Goal: Task Accomplishment & Management: Manage account settings

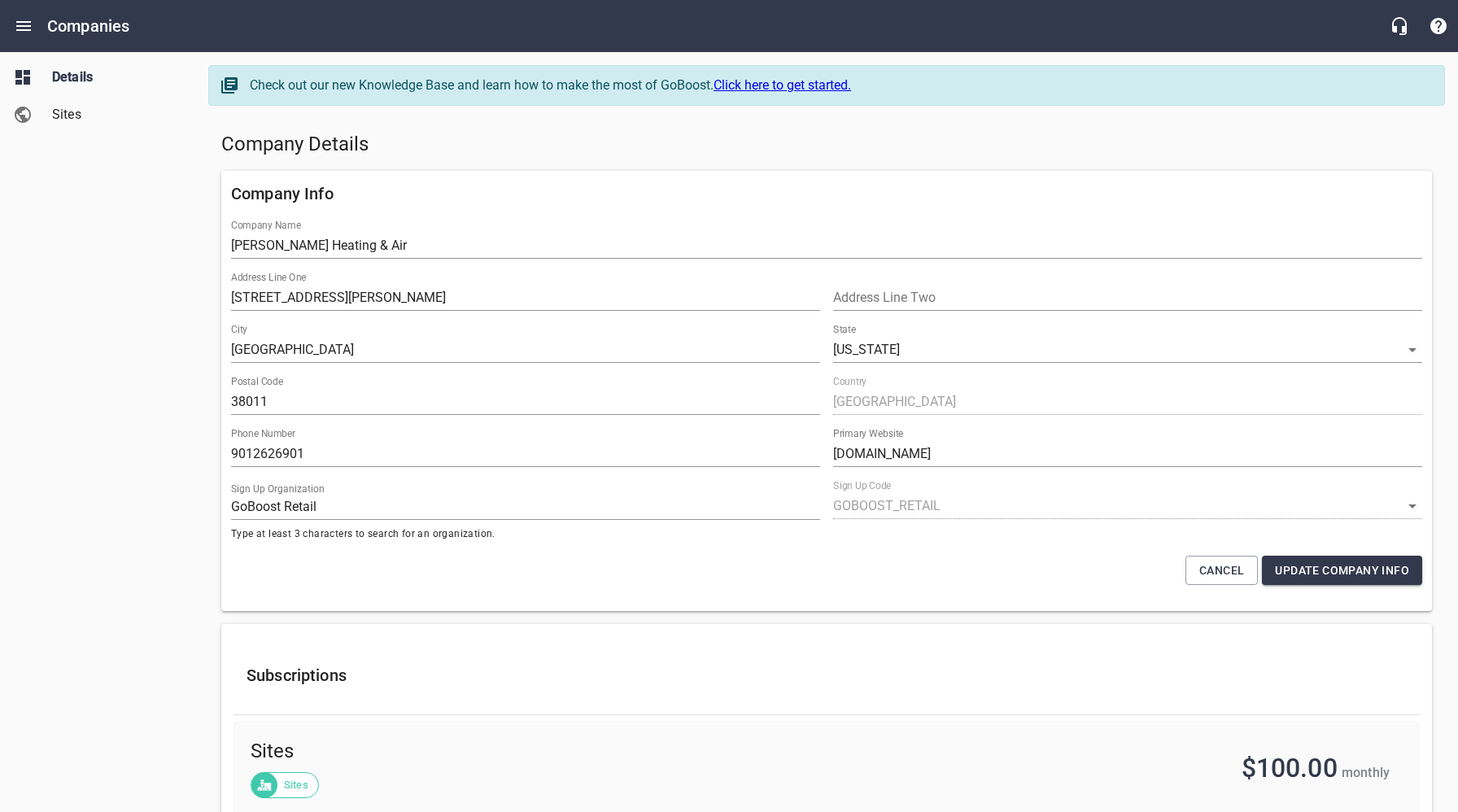
select select "[US_STATE]"
select select "4419"
click at [22, 31] on icon "Open drawer" at bounding box center [24, 27] width 20 height 20
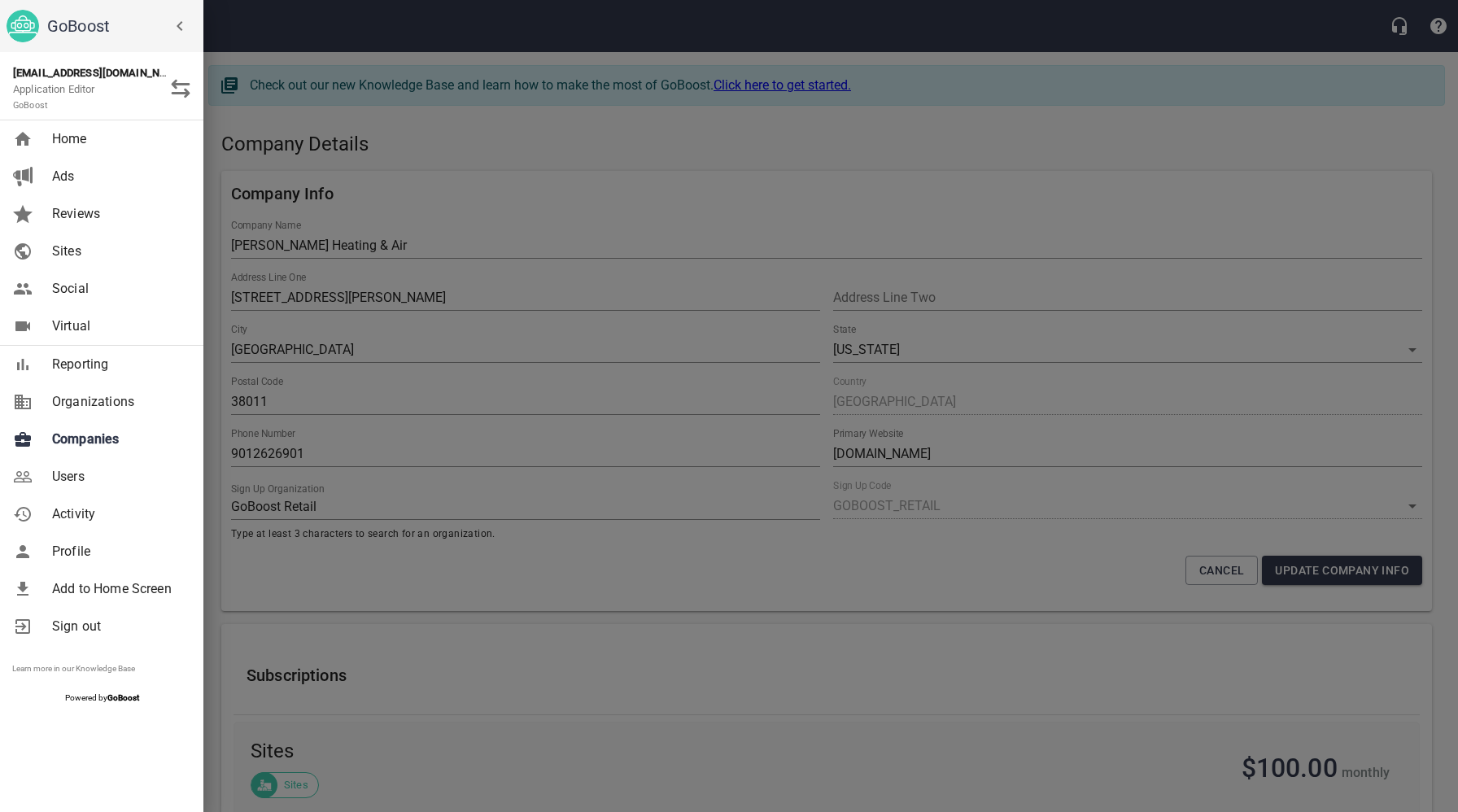
click at [75, 478] on span "Users" at bounding box center [118, 477] width 132 height 20
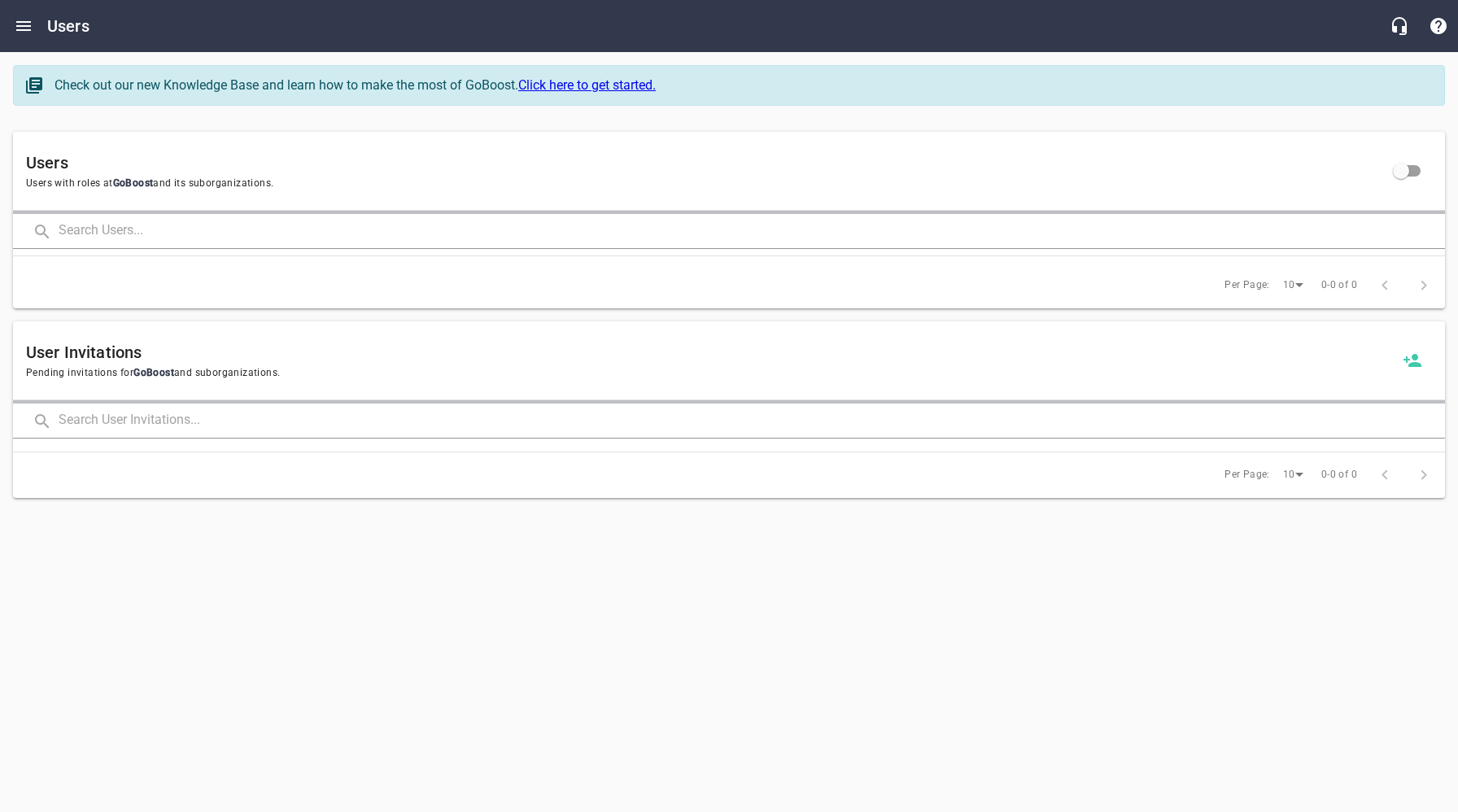
click at [261, 235] on input "text" at bounding box center [752, 232] width 1386 height 35
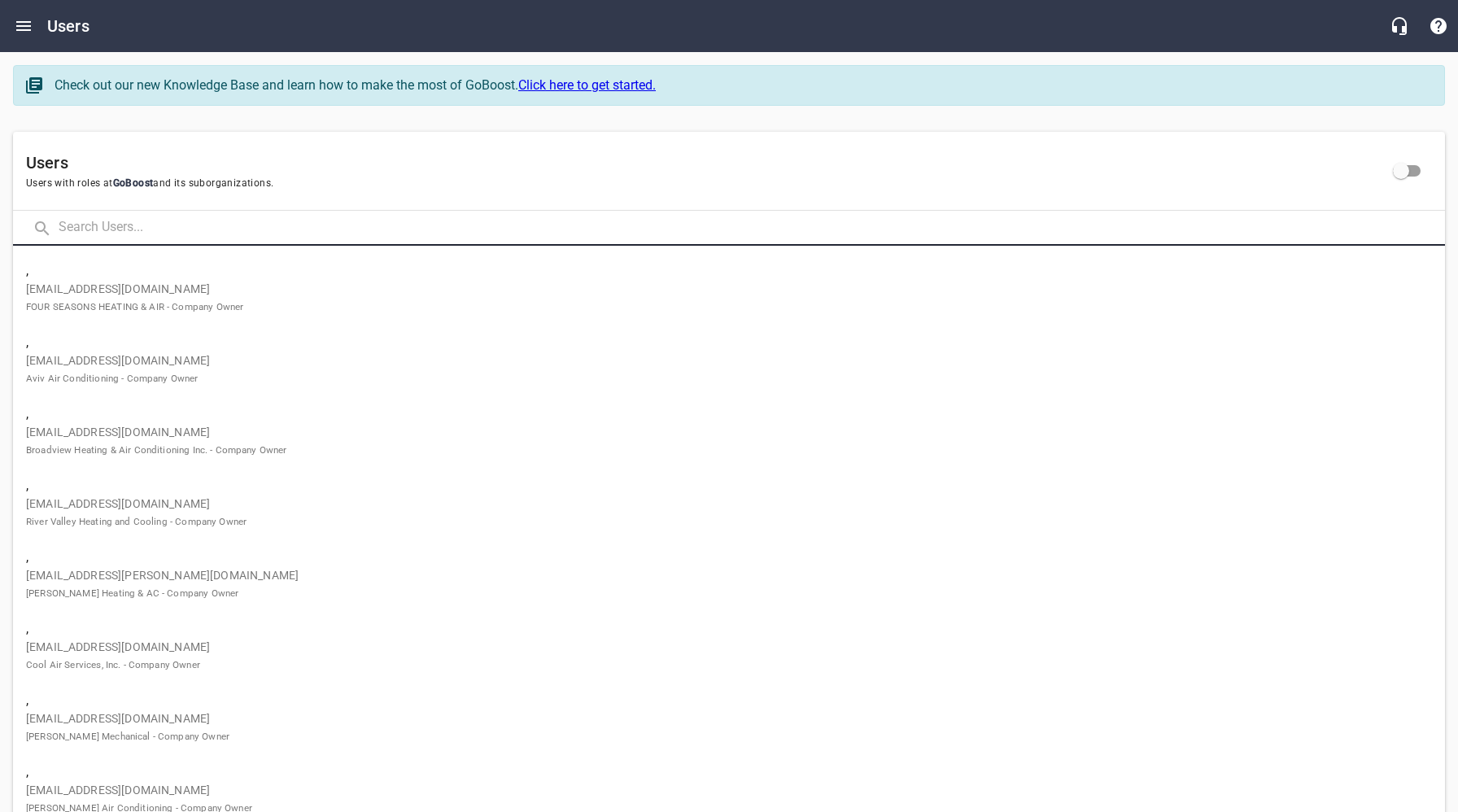
paste input "[EMAIL_ADDRESS][DOMAIN_NAME]"
type input "[EMAIL_ADDRESS][DOMAIN_NAME]"
click button at bounding box center [0, 0] width 0 height 0
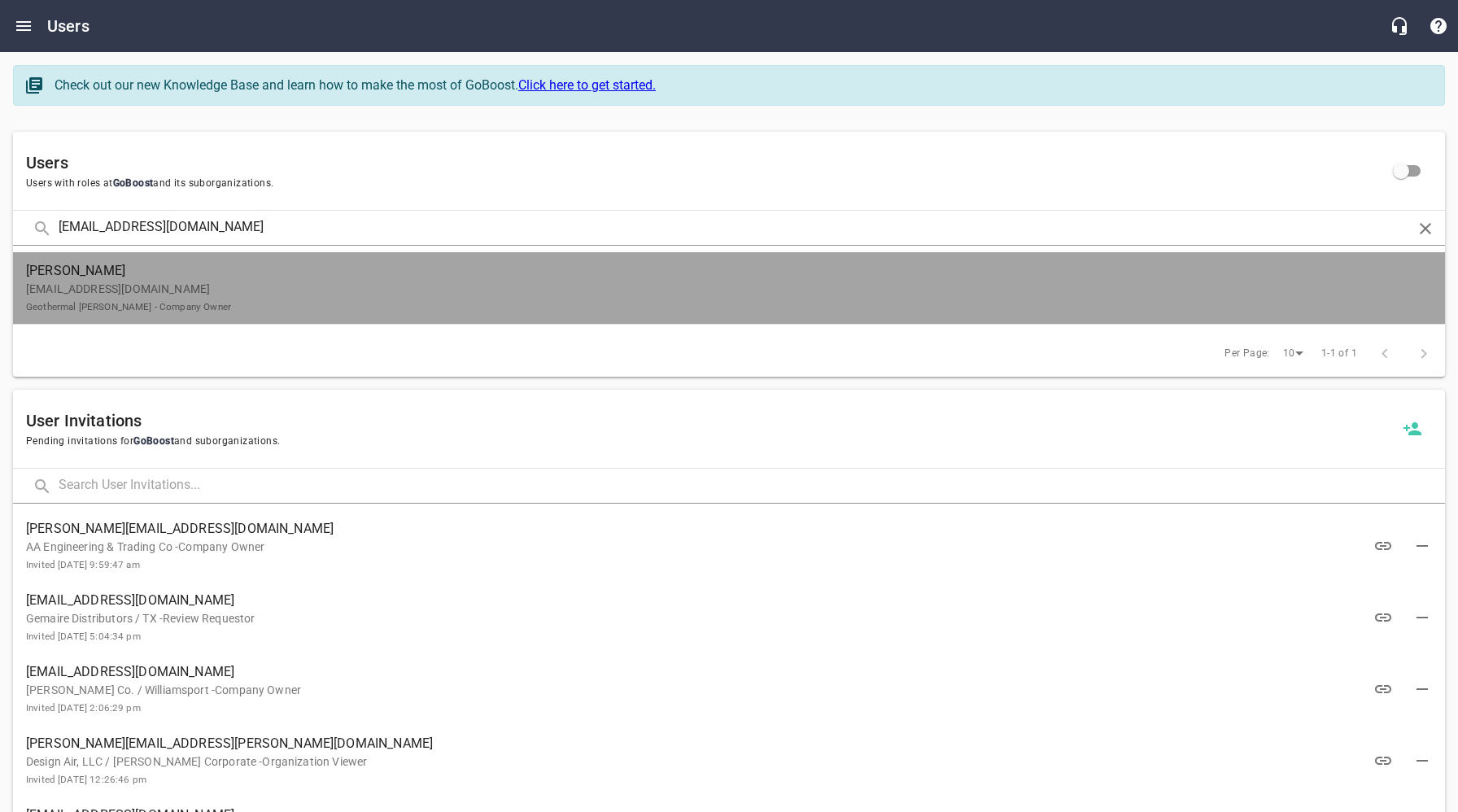
click at [182, 288] on p "[EMAIL_ADDRESS][DOMAIN_NAME] Geothermal [PERSON_NAME] - Company Owner" at bounding box center [723, 298] width 1393 height 34
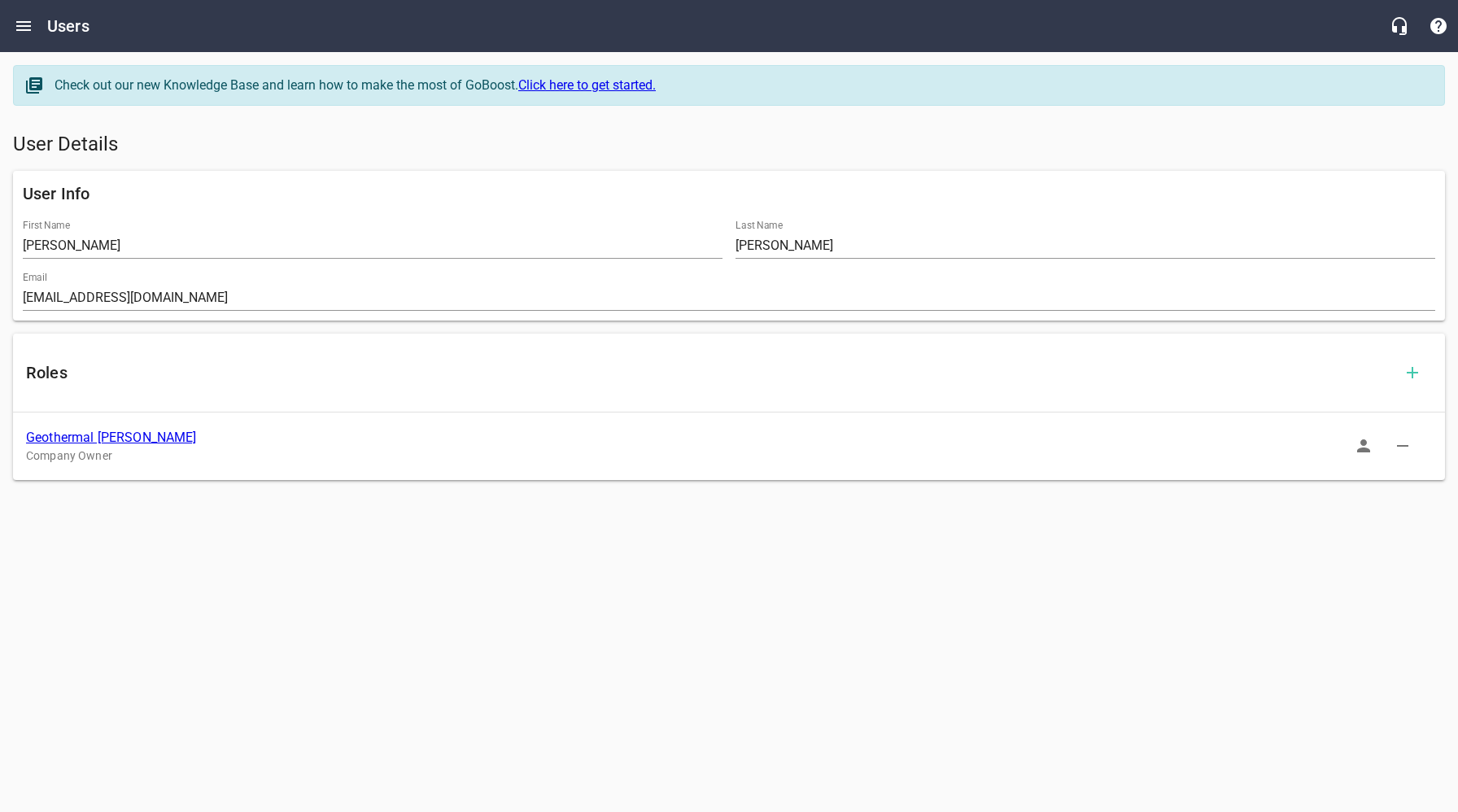
click at [85, 438] on link "Geothermal [PERSON_NAME]" at bounding box center [112, 437] width 171 height 16
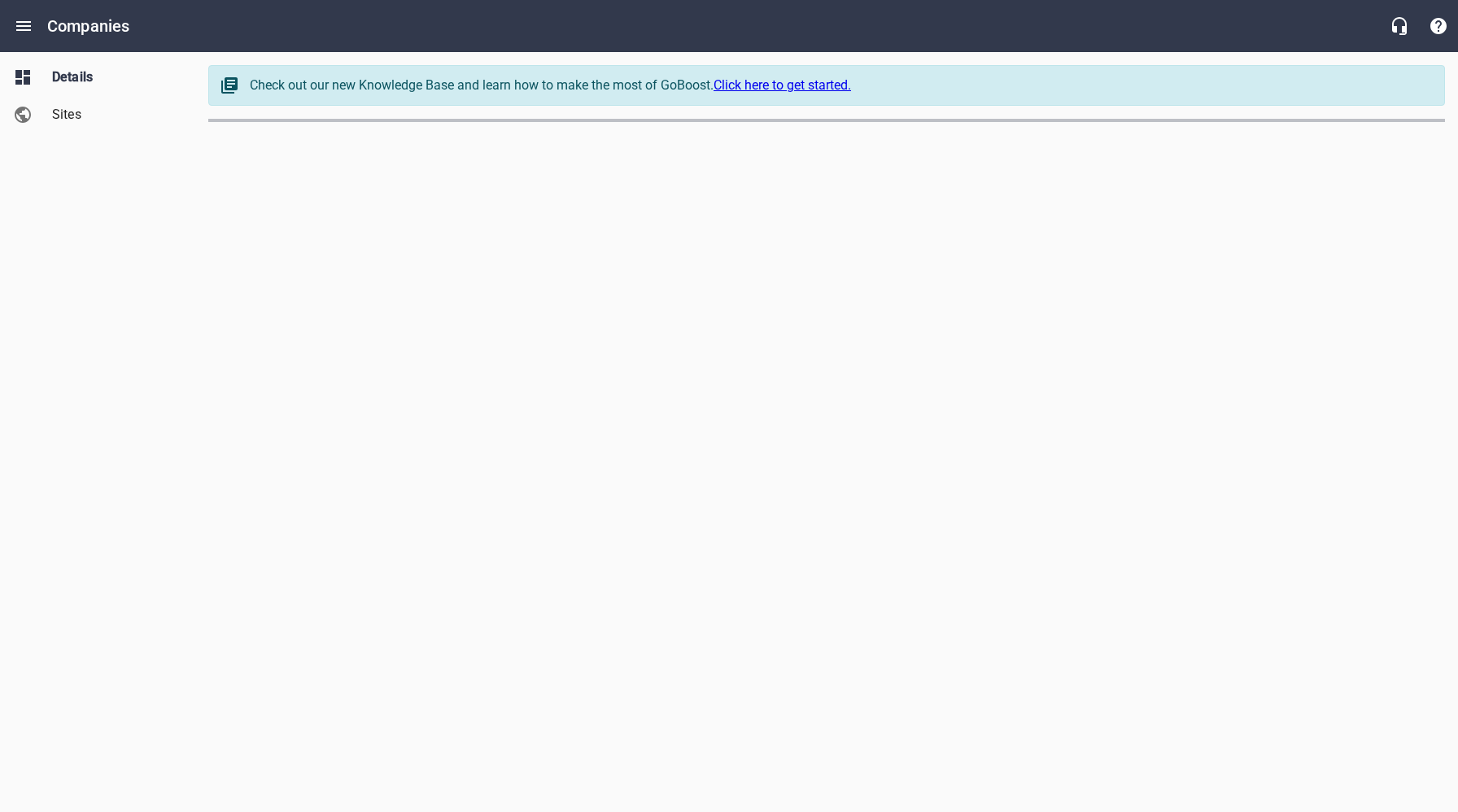
select select "[US_STATE]"
select select "5"
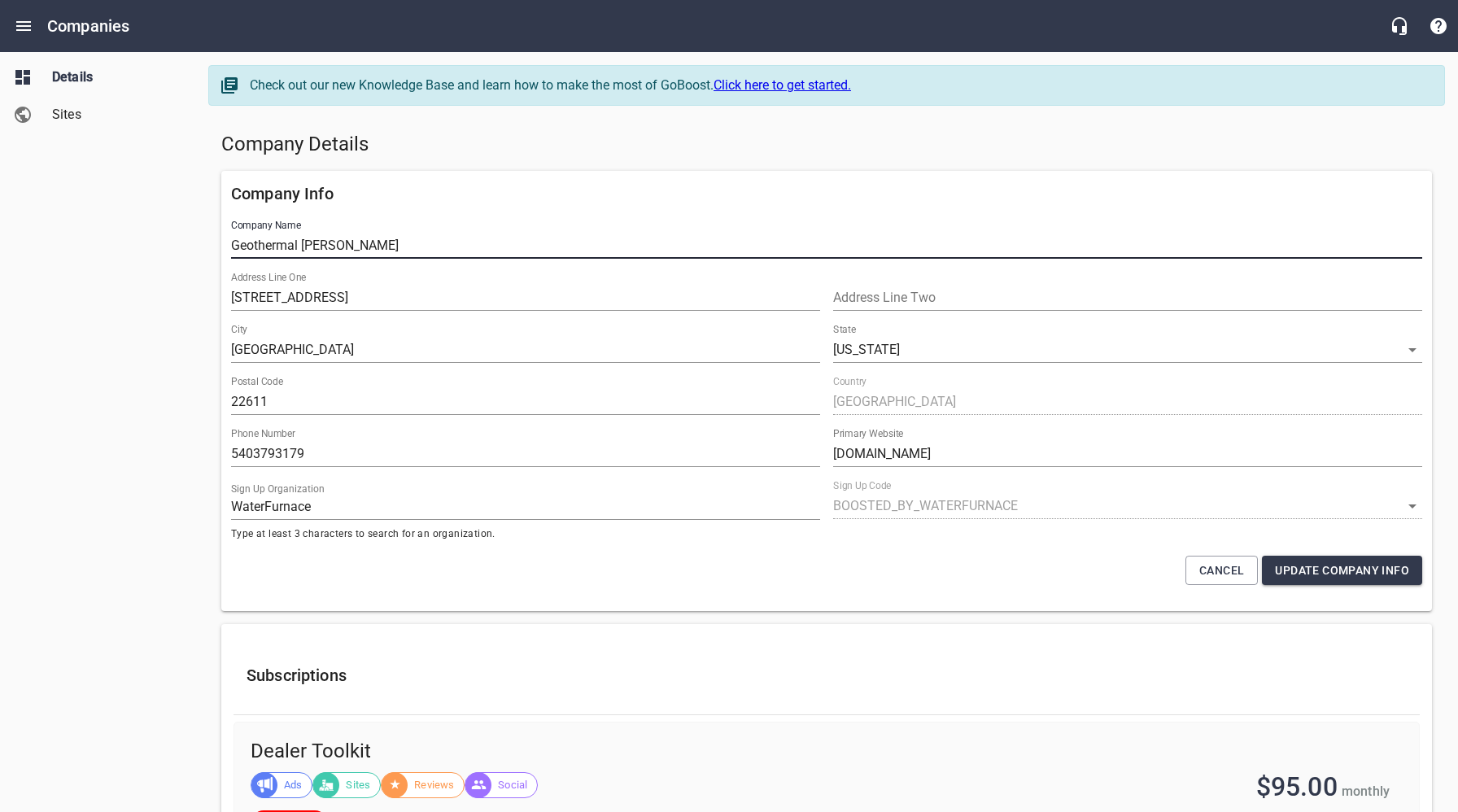
drag, startPoint x: 358, startPoint y: 244, endPoint x: 221, endPoint y: 244, distance: 137.0
click at [221, 244] on div "Company Info Company Name Geothermal [PERSON_NAME] Address Line One 729 Stringt…" at bounding box center [826, 391] width 1211 height 440
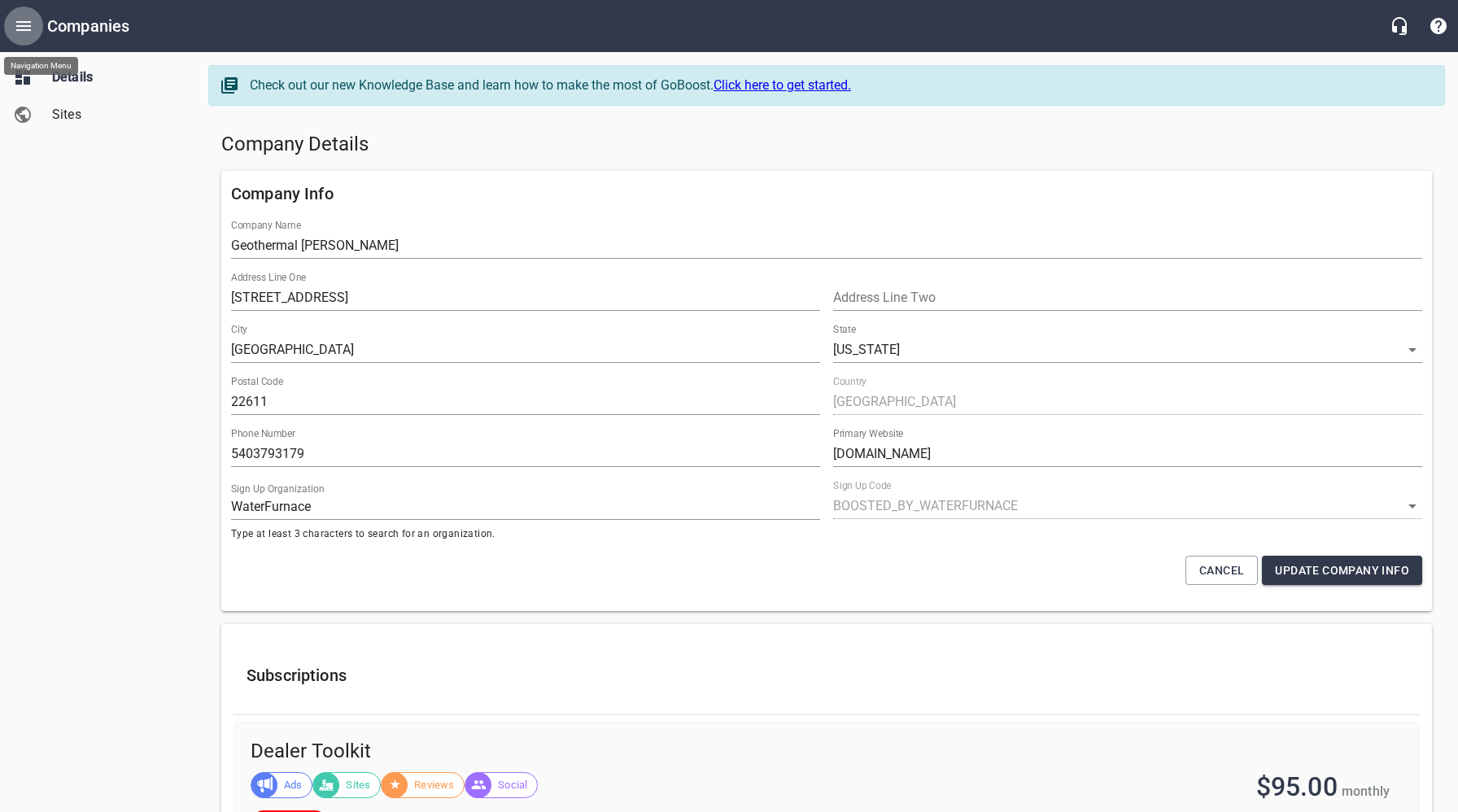
click at [31, 25] on icon "Open drawer" at bounding box center [24, 27] width 20 height 20
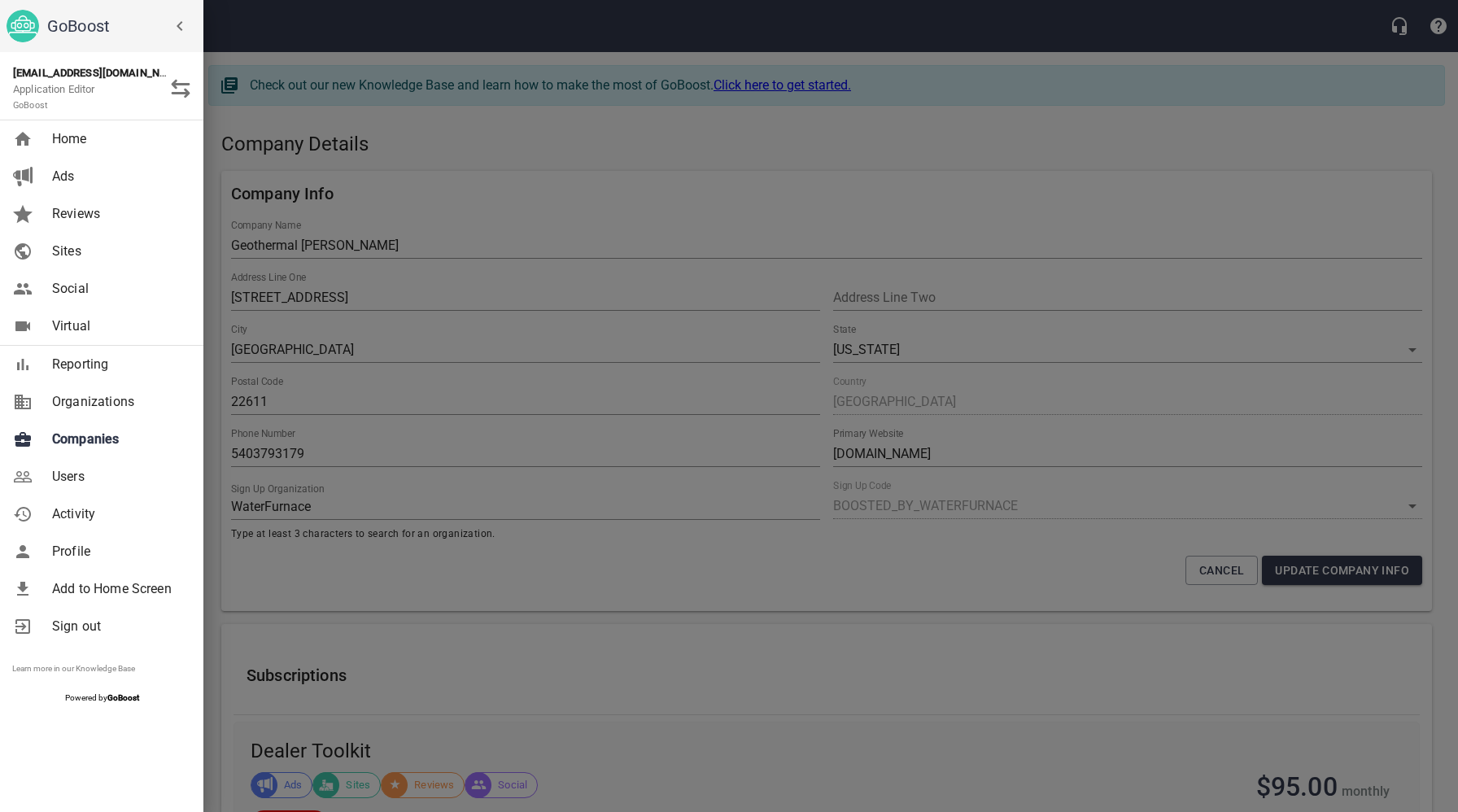
click at [75, 472] on span "Users" at bounding box center [118, 477] width 132 height 20
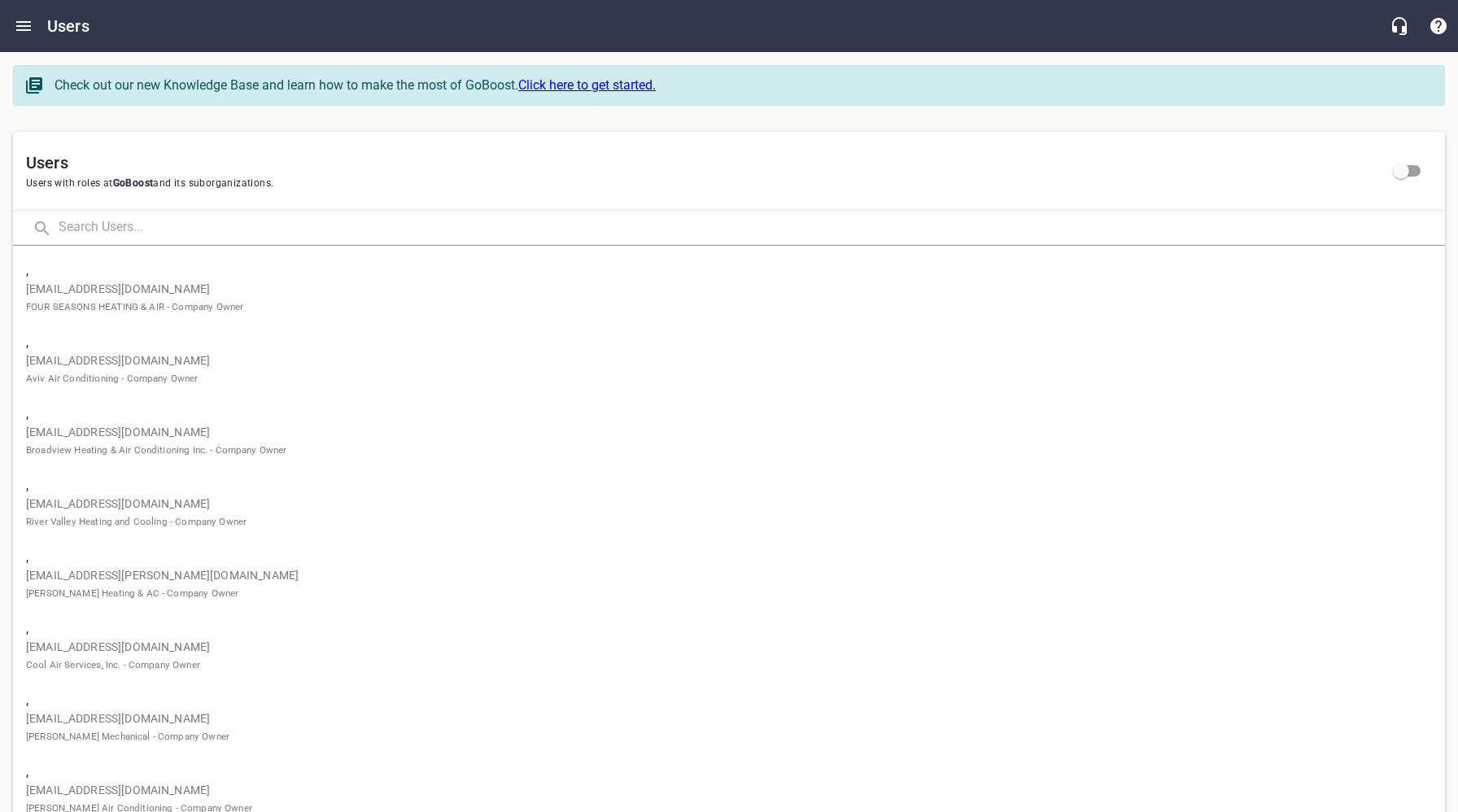
click at [179, 234] on input "text" at bounding box center [752, 229] width 1386 height 35
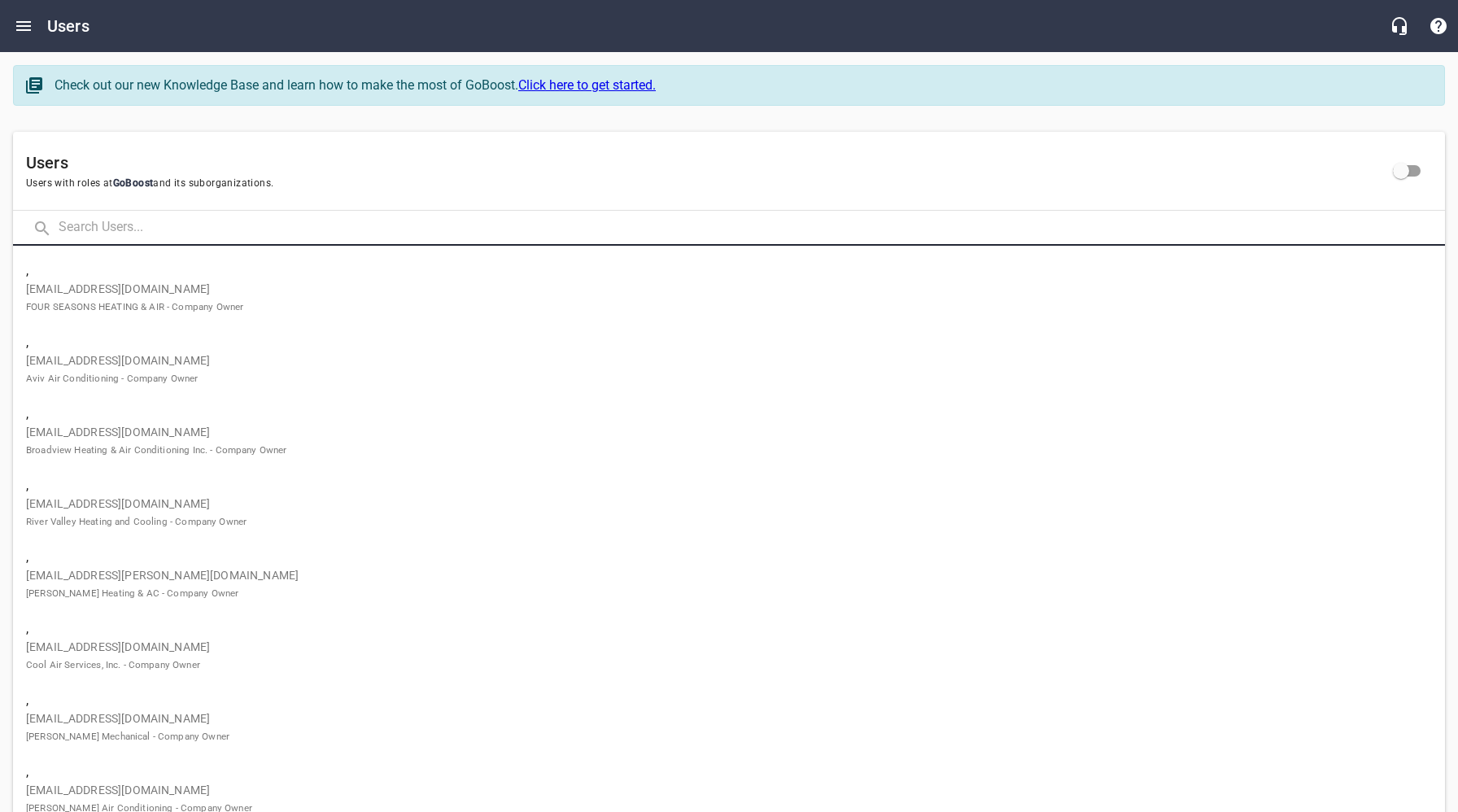
paste input "[EMAIL_ADDRESS][DOMAIN_NAME]"
type input "[EMAIL_ADDRESS][DOMAIN_NAME]"
click button at bounding box center [0, 0] width 0 height 0
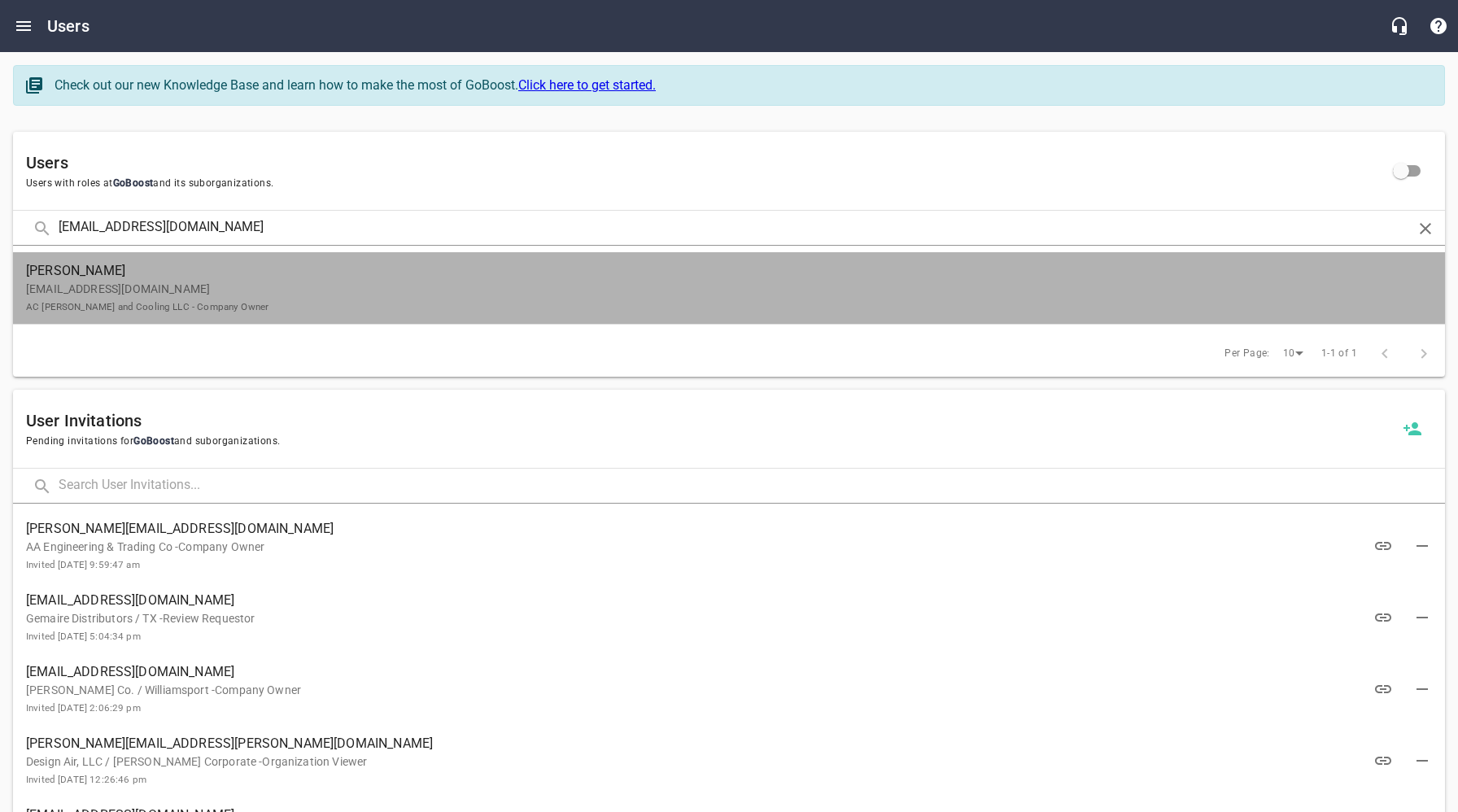
click at [151, 283] on p "[EMAIL_ADDRESS][DOMAIN_NAME] AC [PERSON_NAME] and Cooling LLC - Company Owner" at bounding box center [723, 298] width 1393 height 34
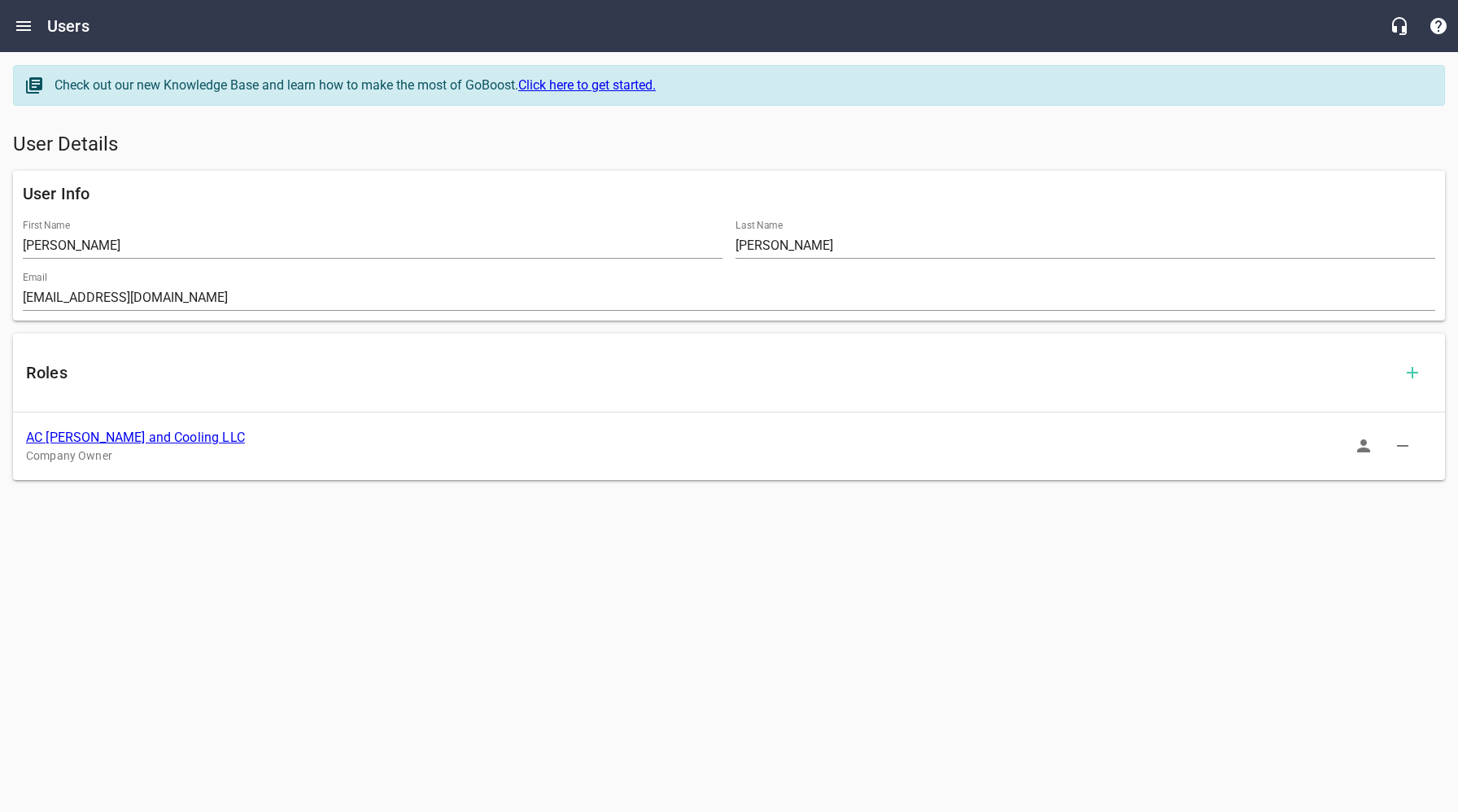
click at [159, 440] on link "AC [PERSON_NAME] and Cooling LLC" at bounding box center [135, 437] width 219 height 16
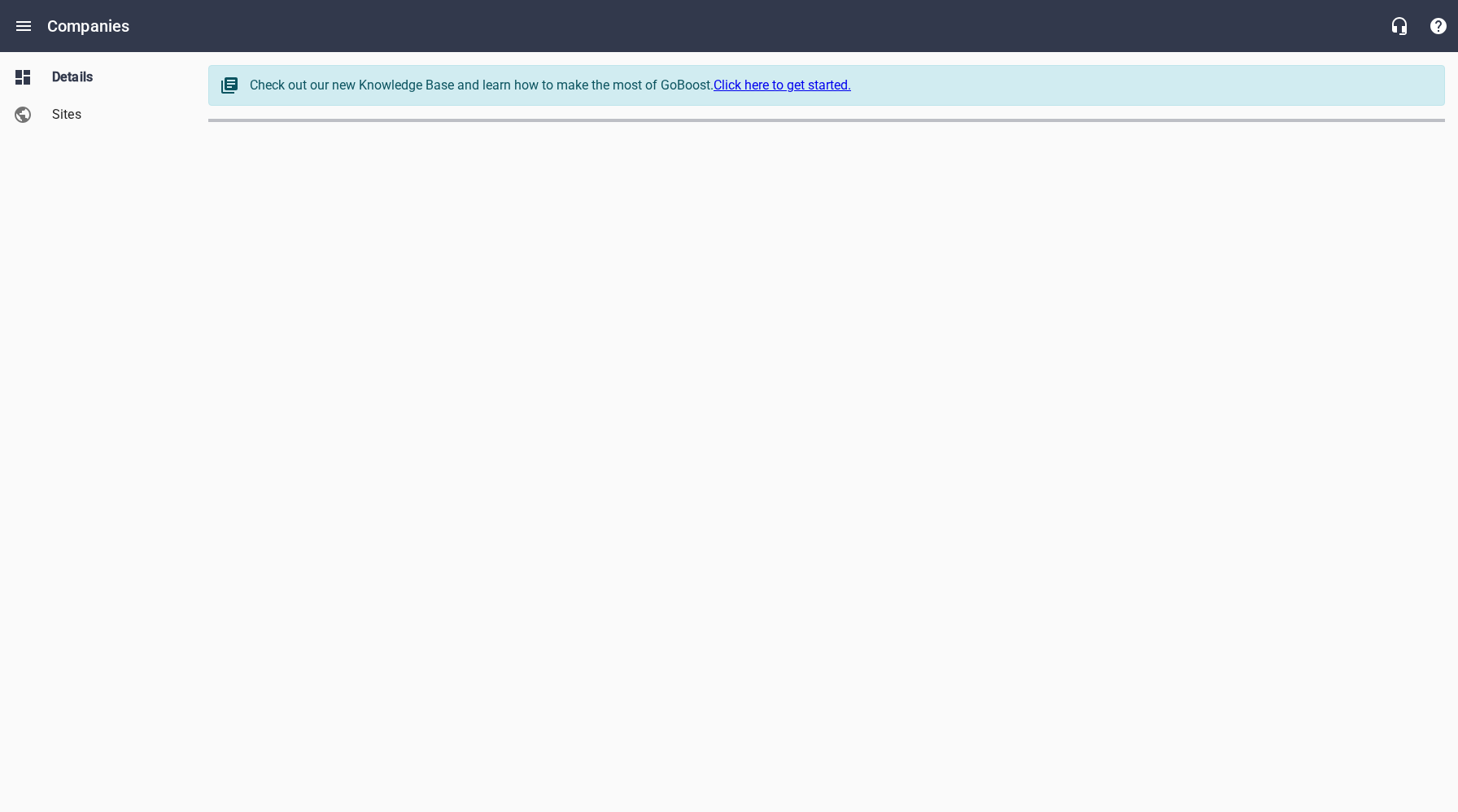
select select "[US_STATE]"
select select "62"
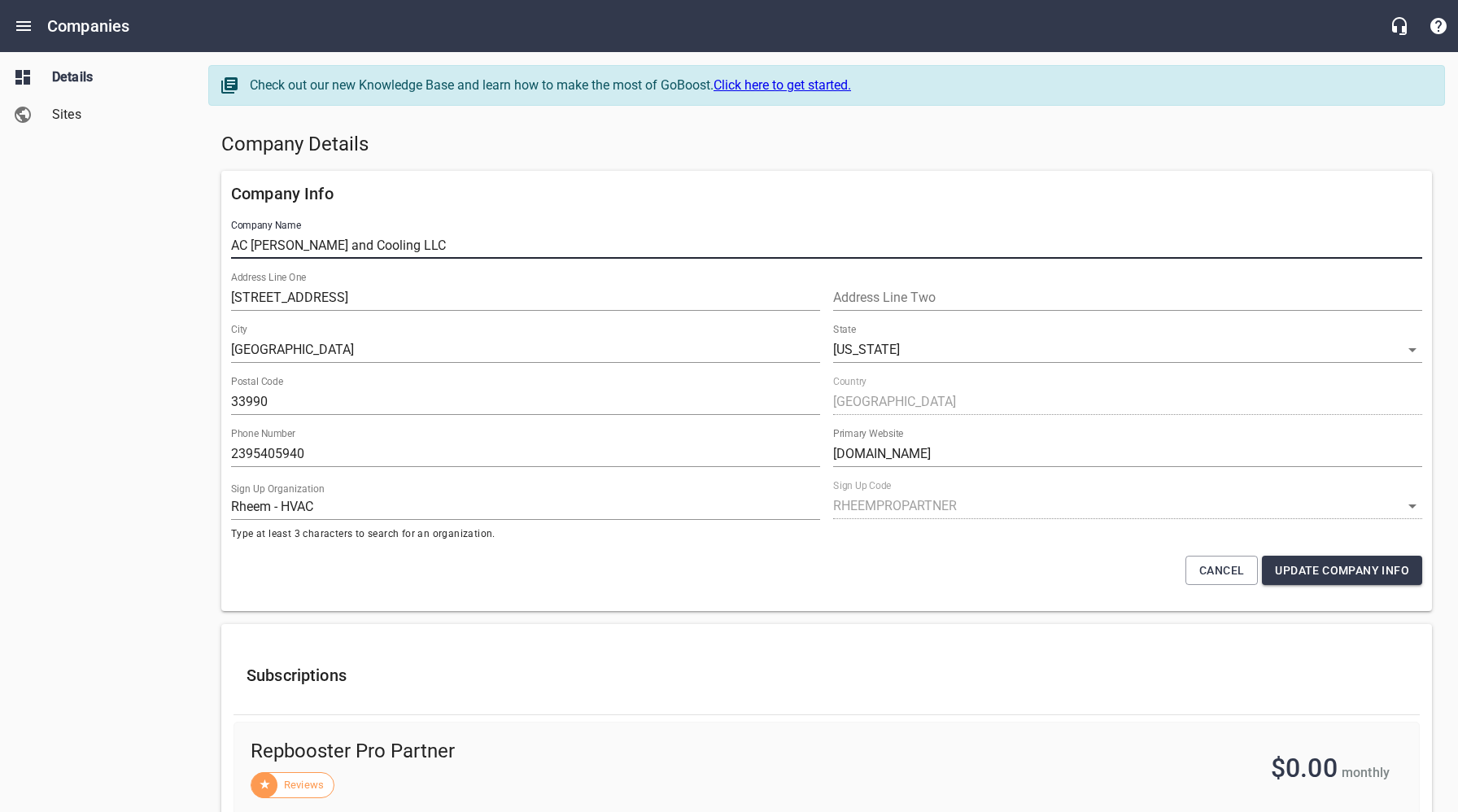
drag, startPoint x: 439, startPoint y: 244, endPoint x: 211, endPoint y: 242, distance: 228.0
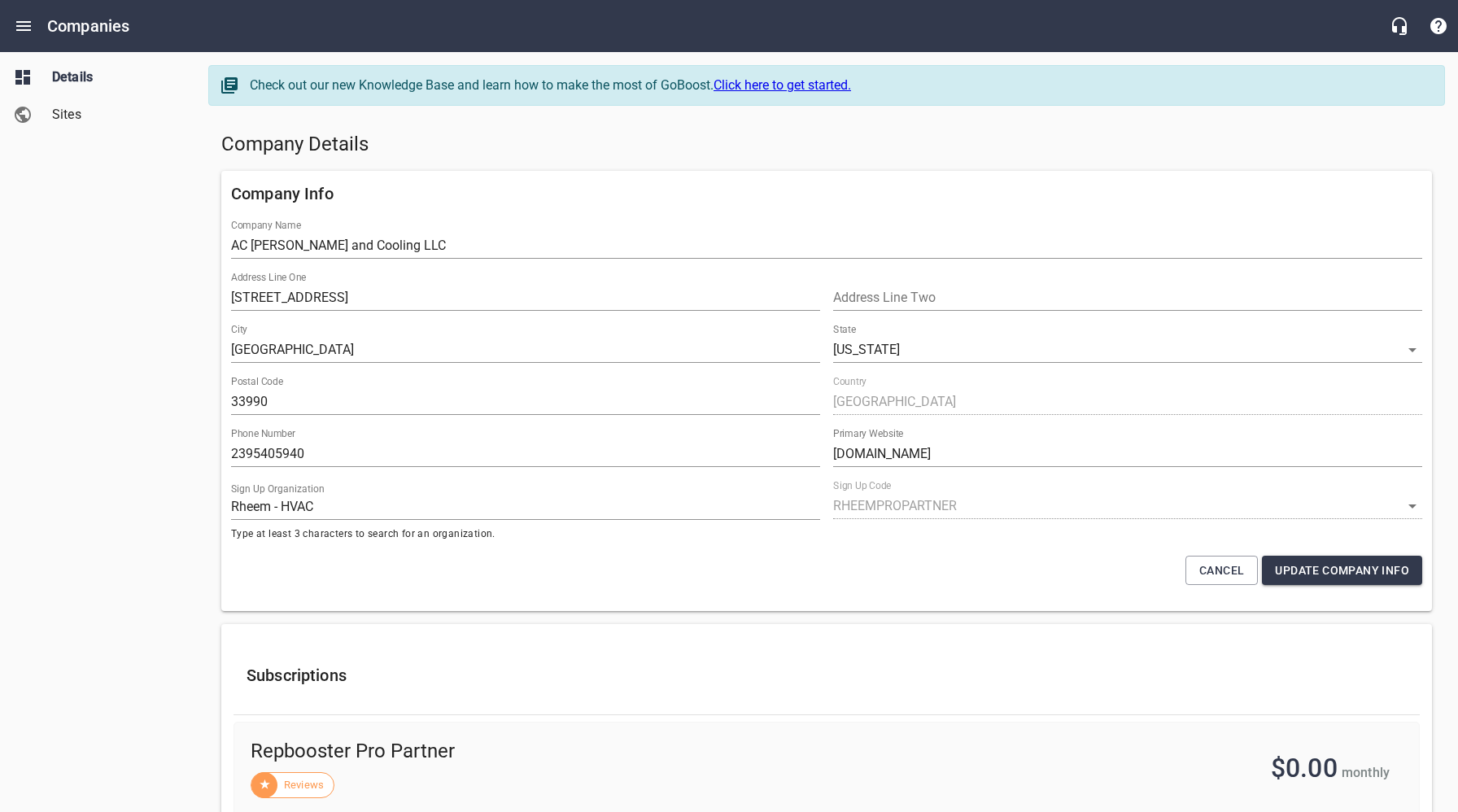
click at [73, 118] on span "Sites" at bounding box center [114, 115] width 124 height 20
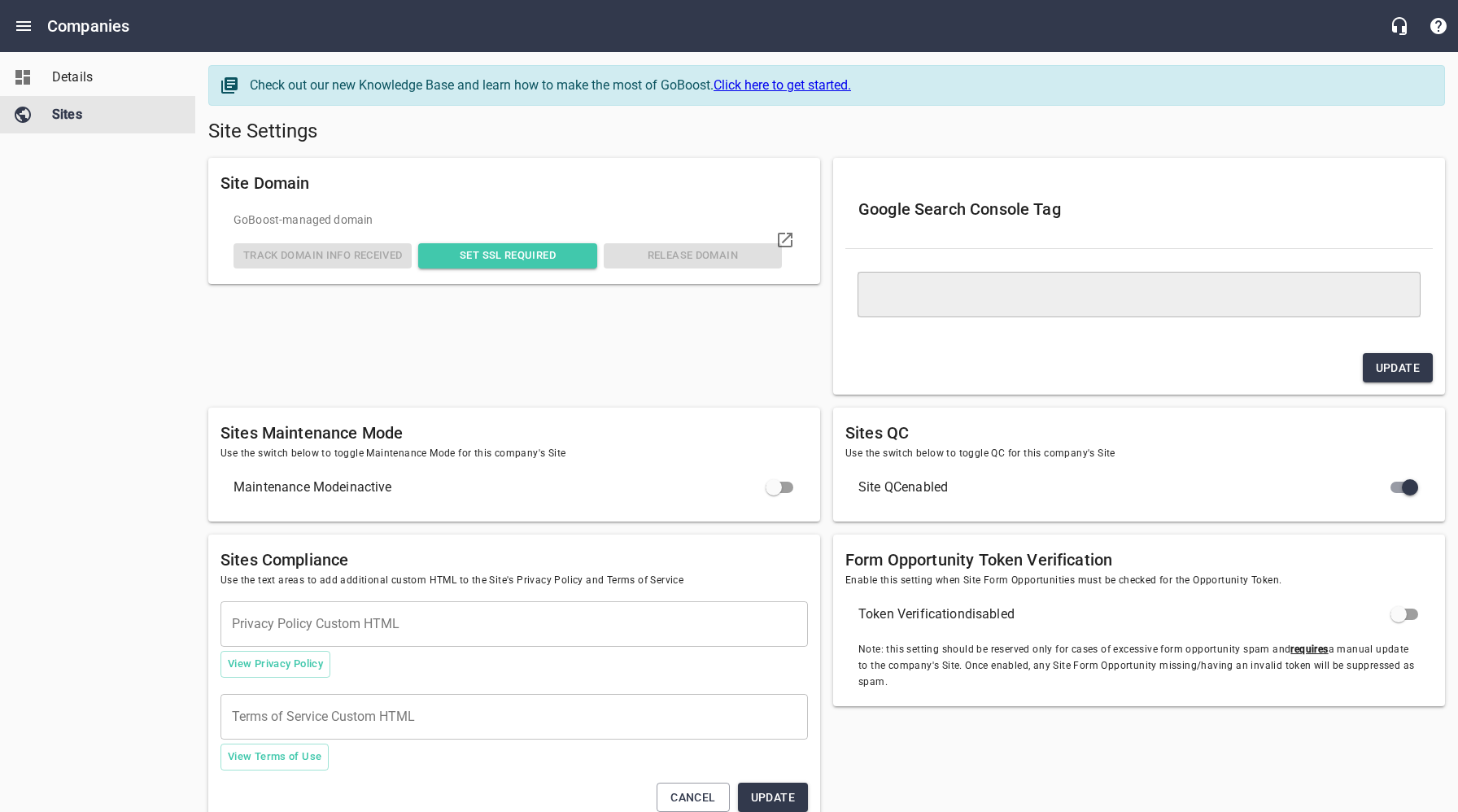
type textarea "<meta name="google-site-verification" content="PsixyGt7xZFVO0ohR_yzJ47MUhYwneNt…"
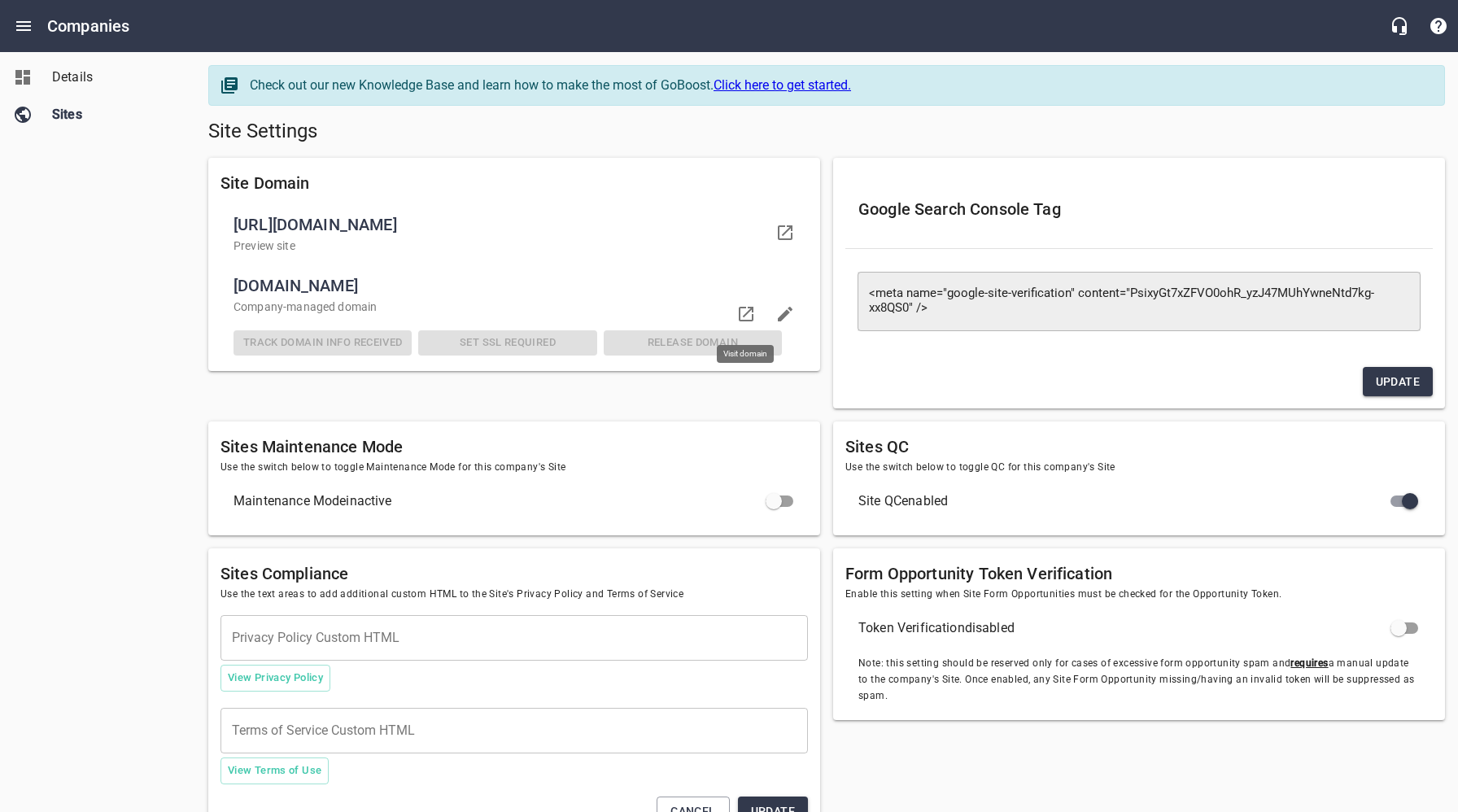
click at [747, 313] on icon at bounding box center [746, 314] width 20 height 20
click at [92, 83] on span "Details" at bounding box center [114, 78] width 124 height 20
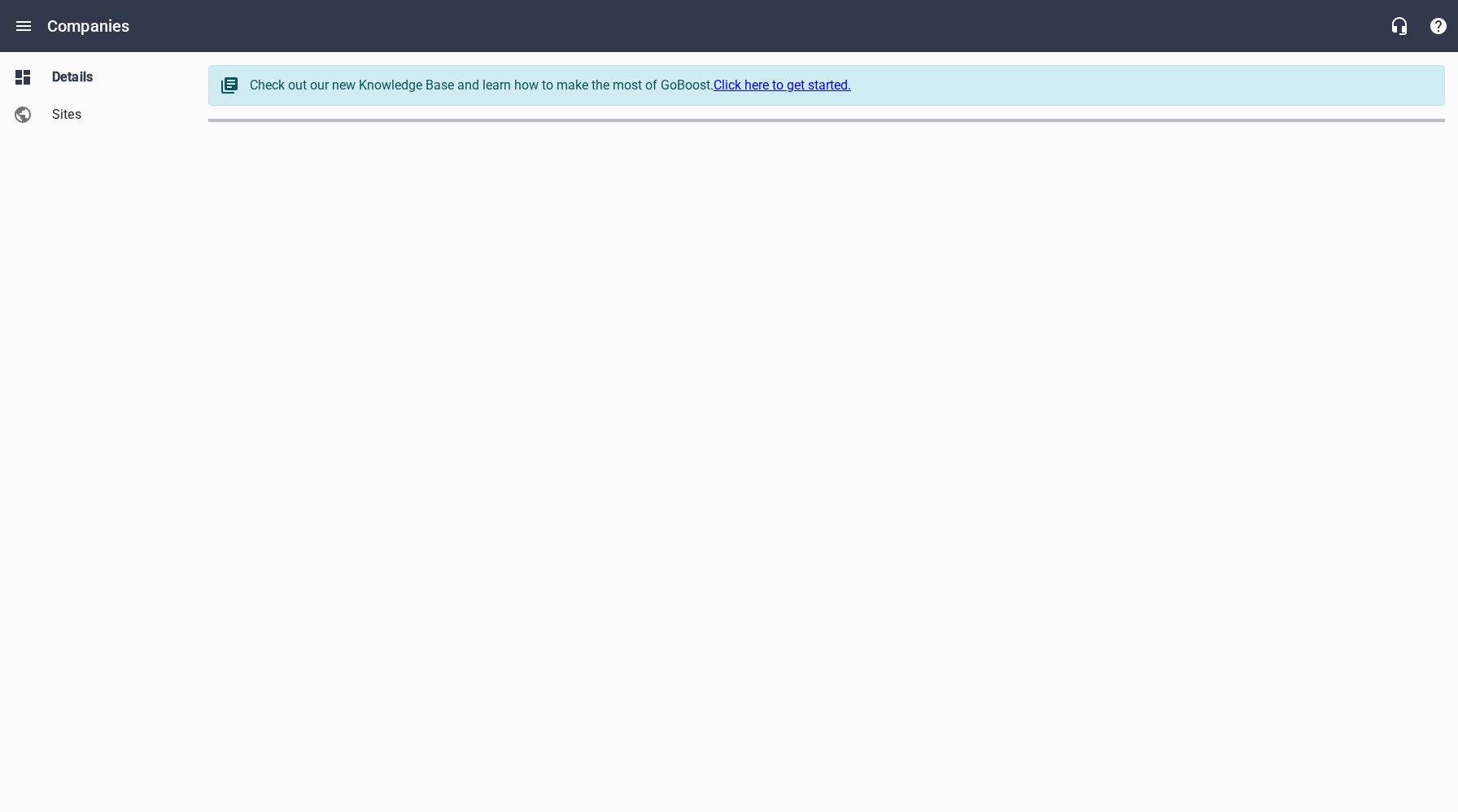
select select "[US_STATE]"
select select "62"
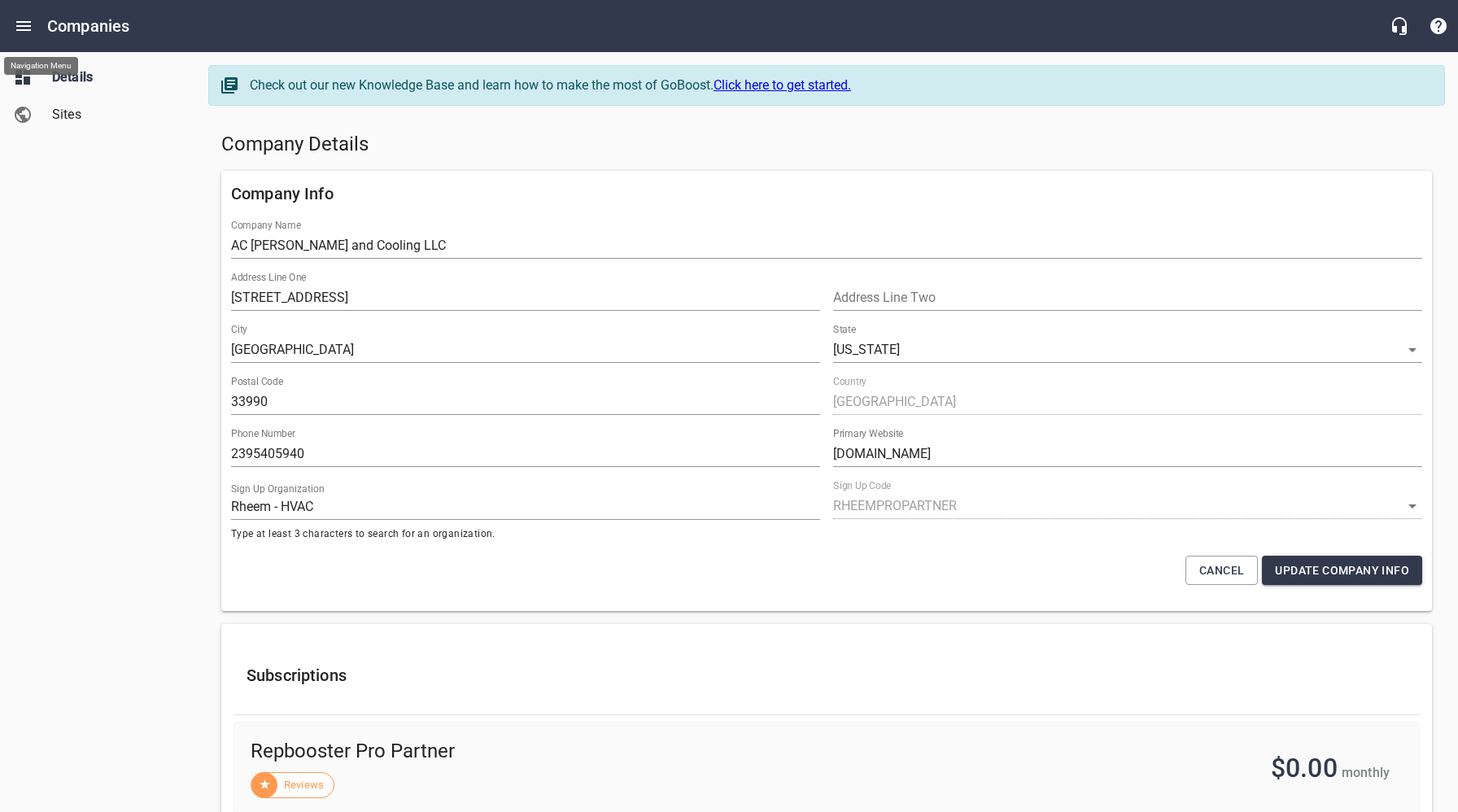
click at [27, 28] on icon "Open drawer" at bounding box center [24, 27] width 20 height 20
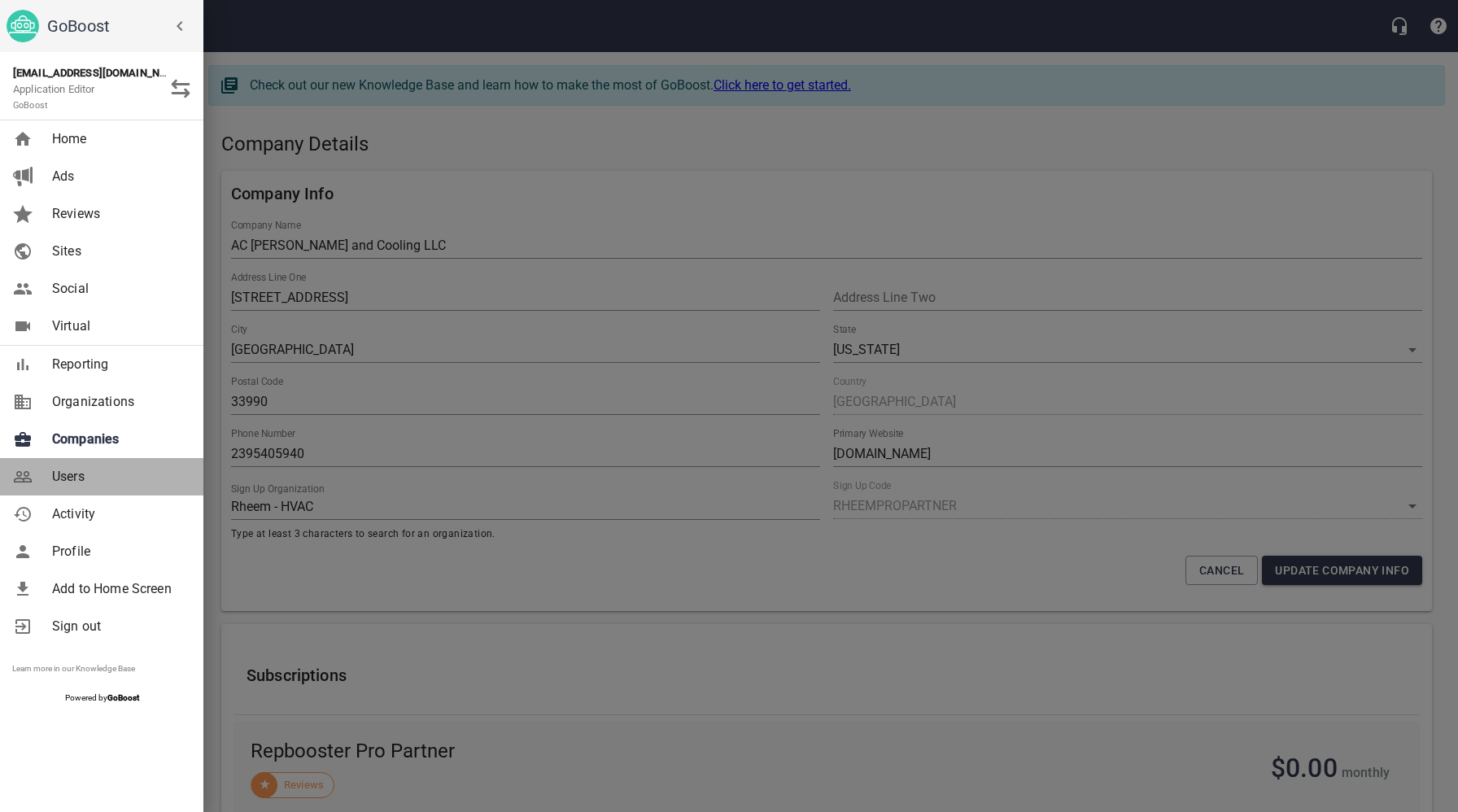
click at [85, 470] on span "Users" at bounding box center [118, 477] width 132 height 20
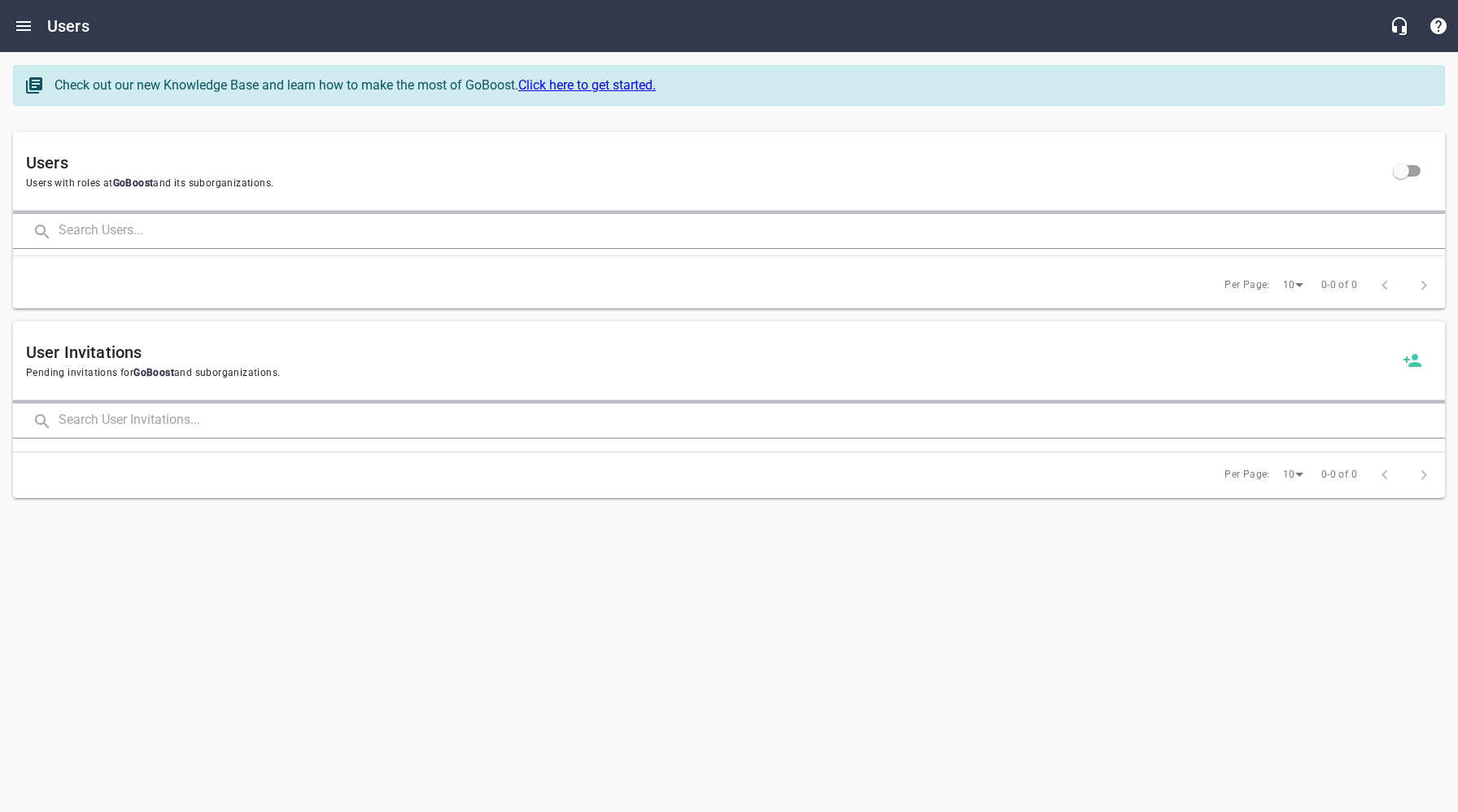
click at [207, 238] on input "text" at bounding box center [752, 232] width 1386 height 35
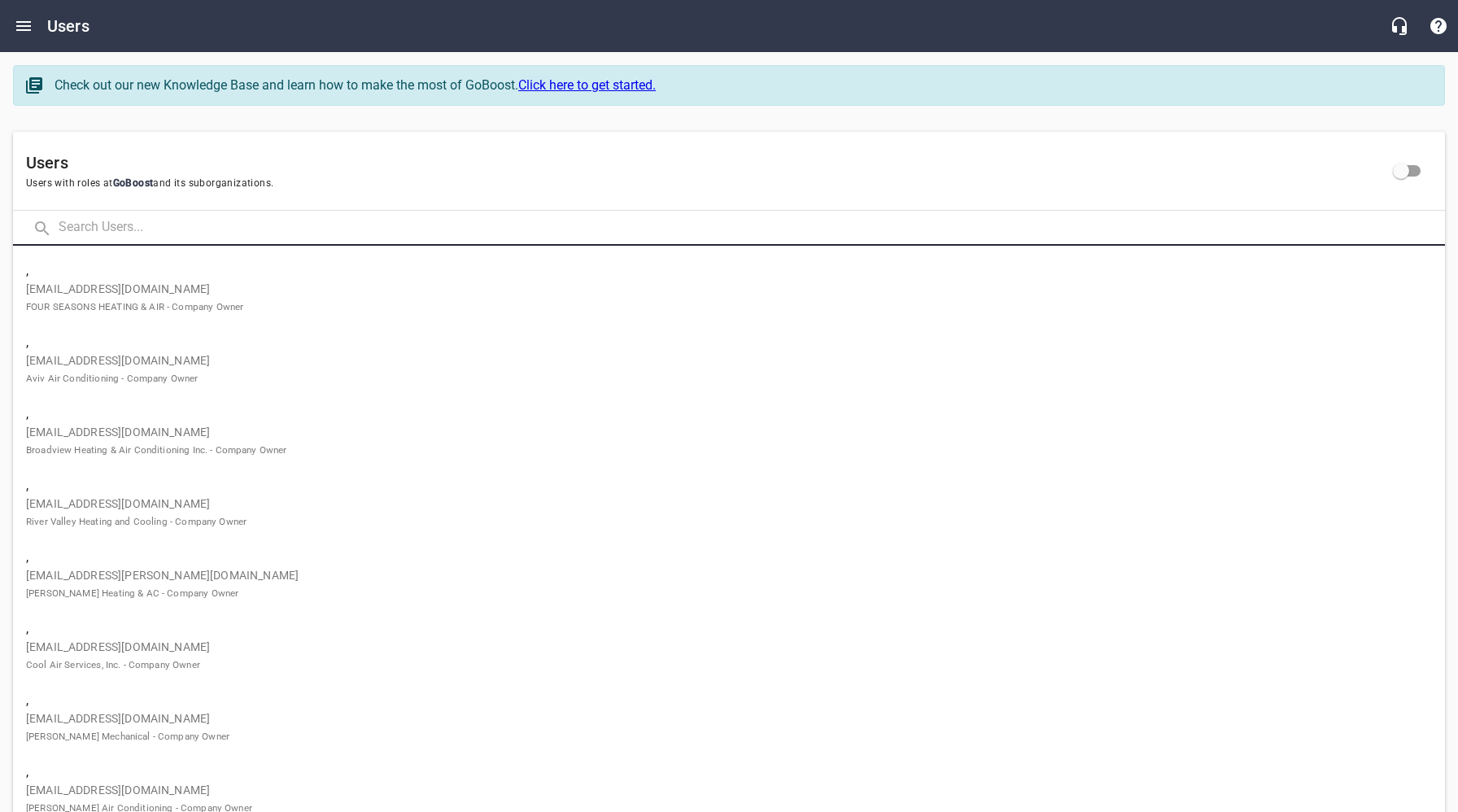
paste input "[EMAIL_ADDRESS][DOMAIN_NAME]"
type input "[EMAIL_ADDRESS][DOMAIN_NAME]"
click button at bounding box center [0, 0] width 0 height 0
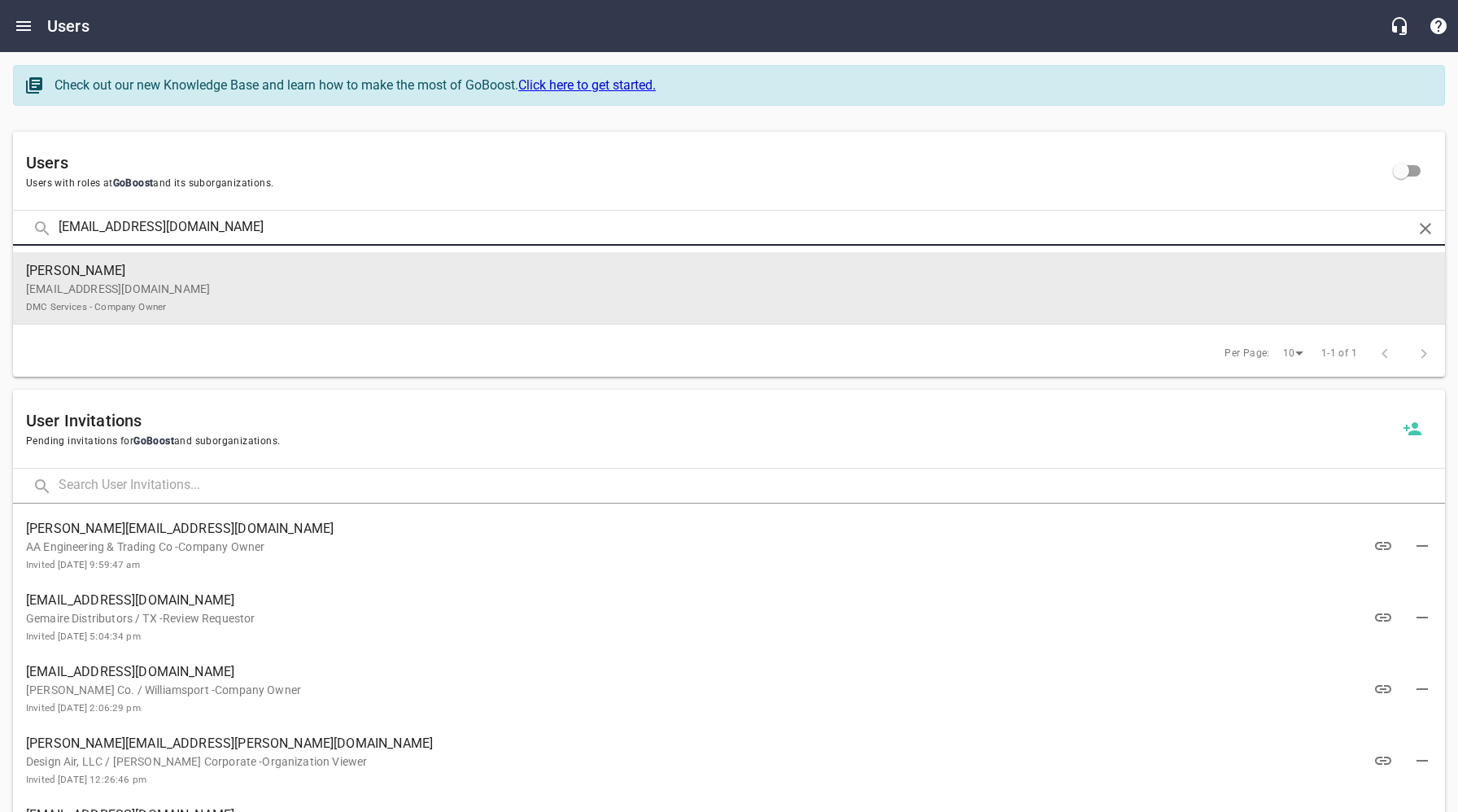
click at [218, 288] on p "[EMAIL_ADDRESS][DOMAIN_NAME] DMC Services - Company Owner" at bounding box center [723, 298] width 1393 height 34
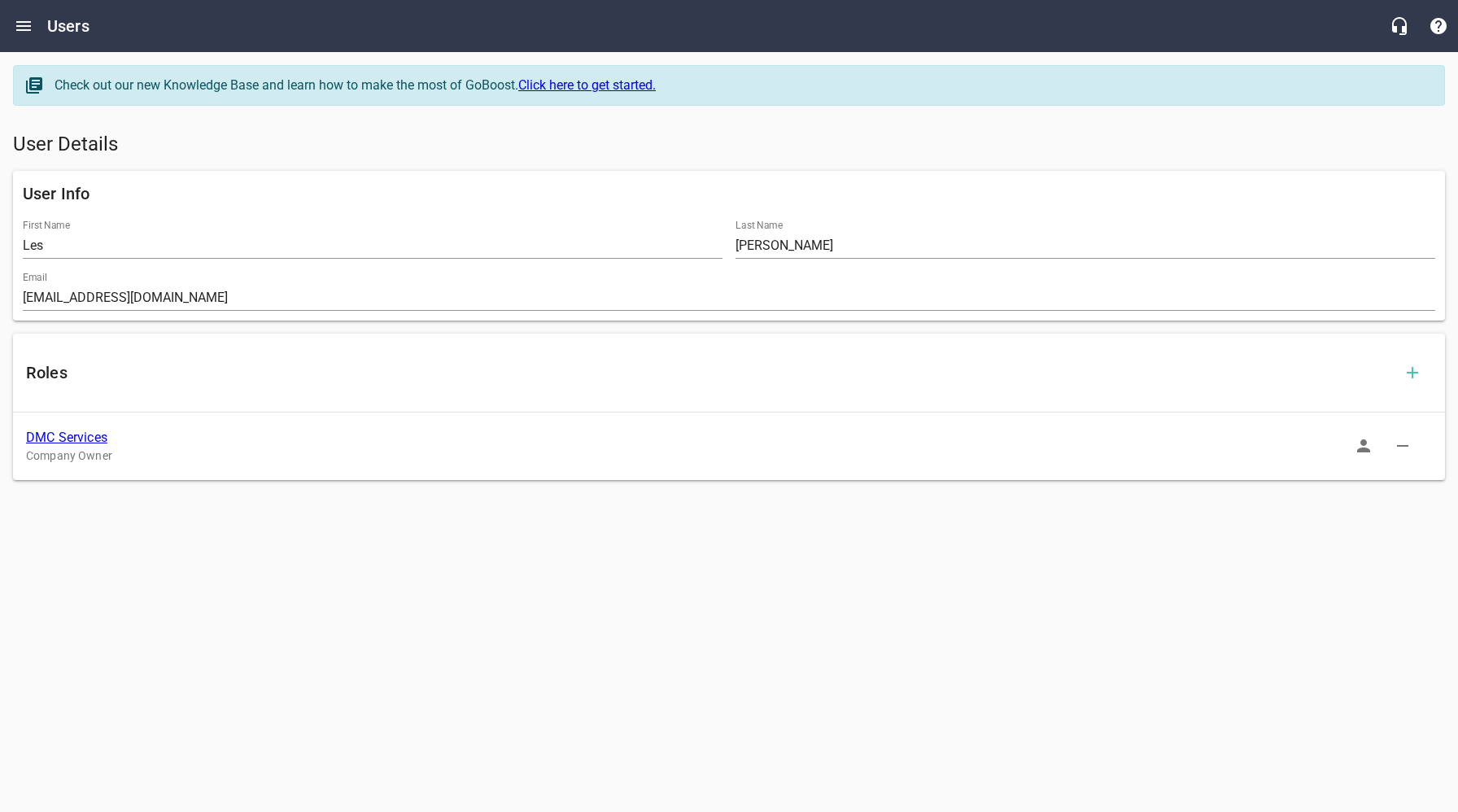
click at [69, 437] on link "DMC Services" at bounding box center [67, 437] width 81 height 16
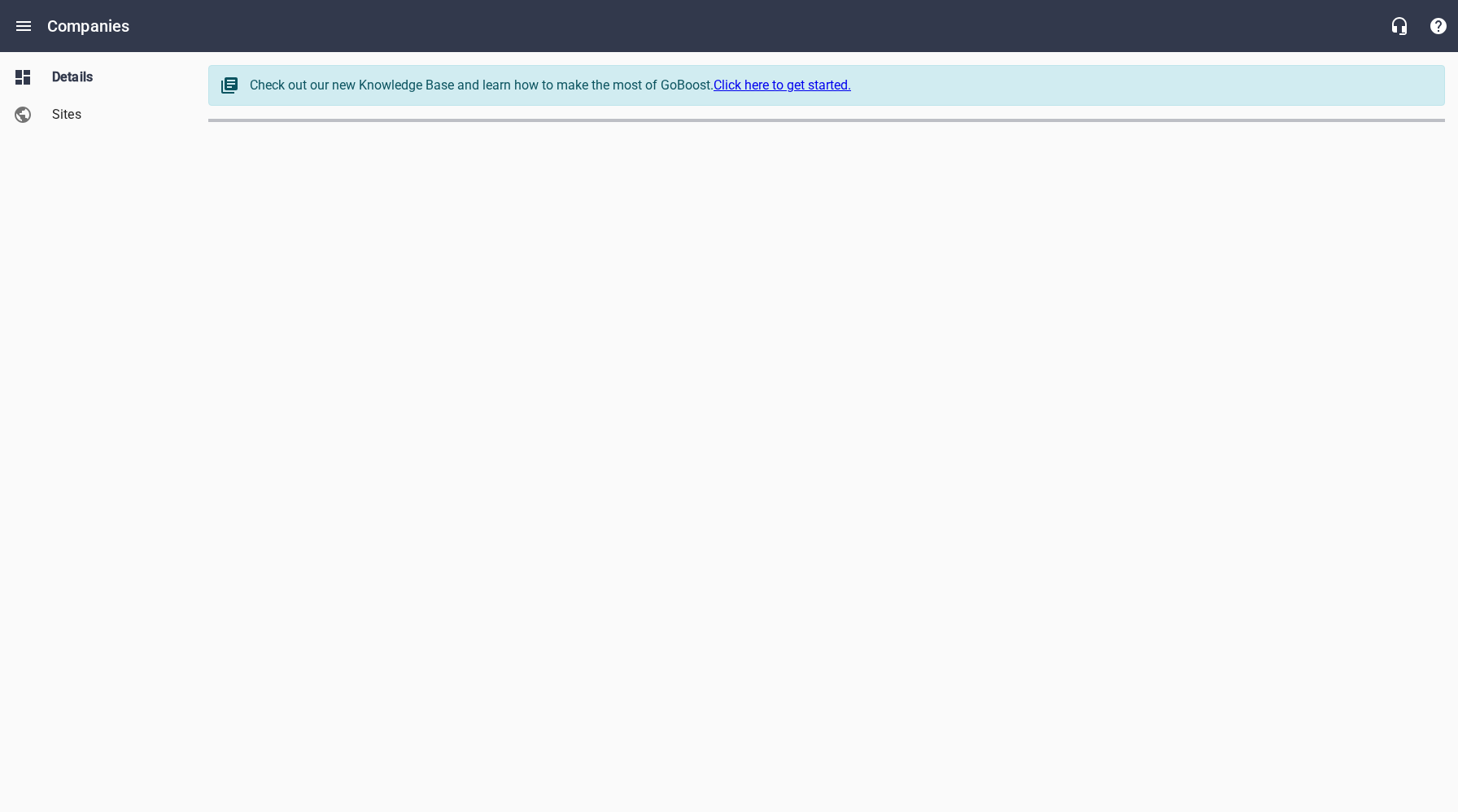
select select "[US_STATE]"
select select "62"
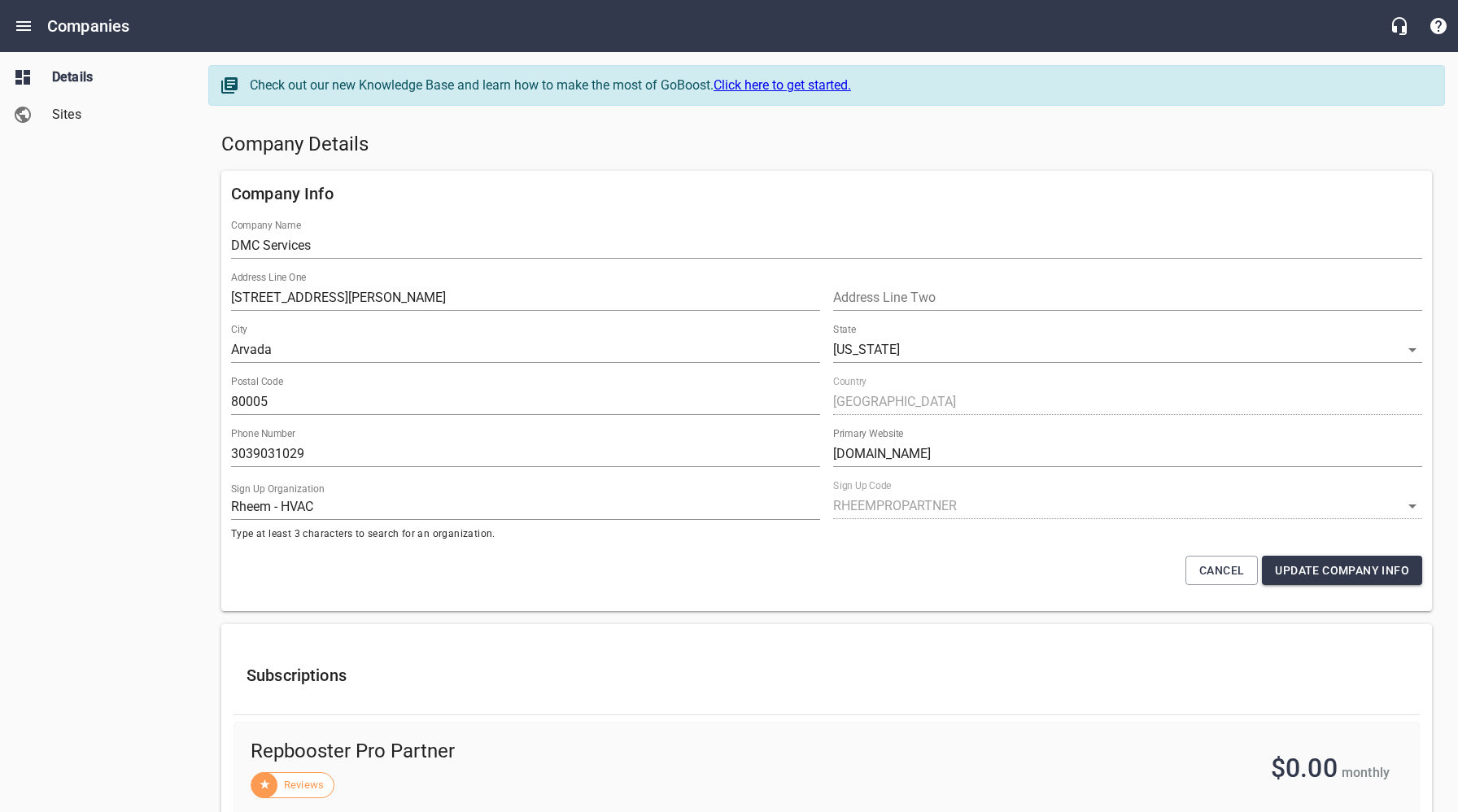
click at [72, 118] on span "Sites" at bounding box center [114, 115] width 124 height 20
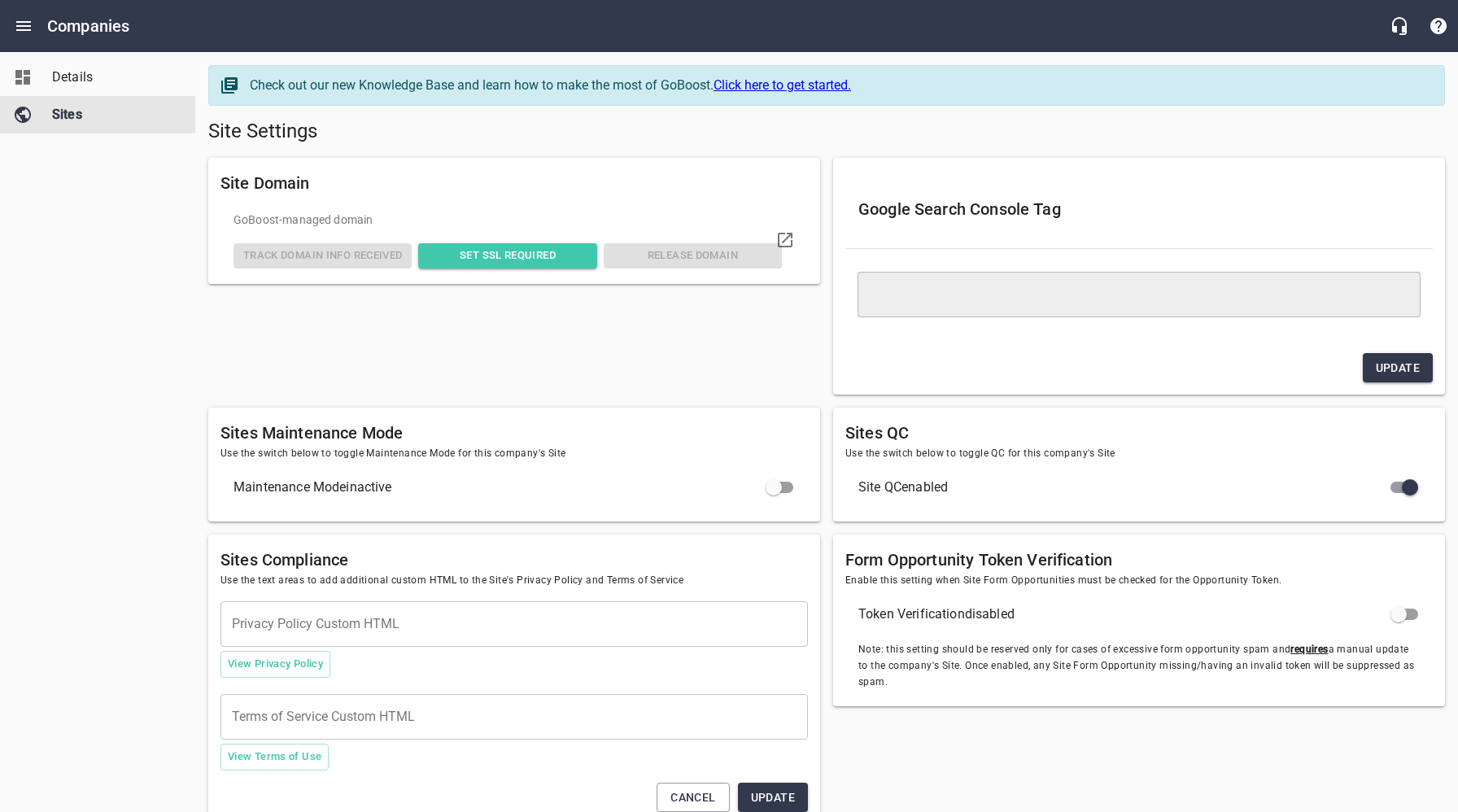
type textarea "<meta name="google-site-verification" content="zVZq3FjP8q8BoRWZCEIe6fFkBVhunKho…"
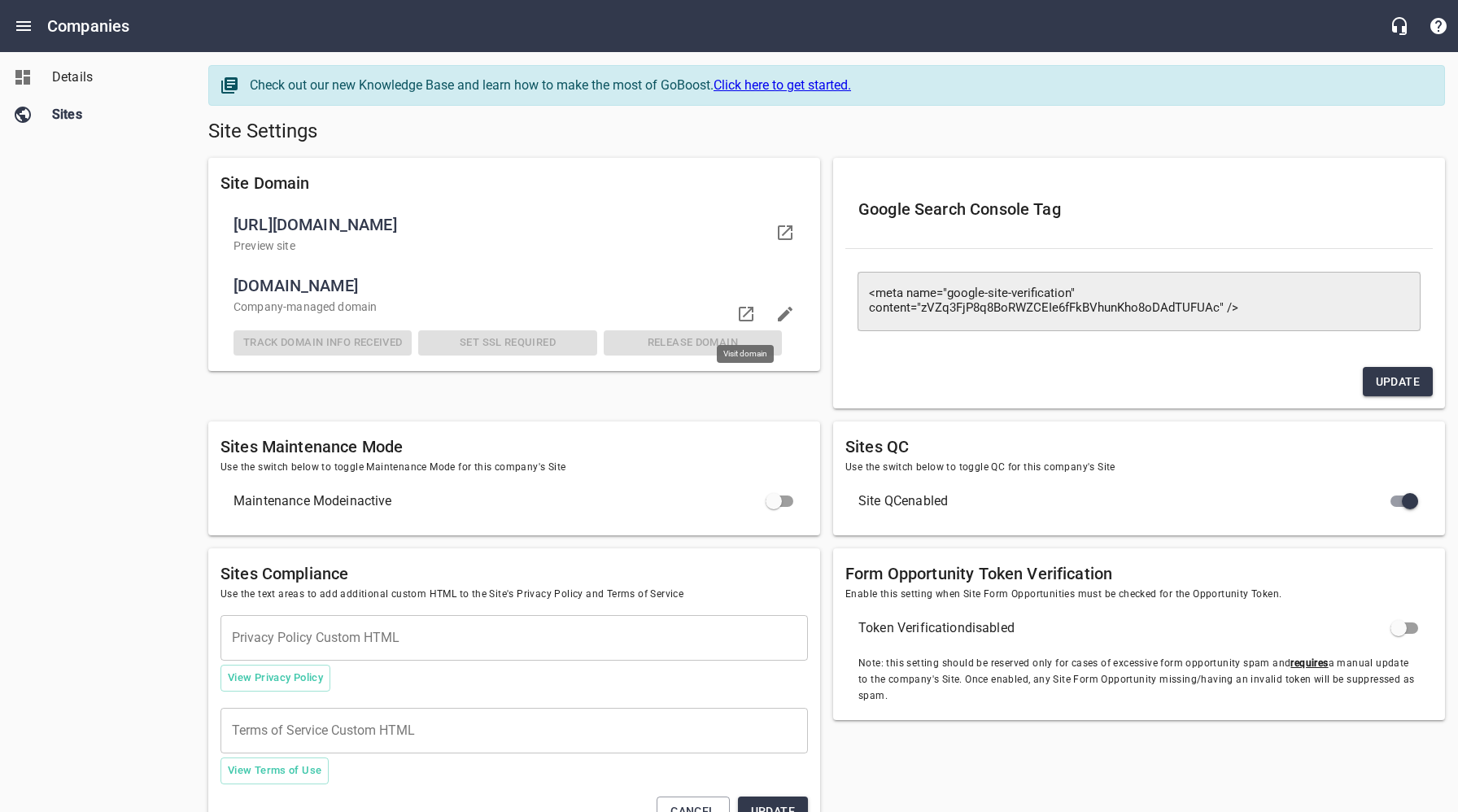
click at [744, 312] on icon at bounding box center [746, 314] width 20 height 20
click at [66, 79] on span "Details" at bounding box center [114, 78] width 124 height 20
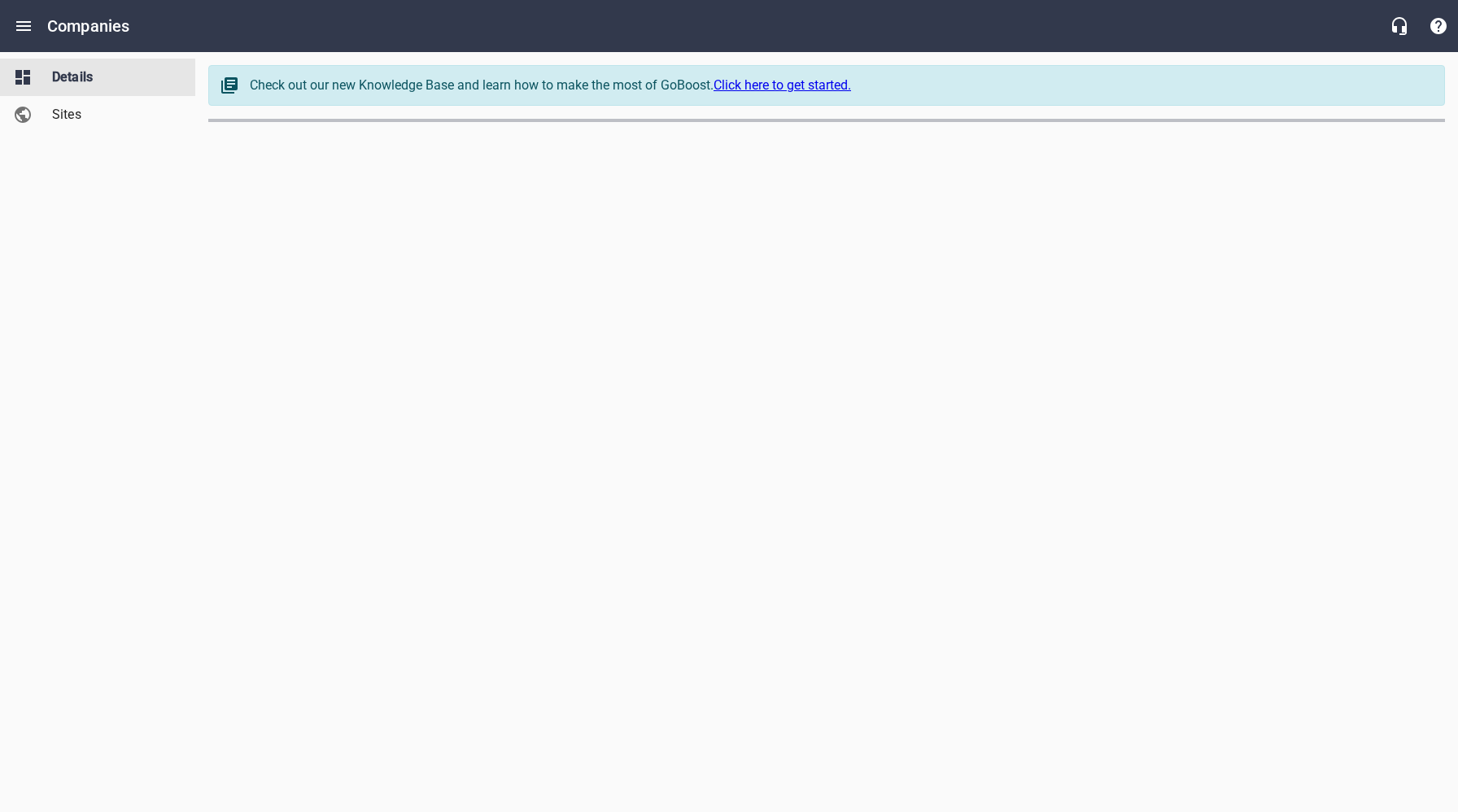
select select "[US_STATE]"
select select "62"
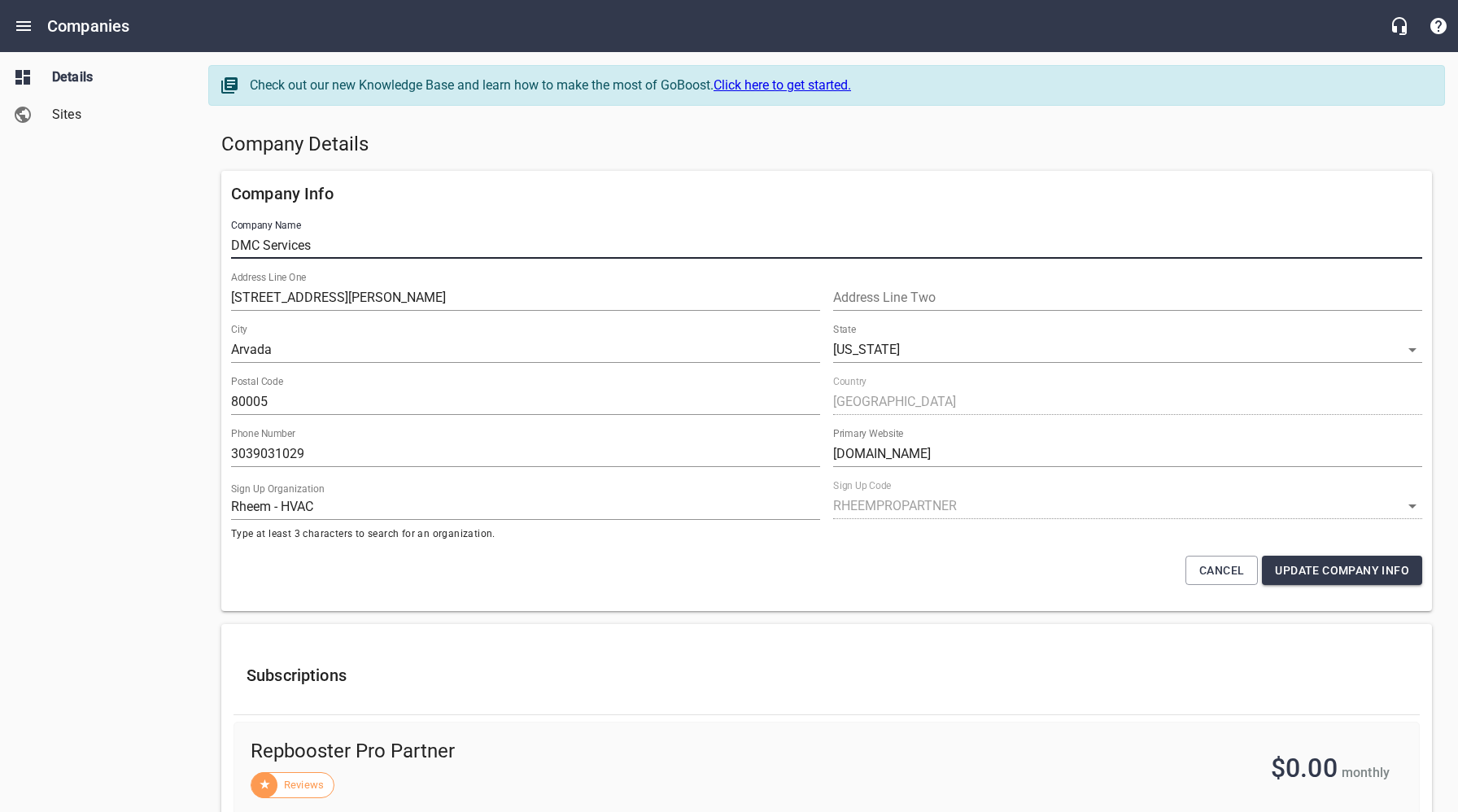
drag, startPoint x: 333, startPoint y: 246, endPoint x: 220, endPoint y: 244, distance: 113.0
click at [220, 244] on div "Company Info Company Name DMC Services Address Line One 7564 [PERSON_NAME] Cour…" at bounding box center [827, 391] width 1223 height 454
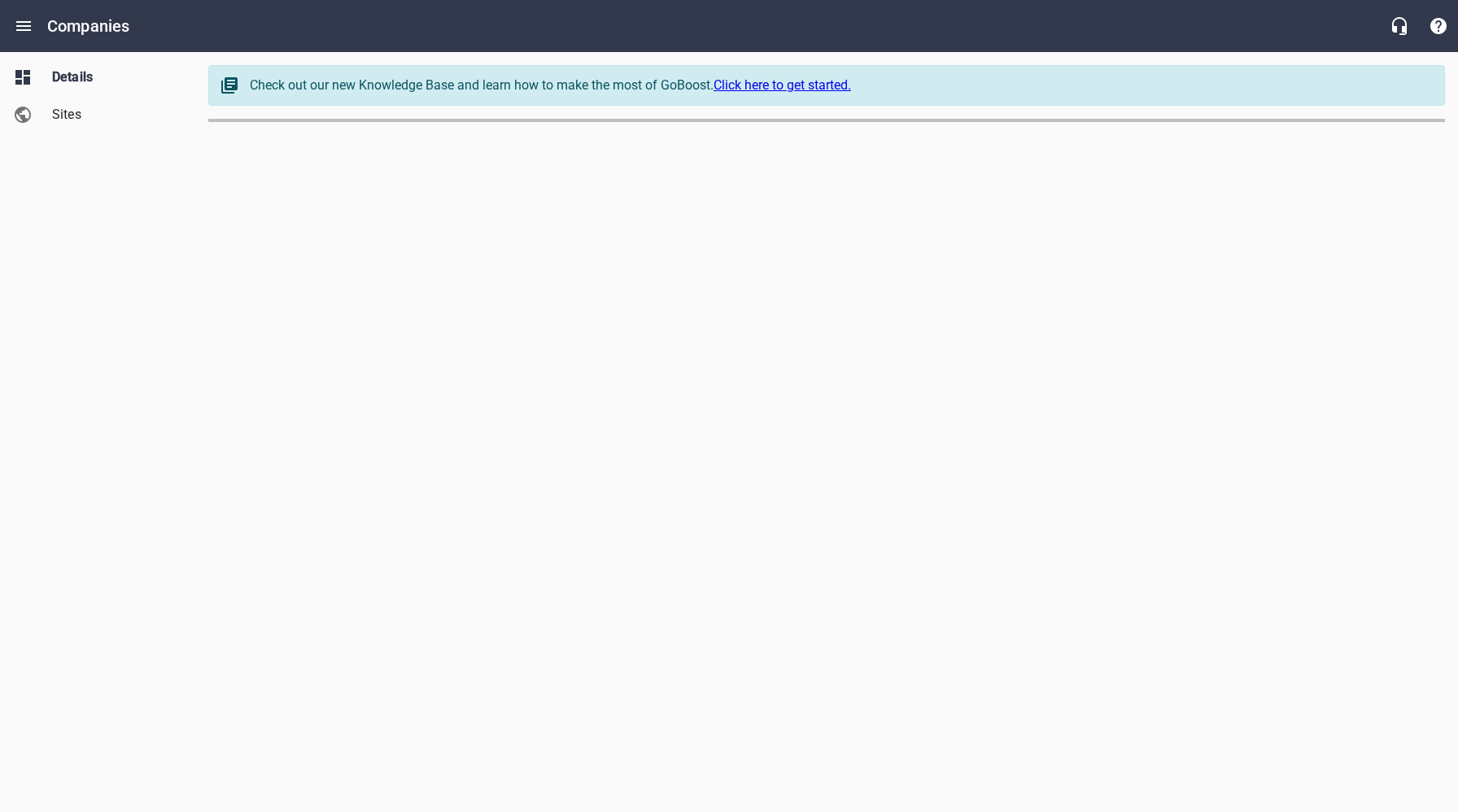
select select "[US_STATE]"
select select "62"
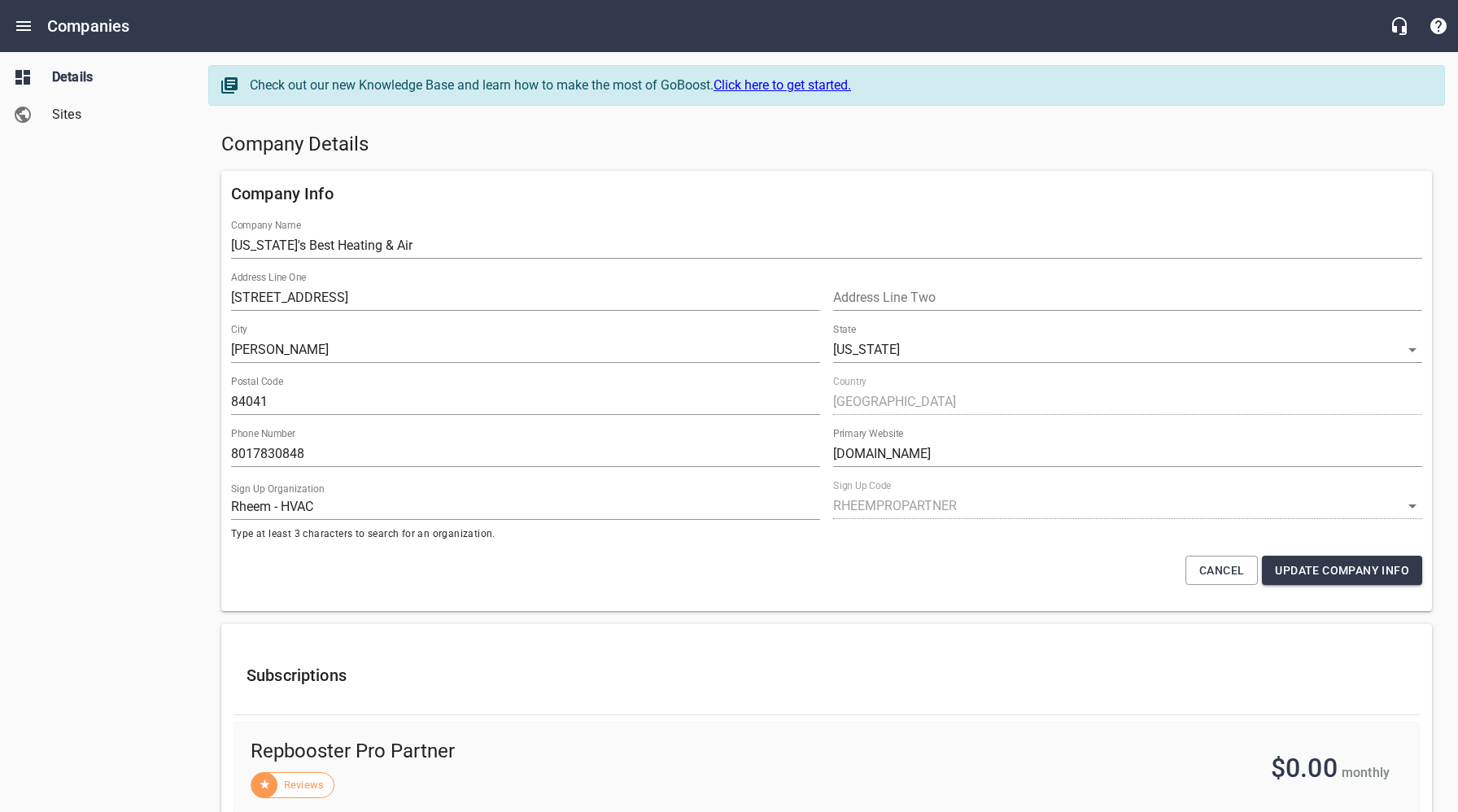
click at [573, 152] on h5 "Company Details" at bounding box center [826, 144] width 1211 height 27
click at [597, 161] on div "Company Details" at bounding box center [827, 145] width 1223 height 39
click at [81, 123] on span "Sites" at bounding box center [114, 115] width 124 height 20
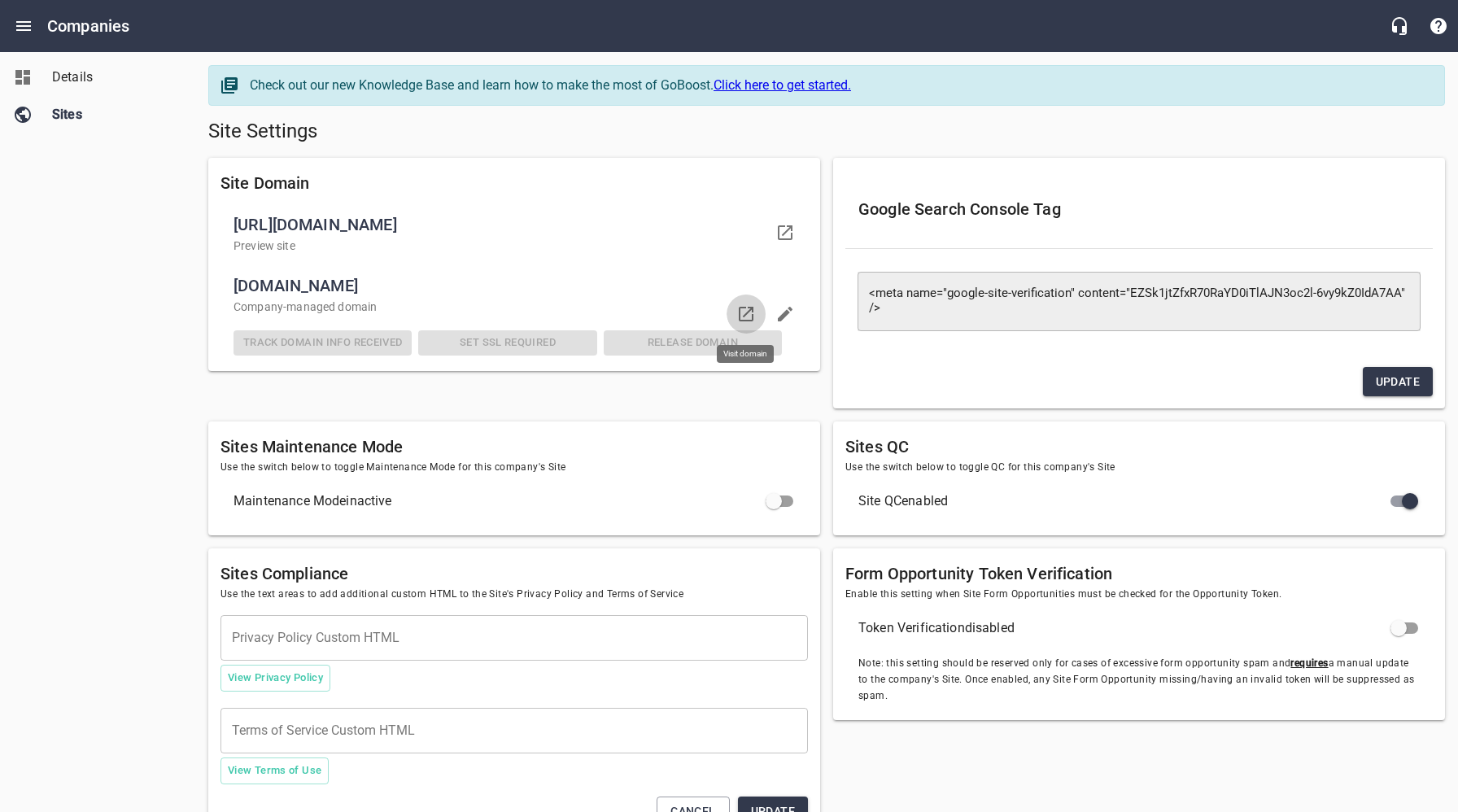
click at [747, 309] on icon at bounding box center [746, 314] width 20 height 20
click at [83, 81] on span "Details" at bounding box center [114, 78] width 124 height 20
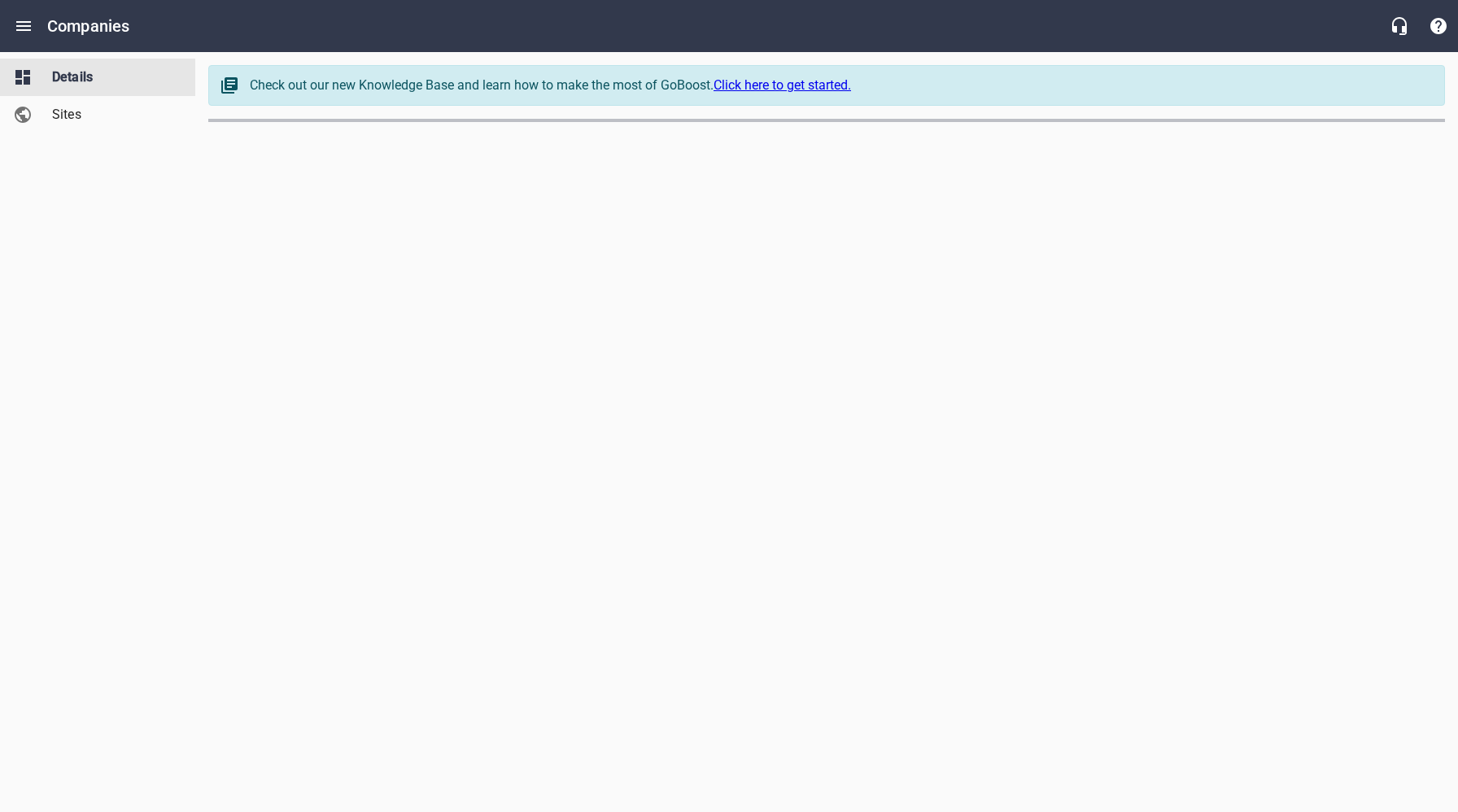
select select "[US_STATE]"
select select "62"
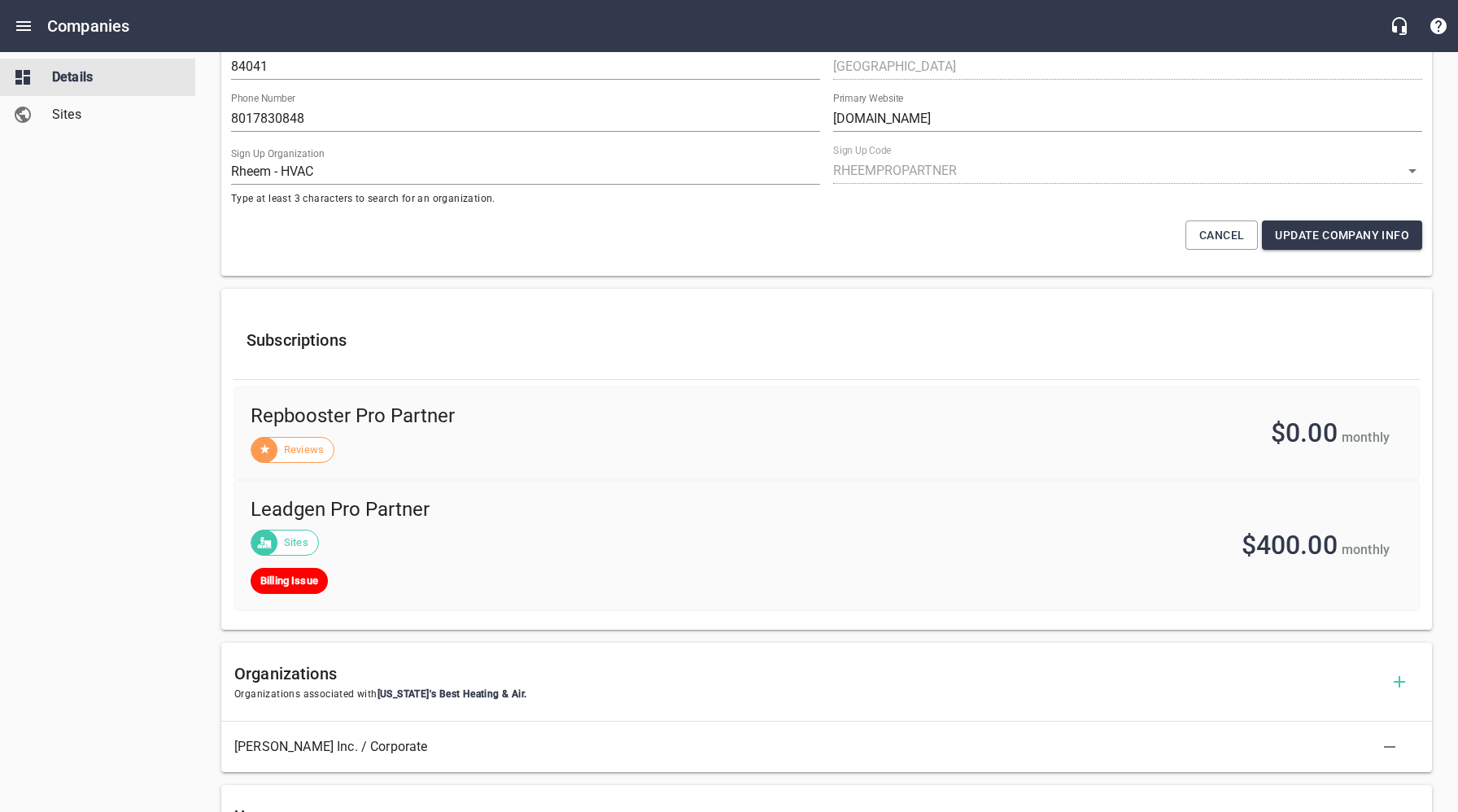
scroll to position [665, 0]
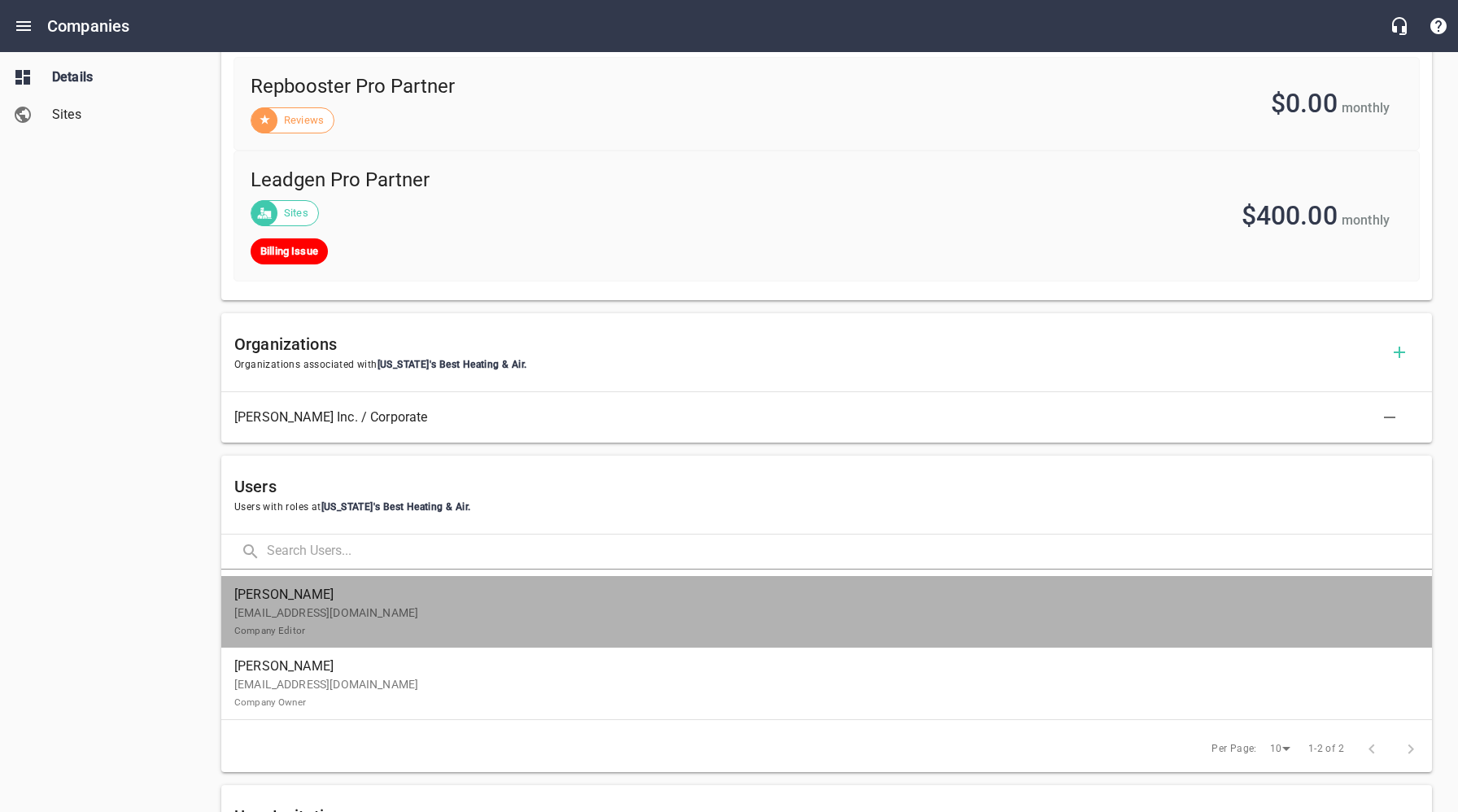
click at [348, 610] on p "devin@utbesthomepros.com Company Editor" at bounding box center [820, 622] width 1171 height 34
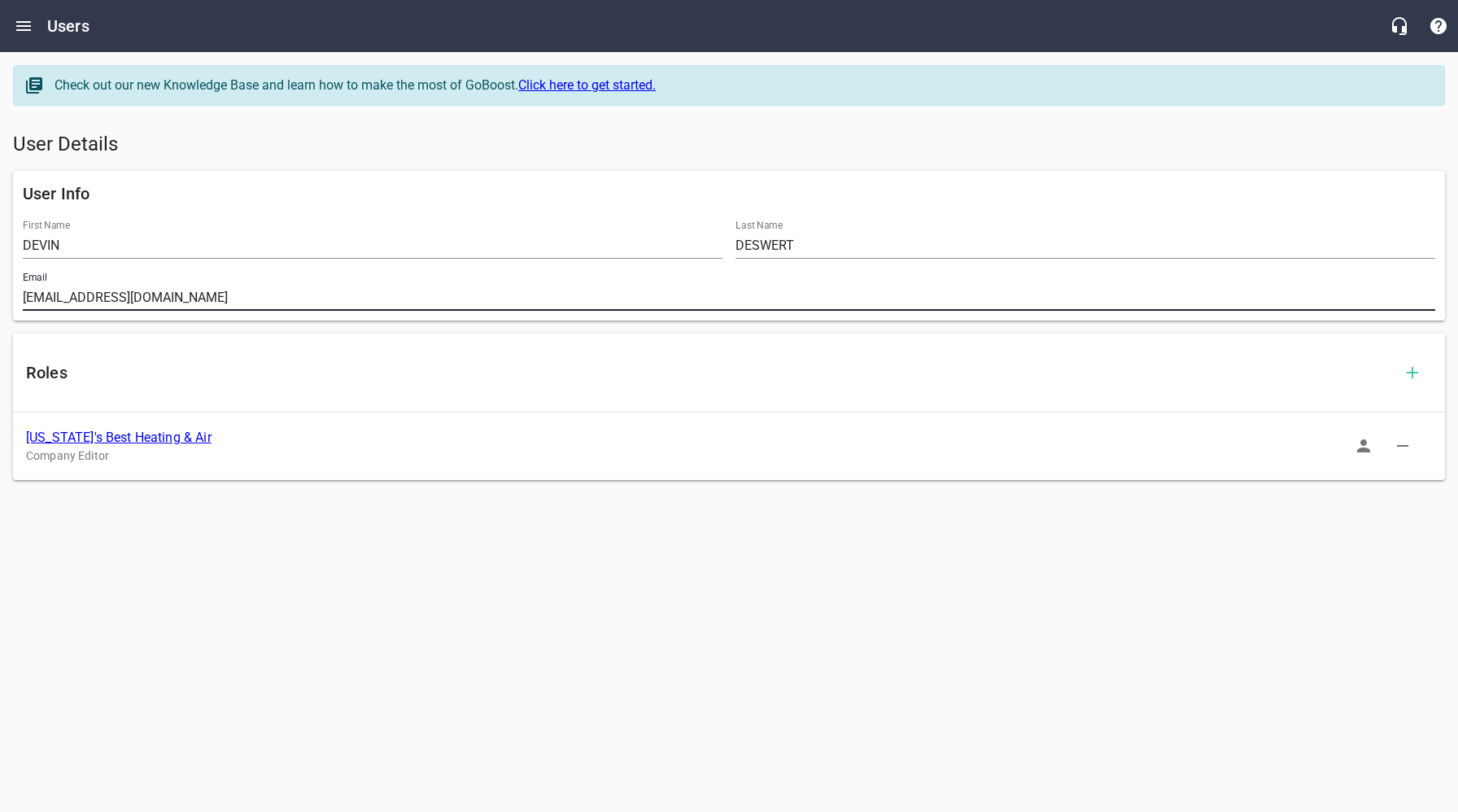
drag, startPoint x: 195, startPoint y: 300, endPoint x: 19, endPoint y: 298, distance: 176.0
click at [20, 298] on div "Email devin@utbesthomepros.com" at bounding box center [729, 291] width 1426 height 52
click at [136, 441] on link "Utah's Best Heating & Air" at bounding box center [119, 437] width 186 height 16
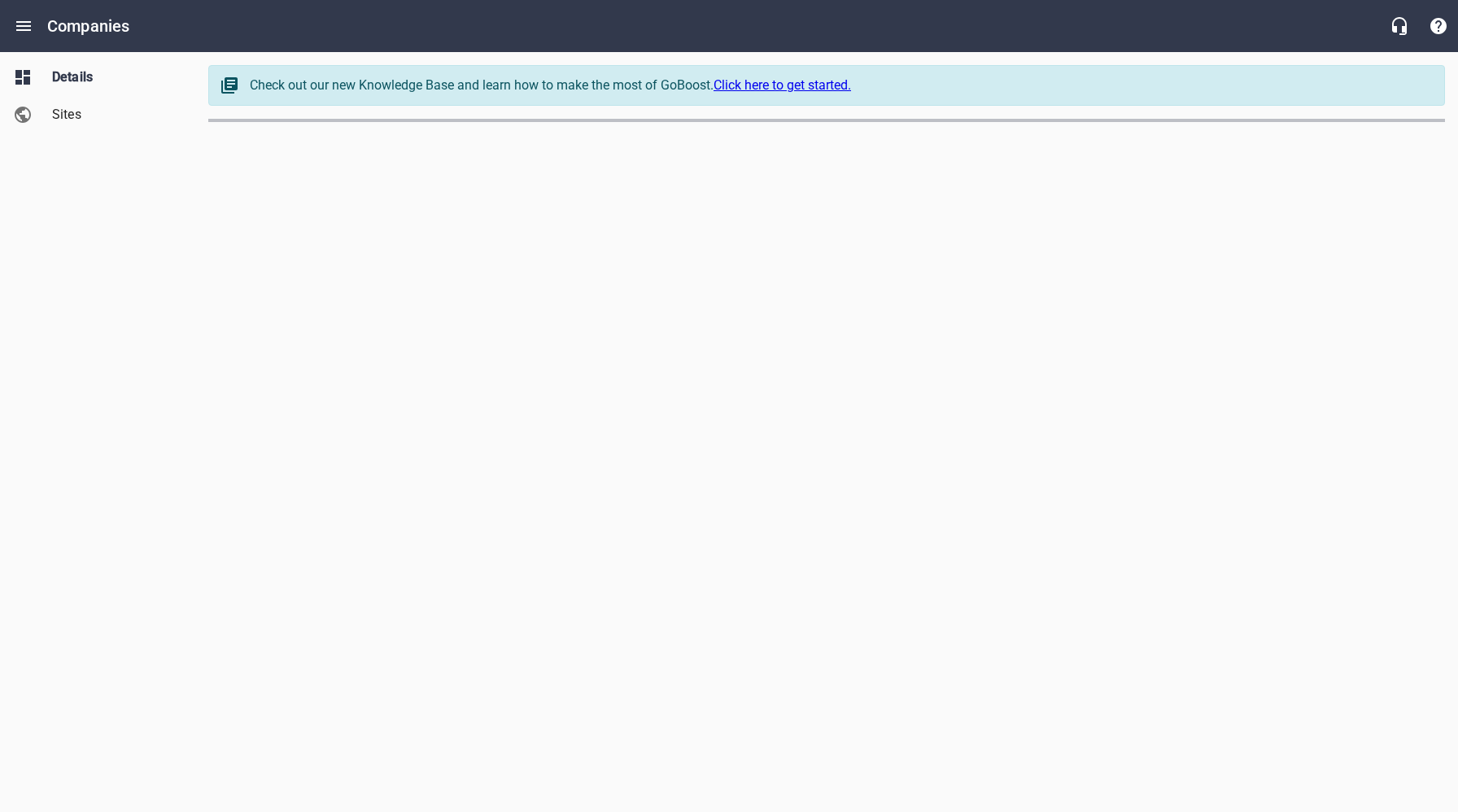
select select "[US_STATE]"
select select "62"
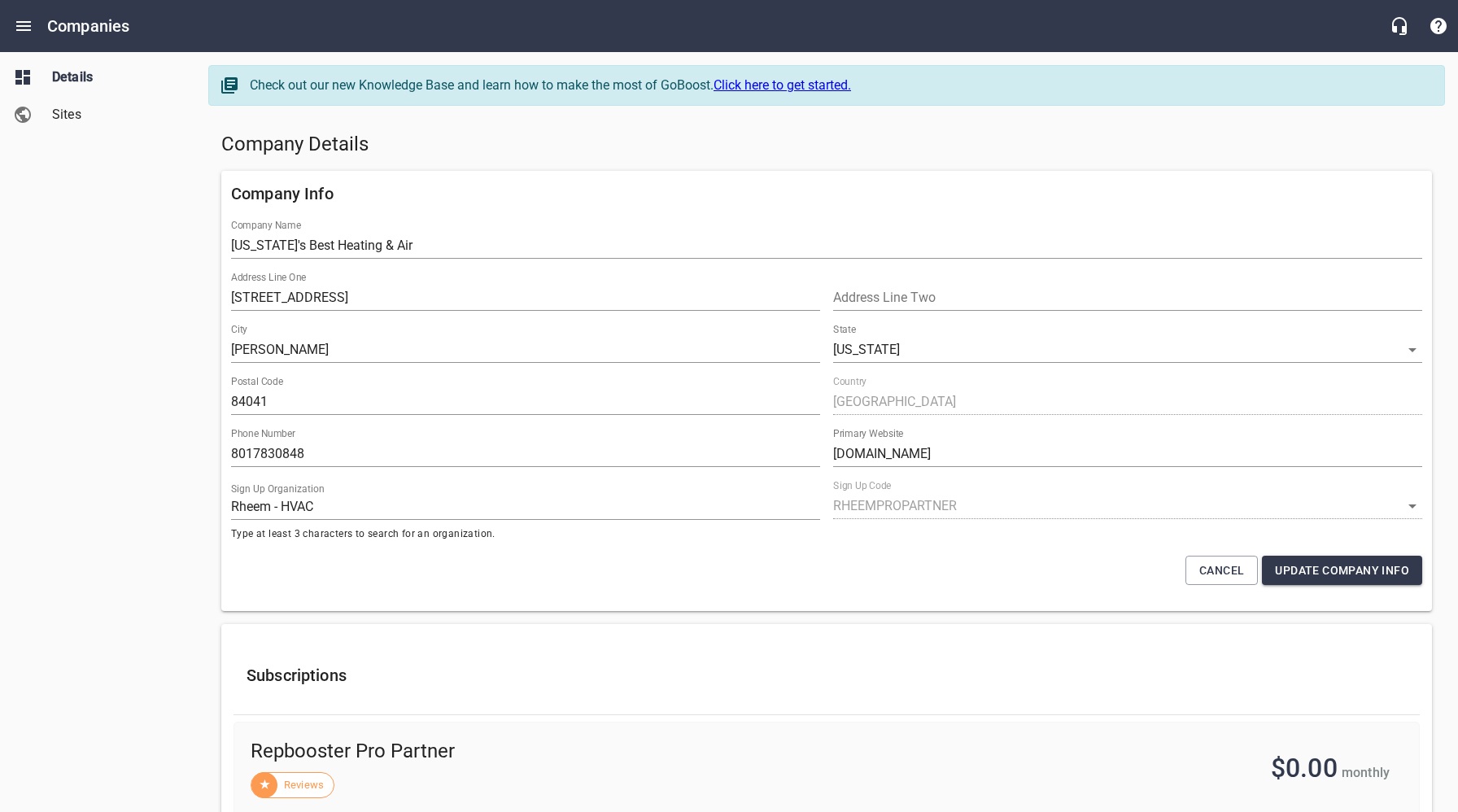
click at [64, 123] on span "Sites" at bounding box center [114, 115] width 124 height 20
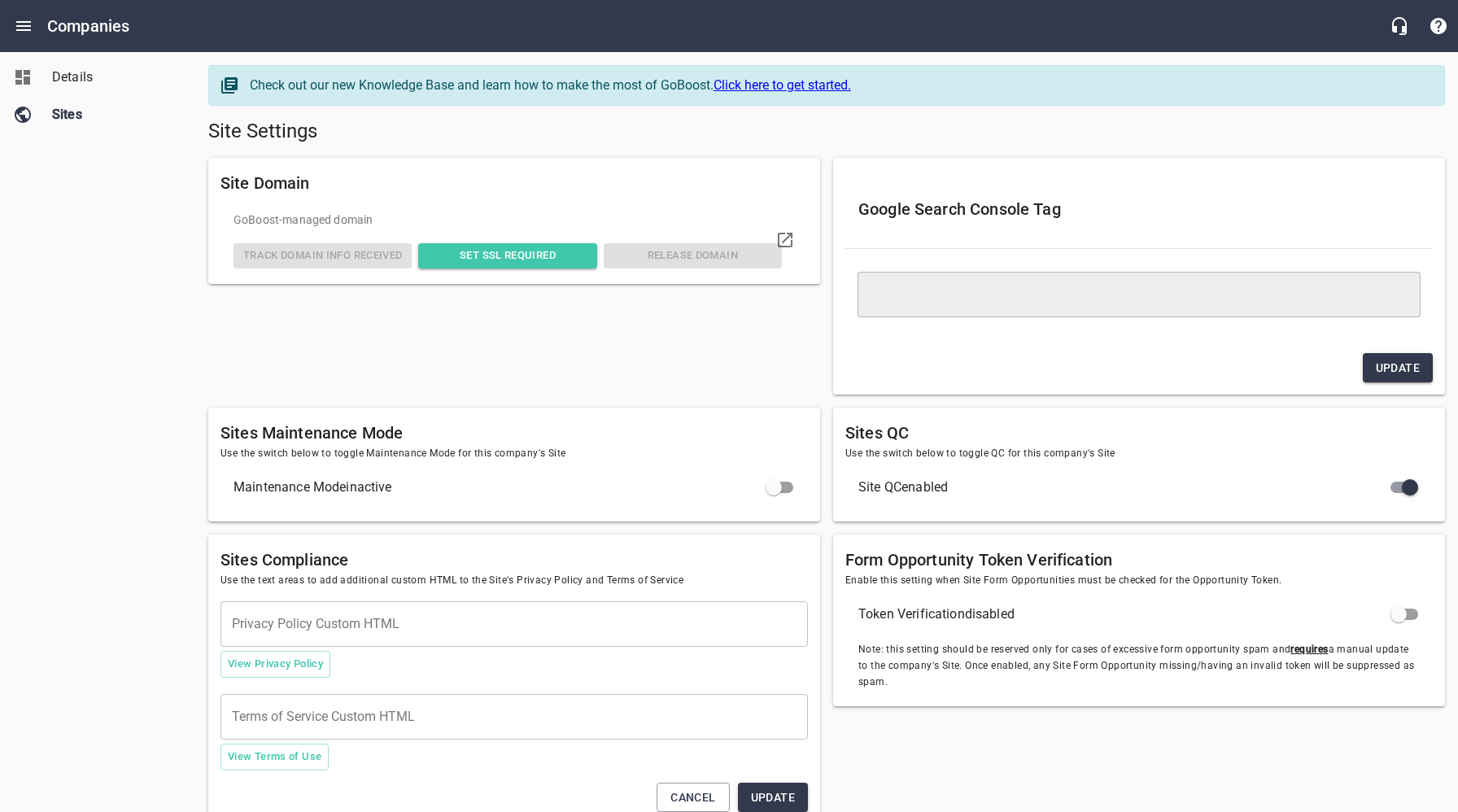
type textarea "<meta name="google-site-verification" content="EZSk1jtZfxR70RaYD0iTlAJN3oc2l-6v…"
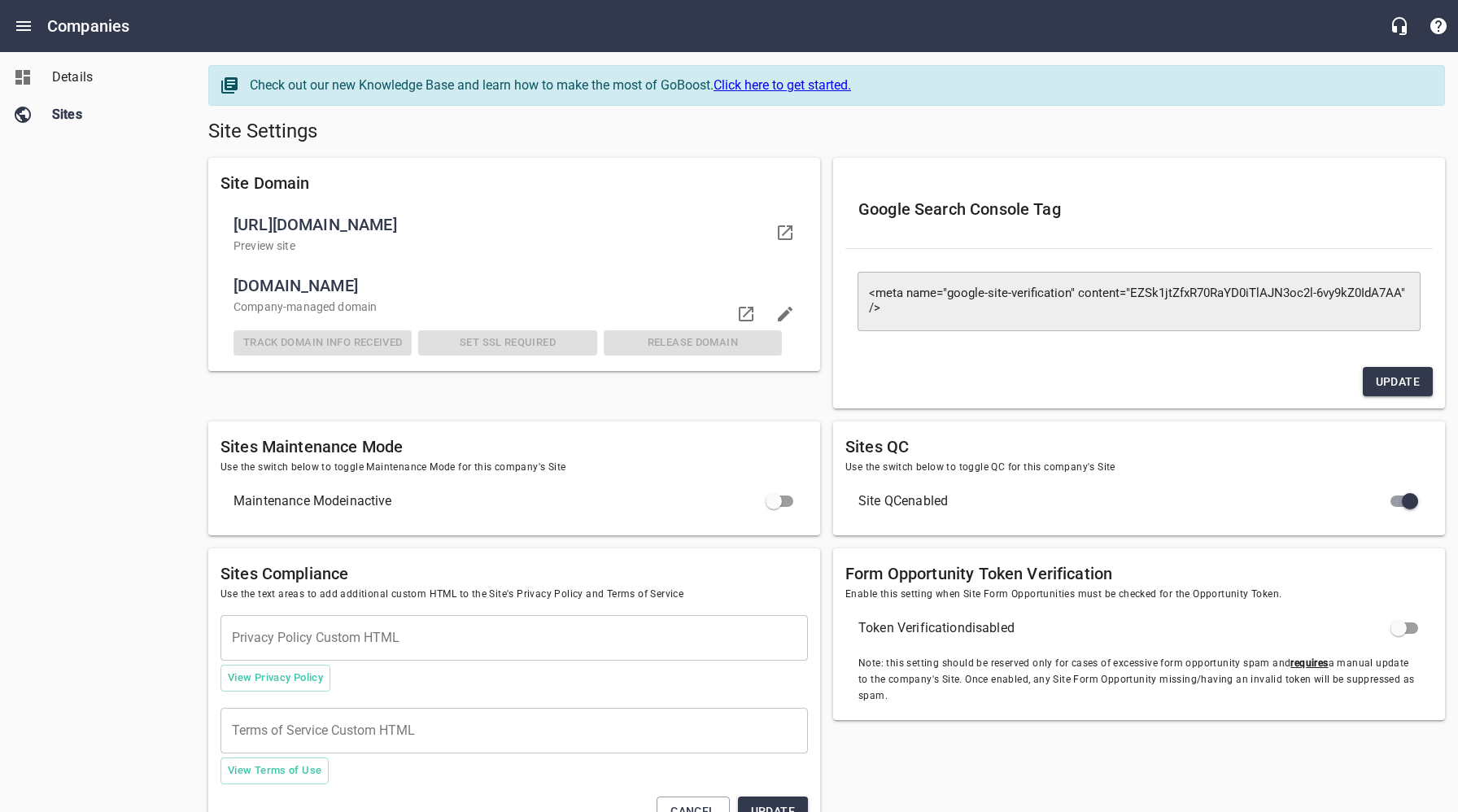
click at [85, 74] on span "Details" at bounding box center [114, 78] width 124 height 20
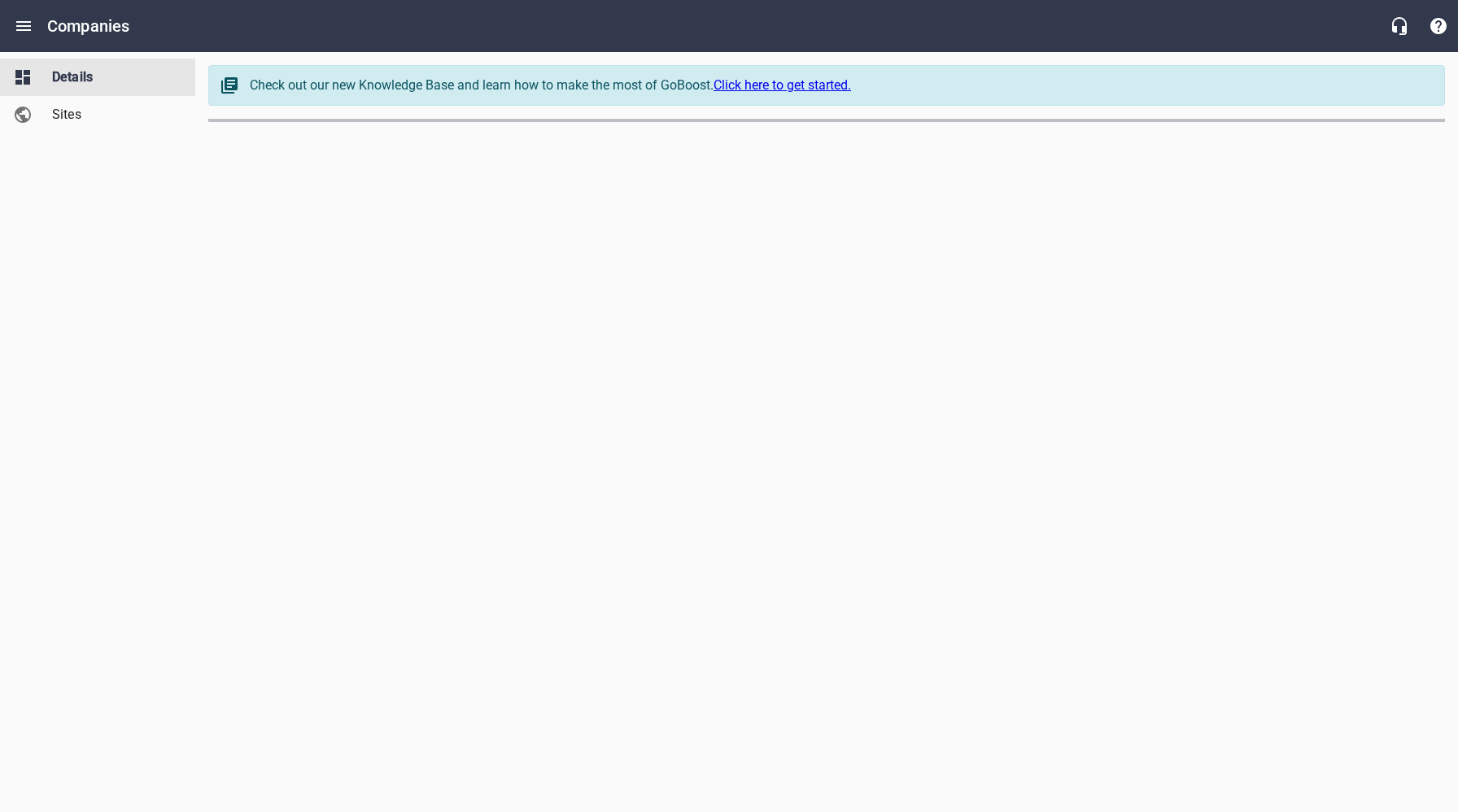
select select "[US_STATE]"
select select "62"
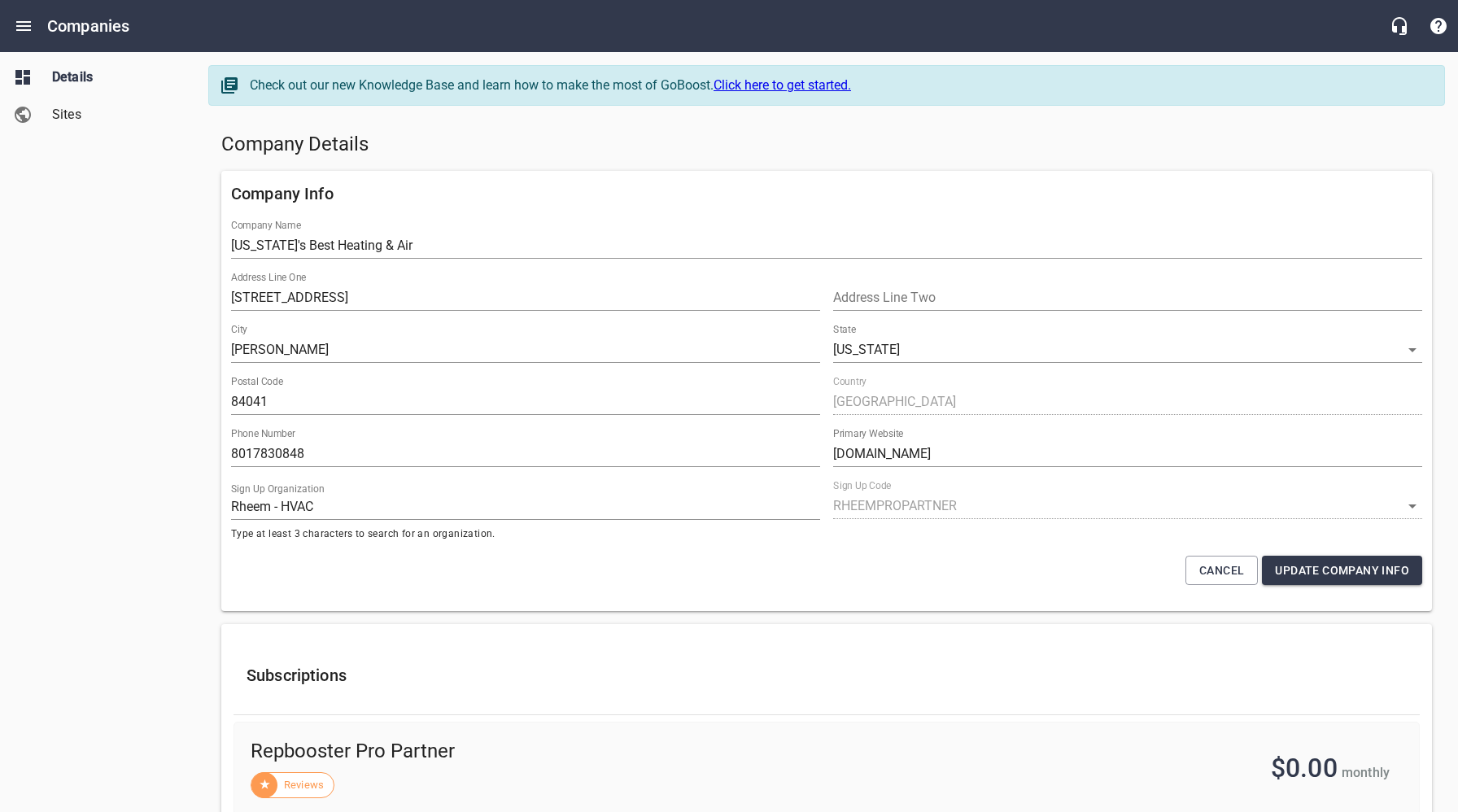
click at [86, 115] on span "Sites" at bounding box center [114, 115] width 124 height 20
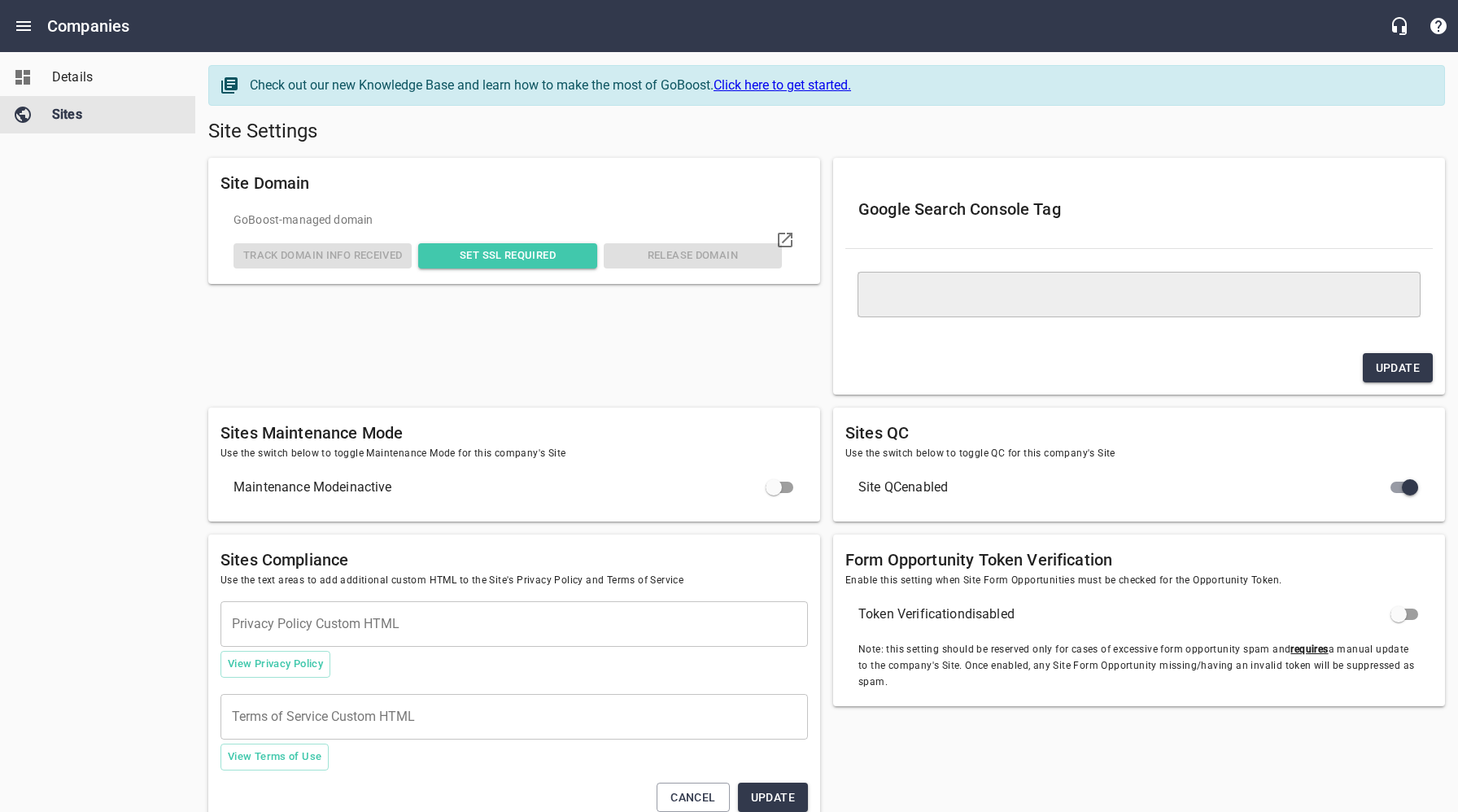
type textarea "<meta name="google-site-verification" content="EZSk1jtZfxR70RaYD0iTlAJN3oc2l-6v…"
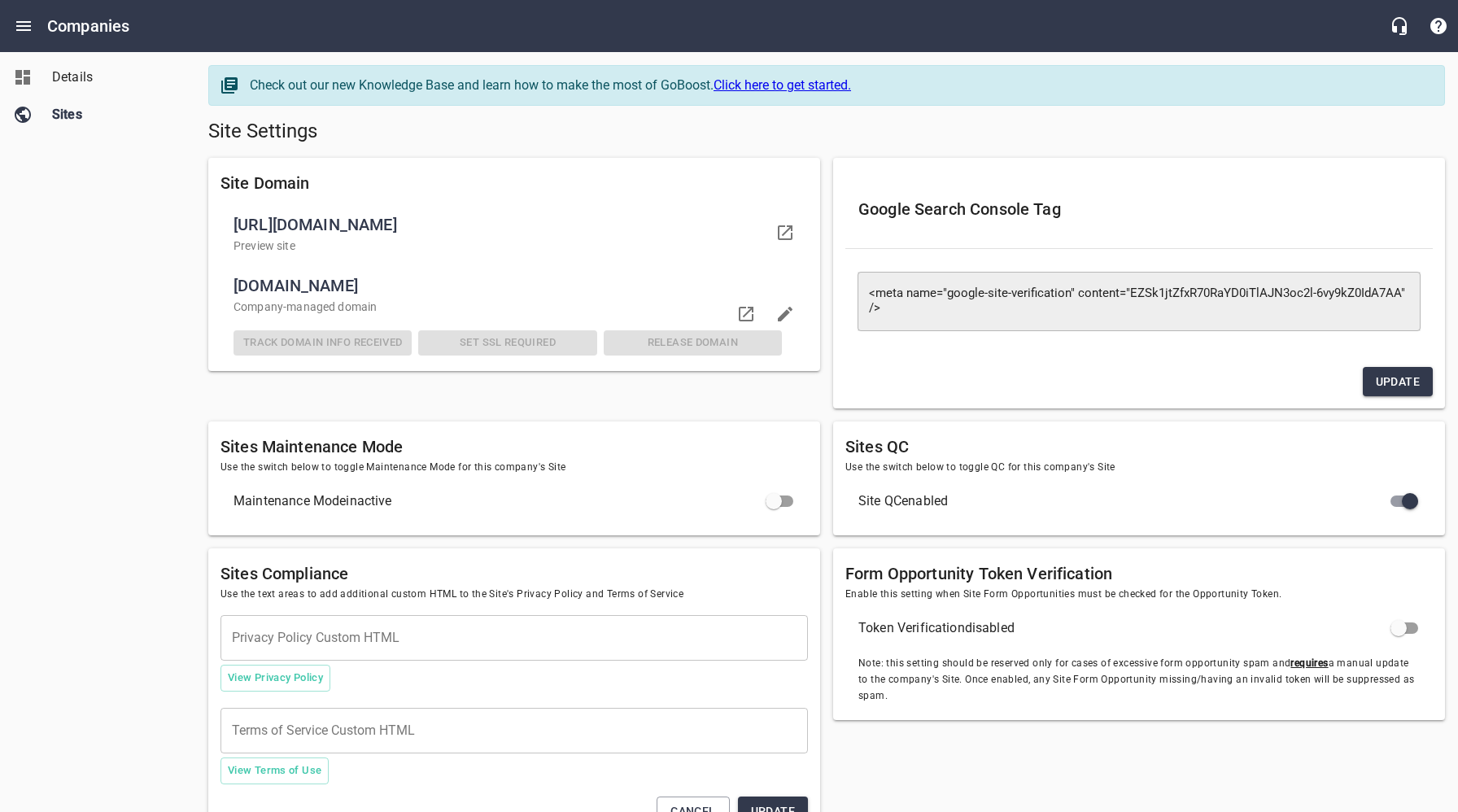
click at [788, 501] on input "checkbox" at bounding box center [774, 502] width 39 height 39
checkbox input "true"
checkbox input "false"
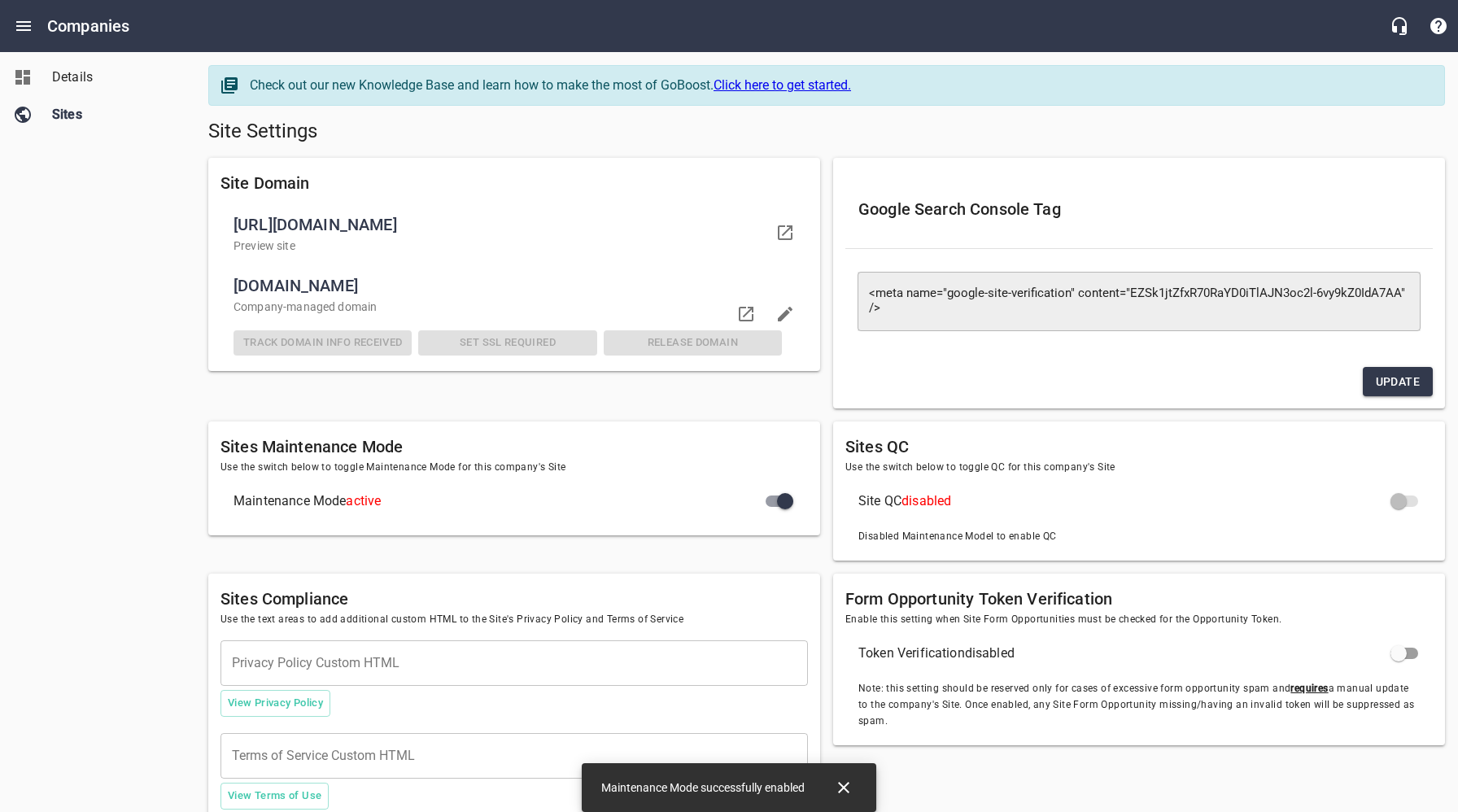
click at [84, 80] on span "Details" at bounding box center [114, 78] width 124 height 20
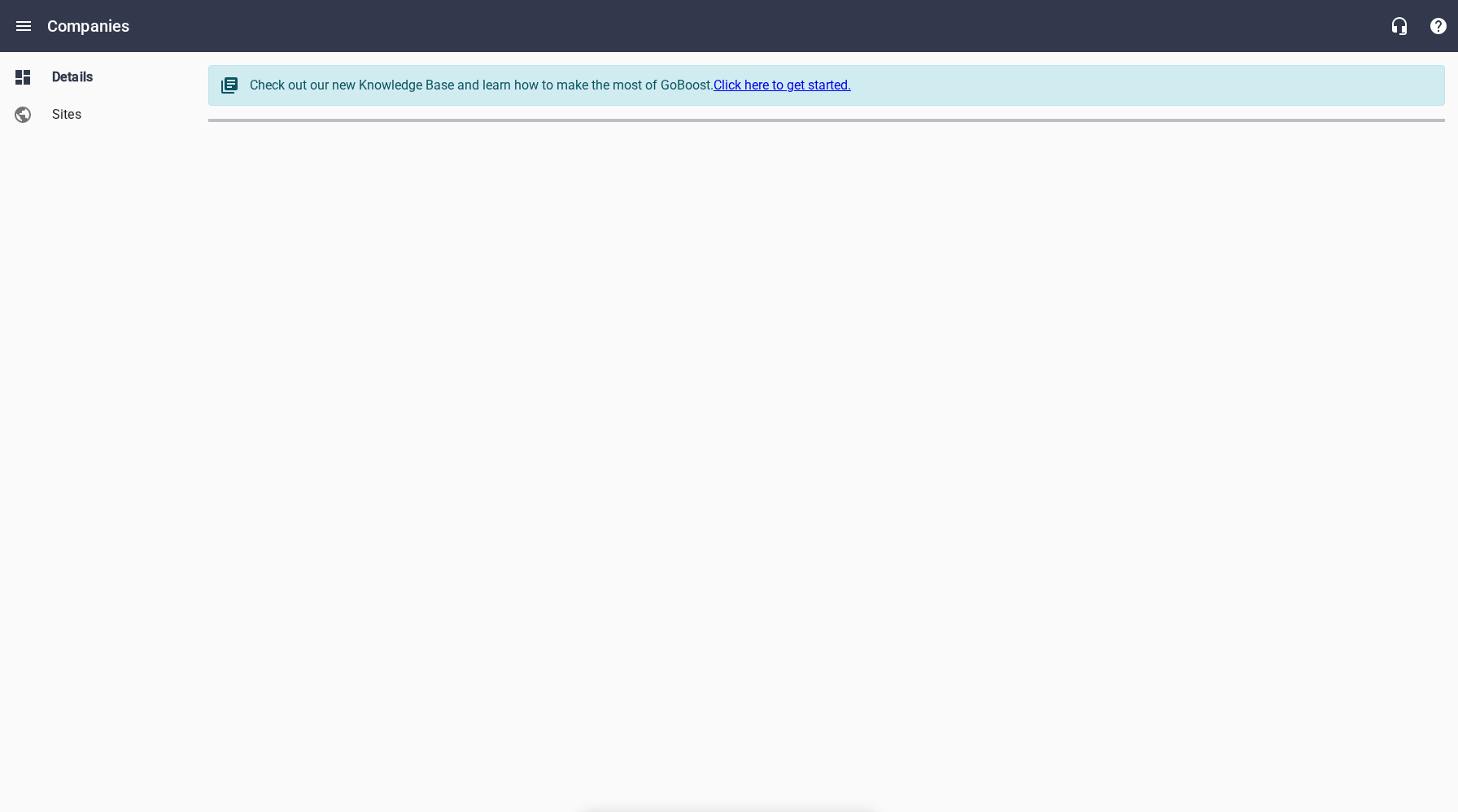
select select "[US_STATE]"
select select "62"
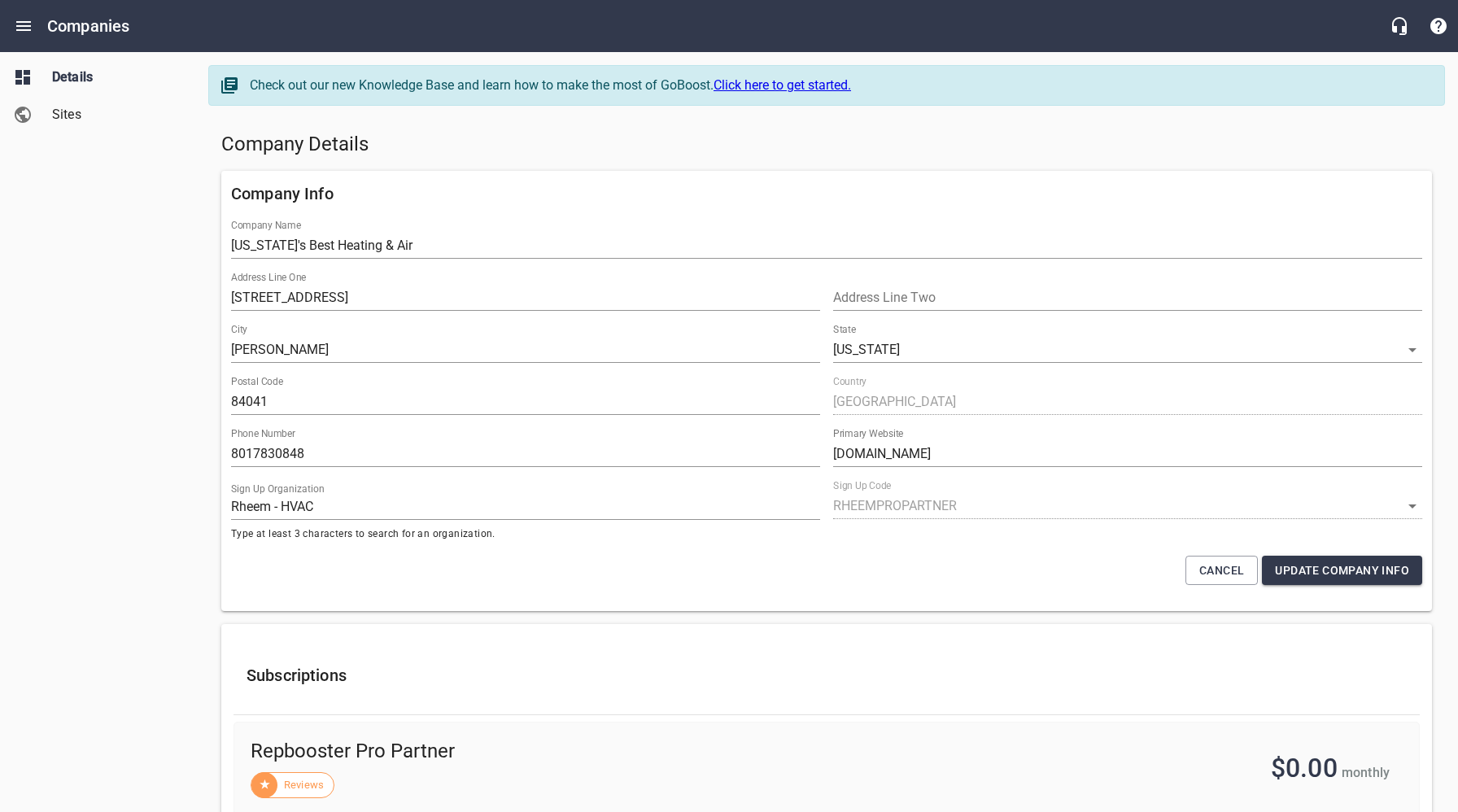
drag, startPoint x: 100, startPoint y: 190, endPoint x: 123, endPoint y: 194, distance: 23.3
click at [102, 190] on div "Details Sites" at bounding box center [98, 406] width 196 height 812
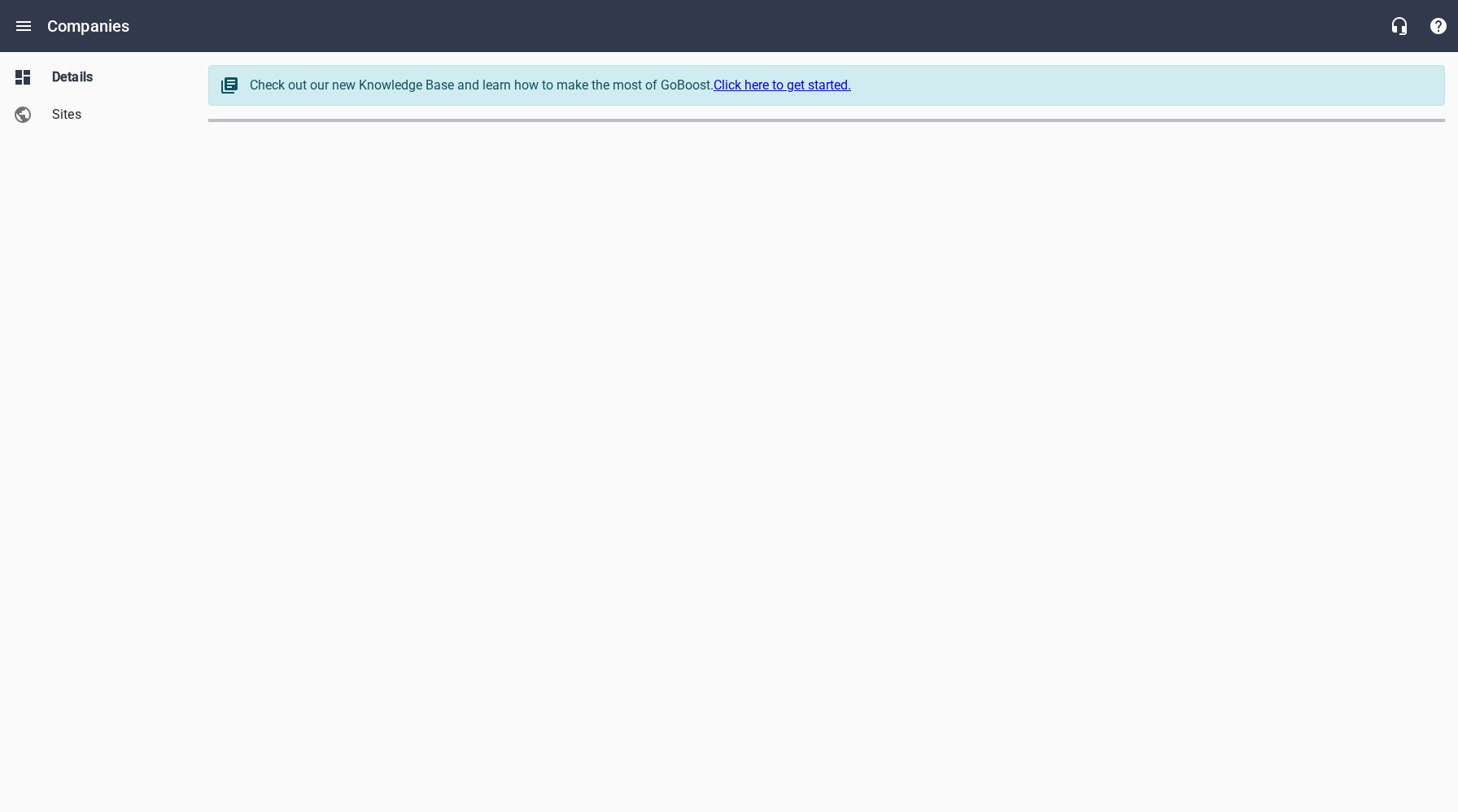
select select "[US_STATE]"
select select "62"
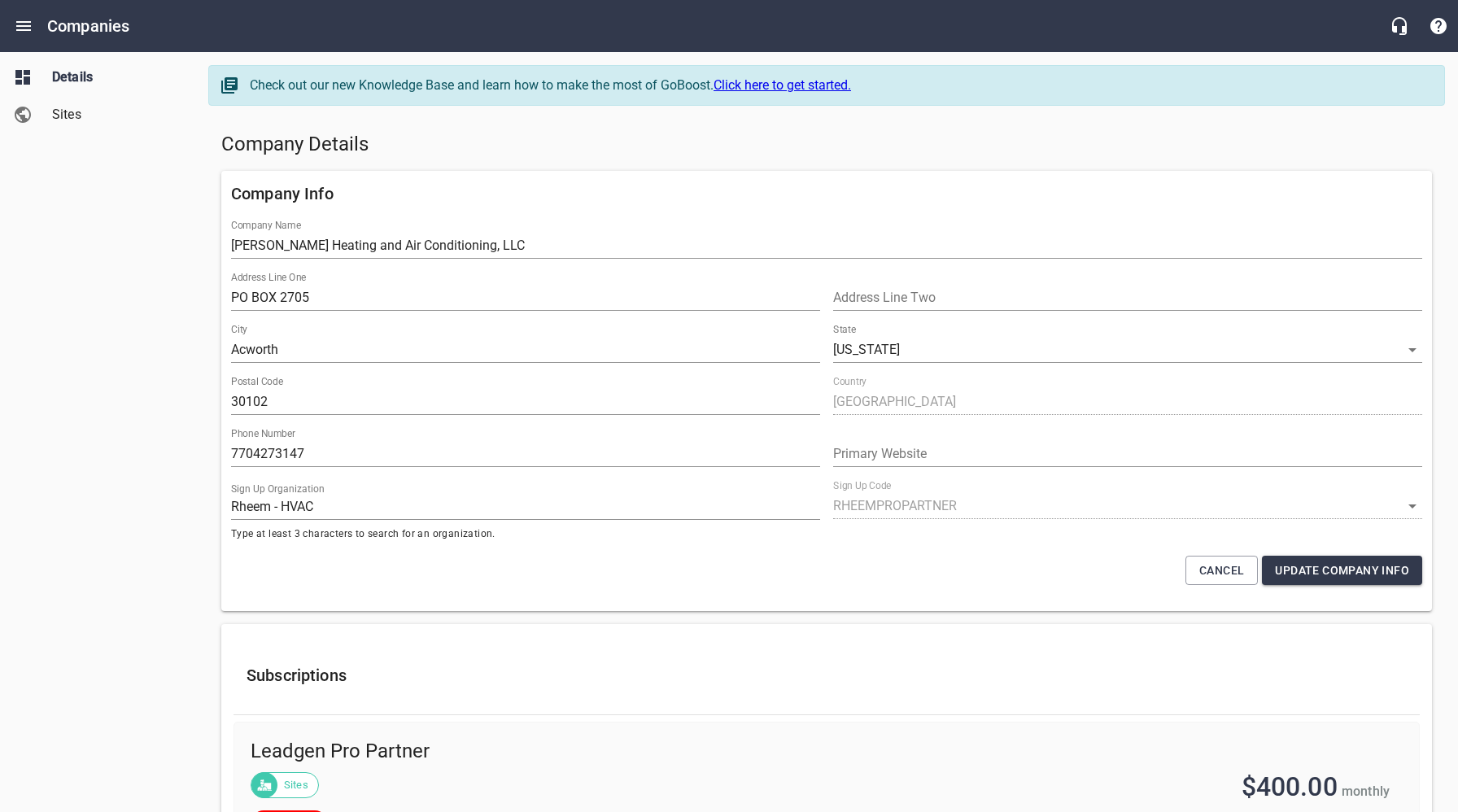
click at [511, 136] on h5 "Company Details" at bounding box center [826, 144] width 1211 height 27
click at [72, 119] on span "Sites" at bounding box center [114, 115] width 124 height 20
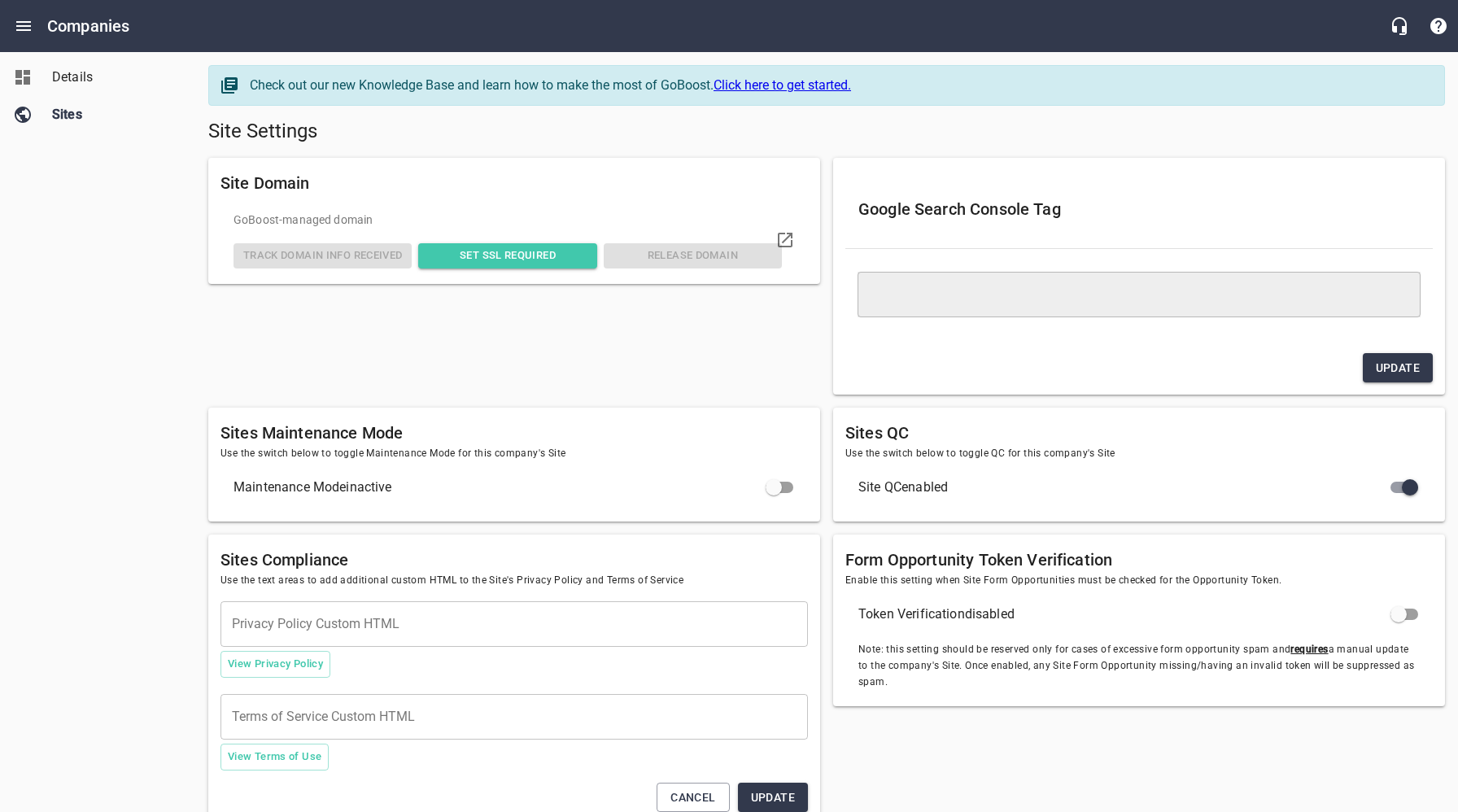
type textarea "<meta name="google-site-verification" content="B1xJhlxQ39xaSXyR1sPJcTY2Ju547KRx…"
checkbox input "true"
checkbox input "false"
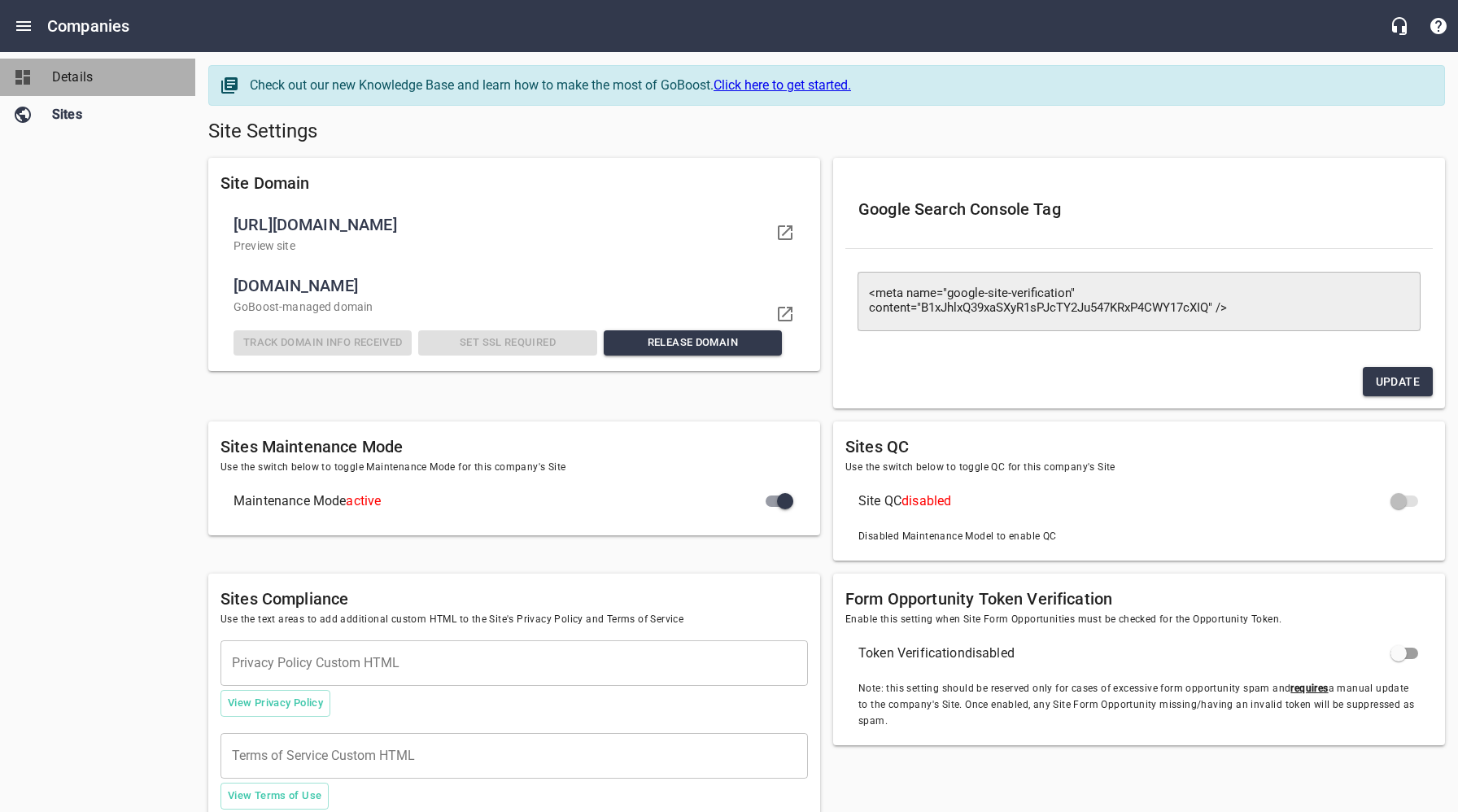
click at [59, 74] on span "Details" at bounding box center [114, 78] width 124 height 20
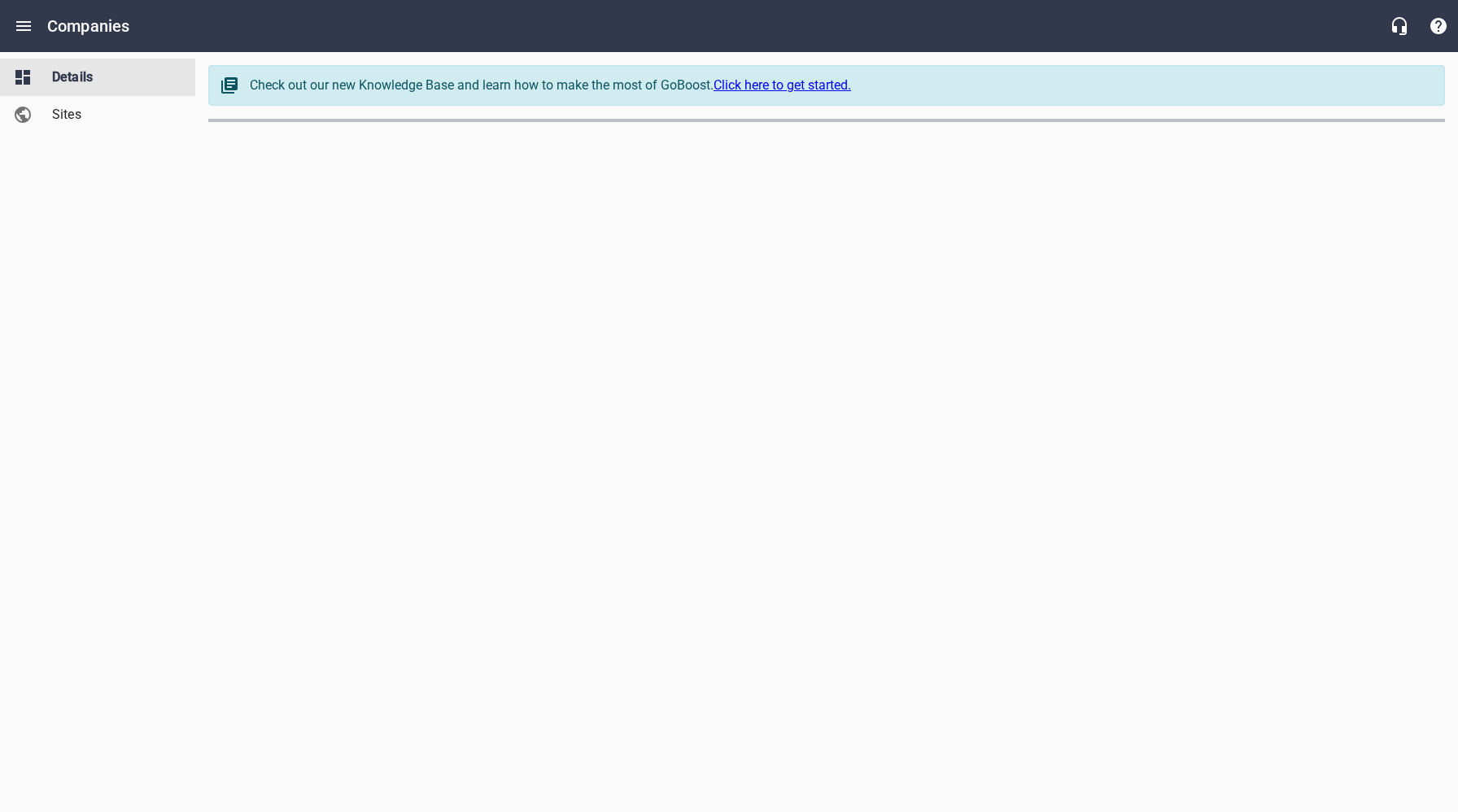
select select "[US_STATE]"
select select "62"
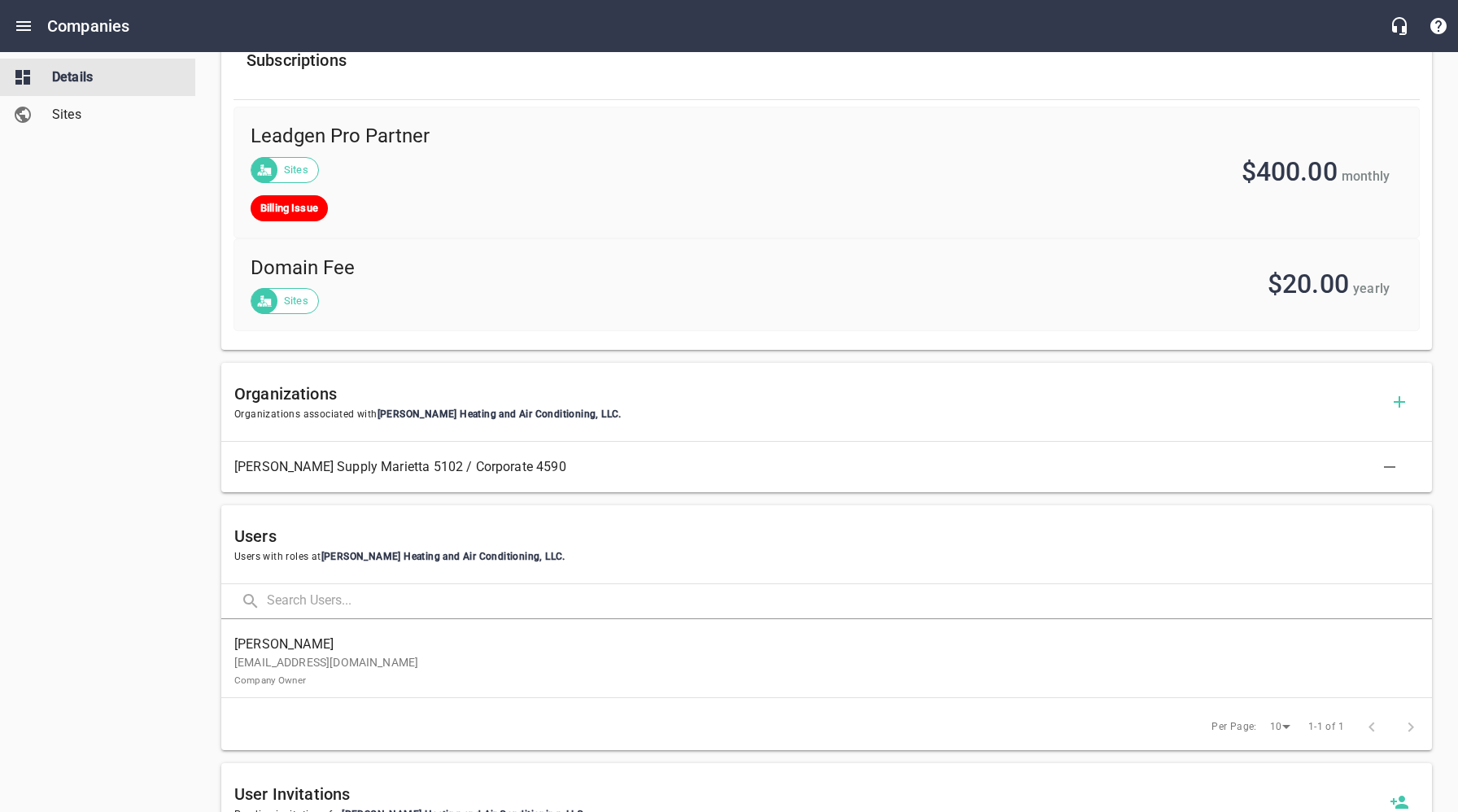
scroll to position [761, 0]
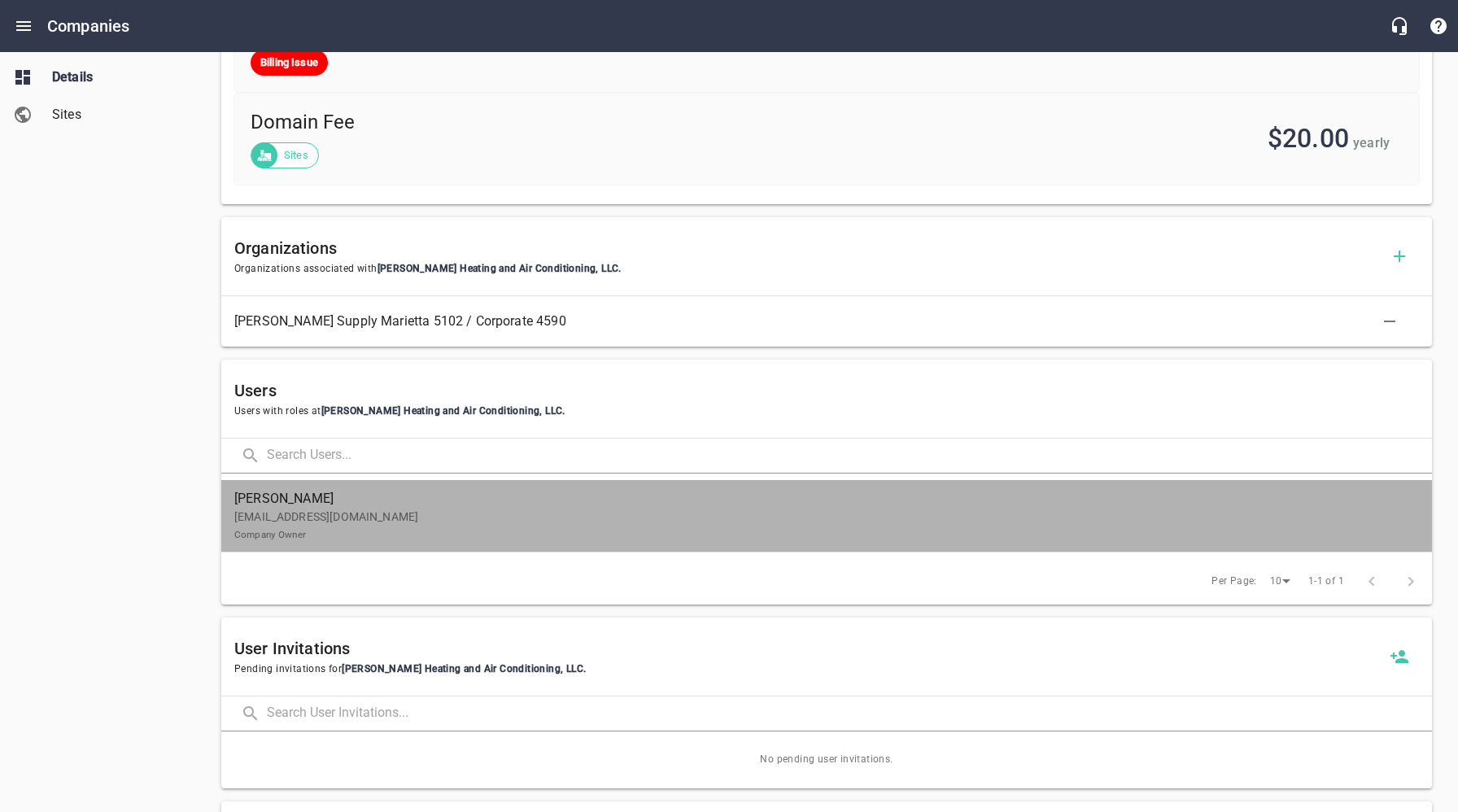
click at [393, 506] on span "Henson, Bobby" at bounding box center [820, 499] width 1171 height 20
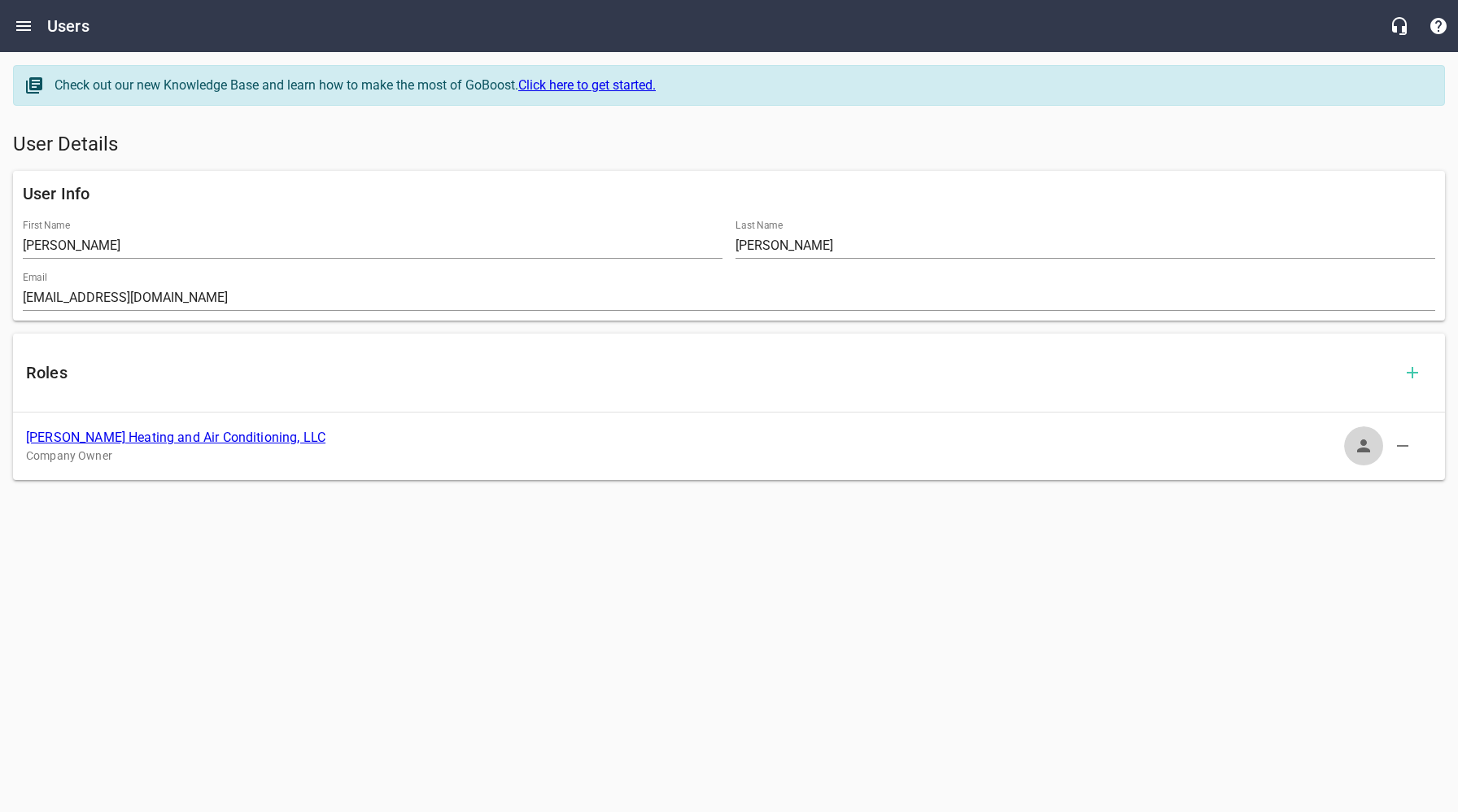
click at [1364, 444] on icon "button" at bounding box center [1363, 445] width 13 height 13
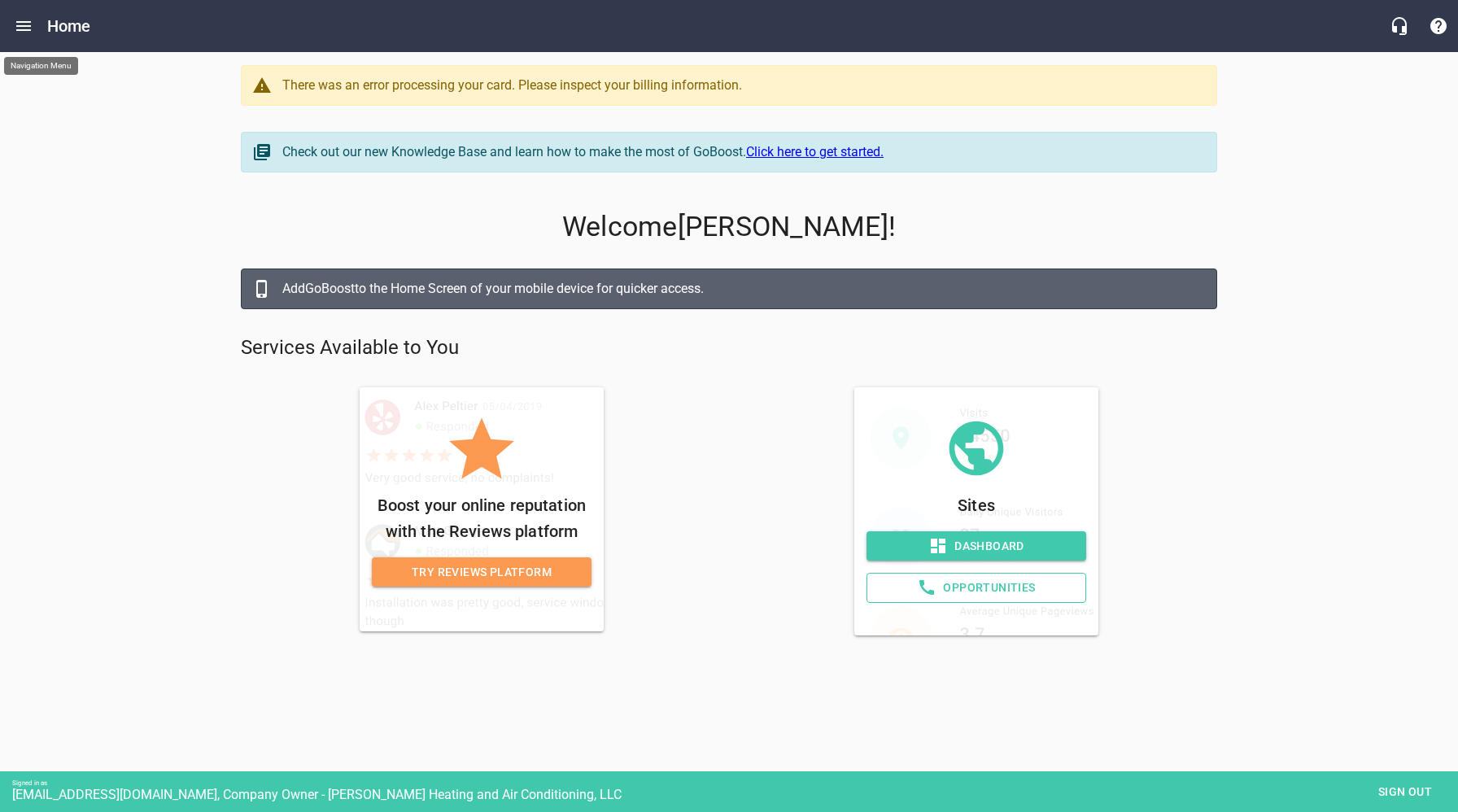
click at [32, 27] on icon "Open drawer" at bounding box center [24, 27] width 20 height 20
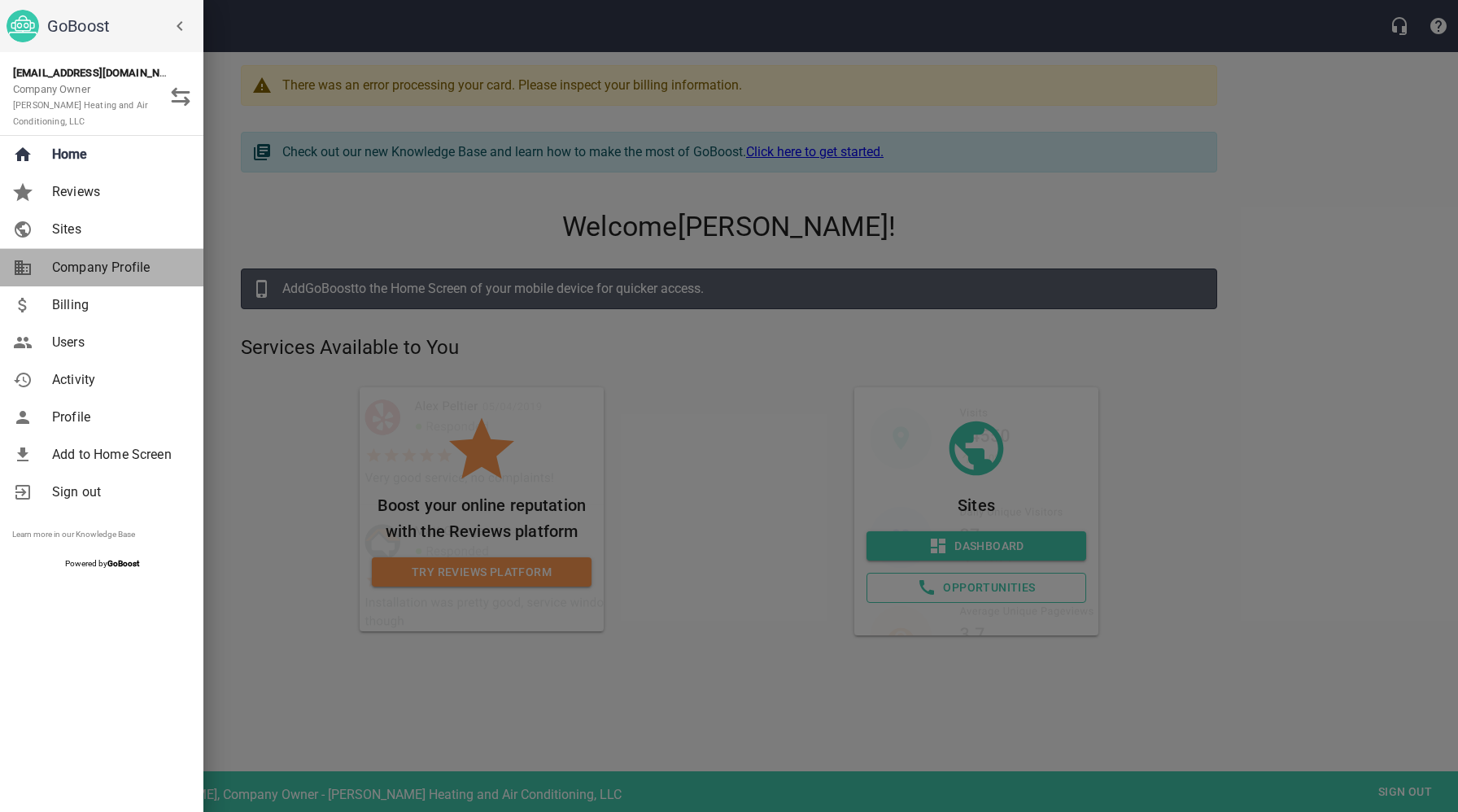
click at [93, 269] on span "Company Profile" at bounding box center [118, 268] width 132 height 20
select select "[US_STATE]"
